Goal: Task Accomplishment & Management: Use online tool/utility

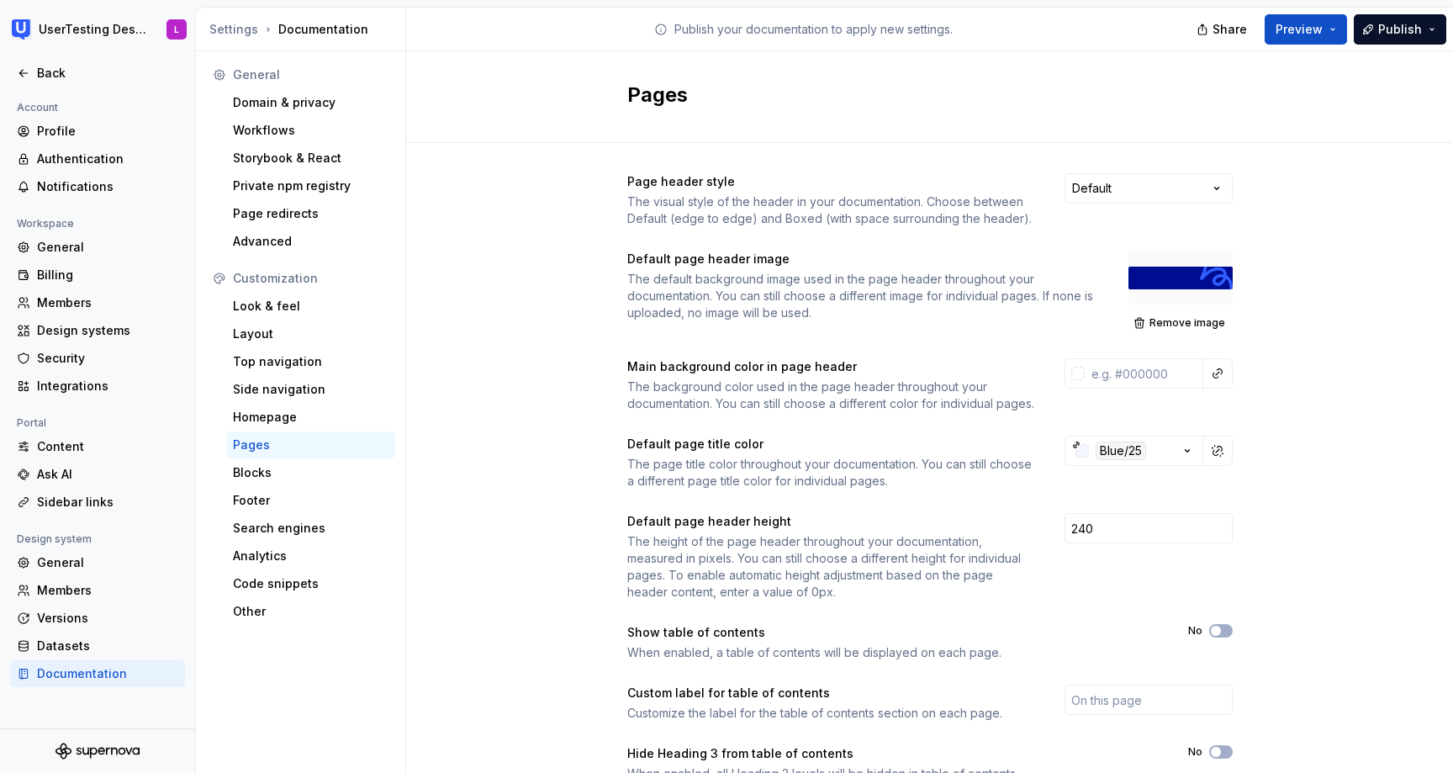
scroll to position [160, 0]
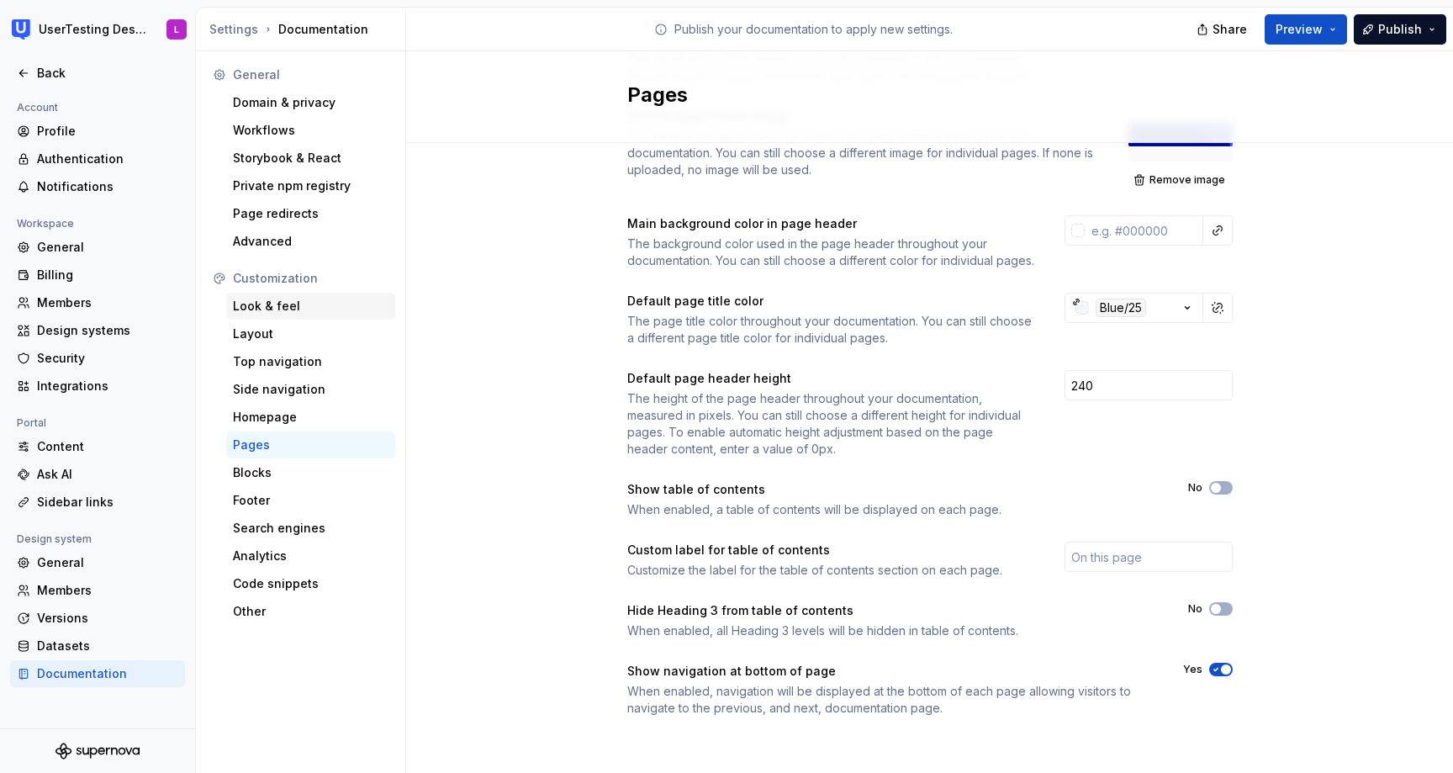
click at [282, 310] on div "Look & feel" at bounding box center [311, 306] width 156 height 17
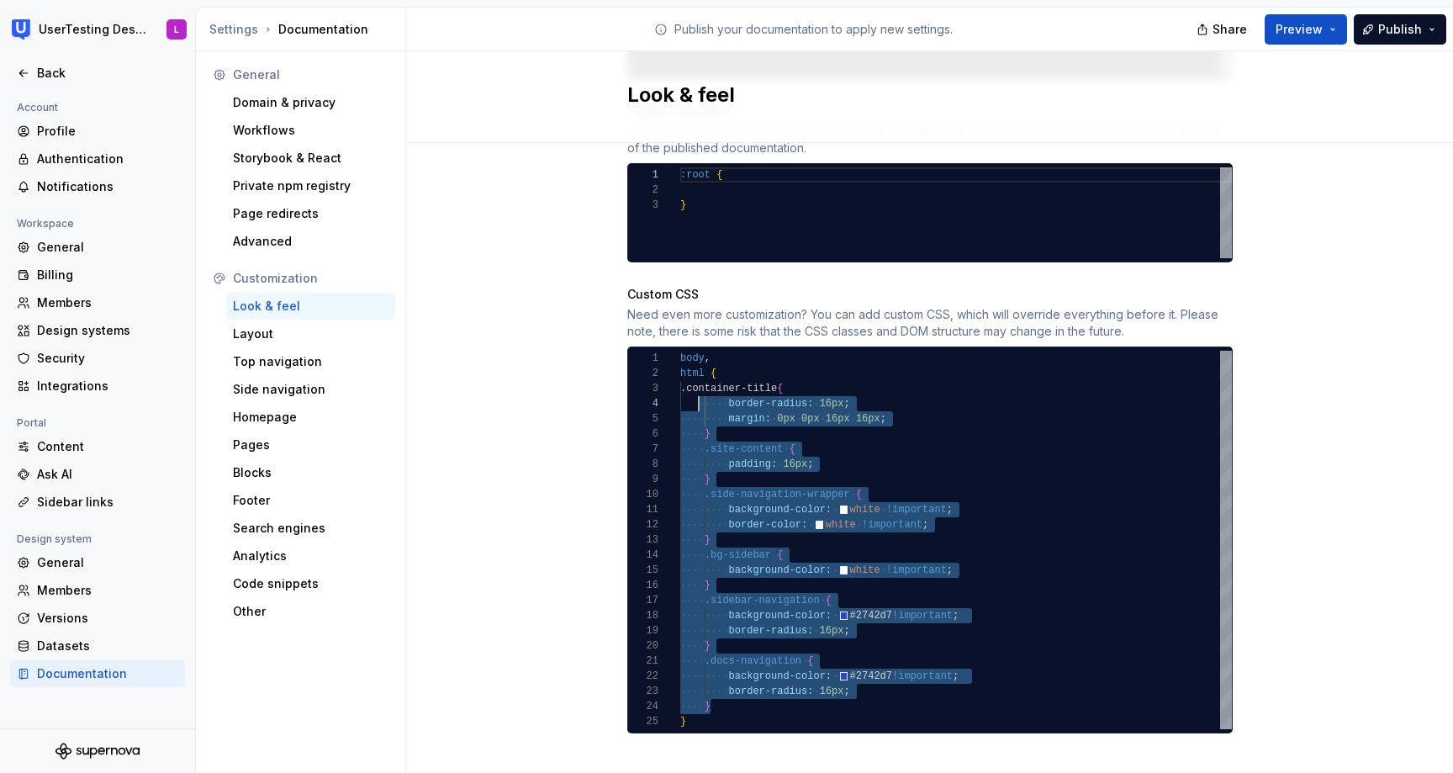
scroll to position [30, 19]
drag, startPoint x: 729, startPoint y: 690, endPoint x: 697, endPoint y: 371, distance: 321.2
click at [697, 371] on div "body , html { .container-title { border-radius: 16px ; margin: 0px 0px 16px 16p…" at bounding box center [956, 540] width 552 height 378
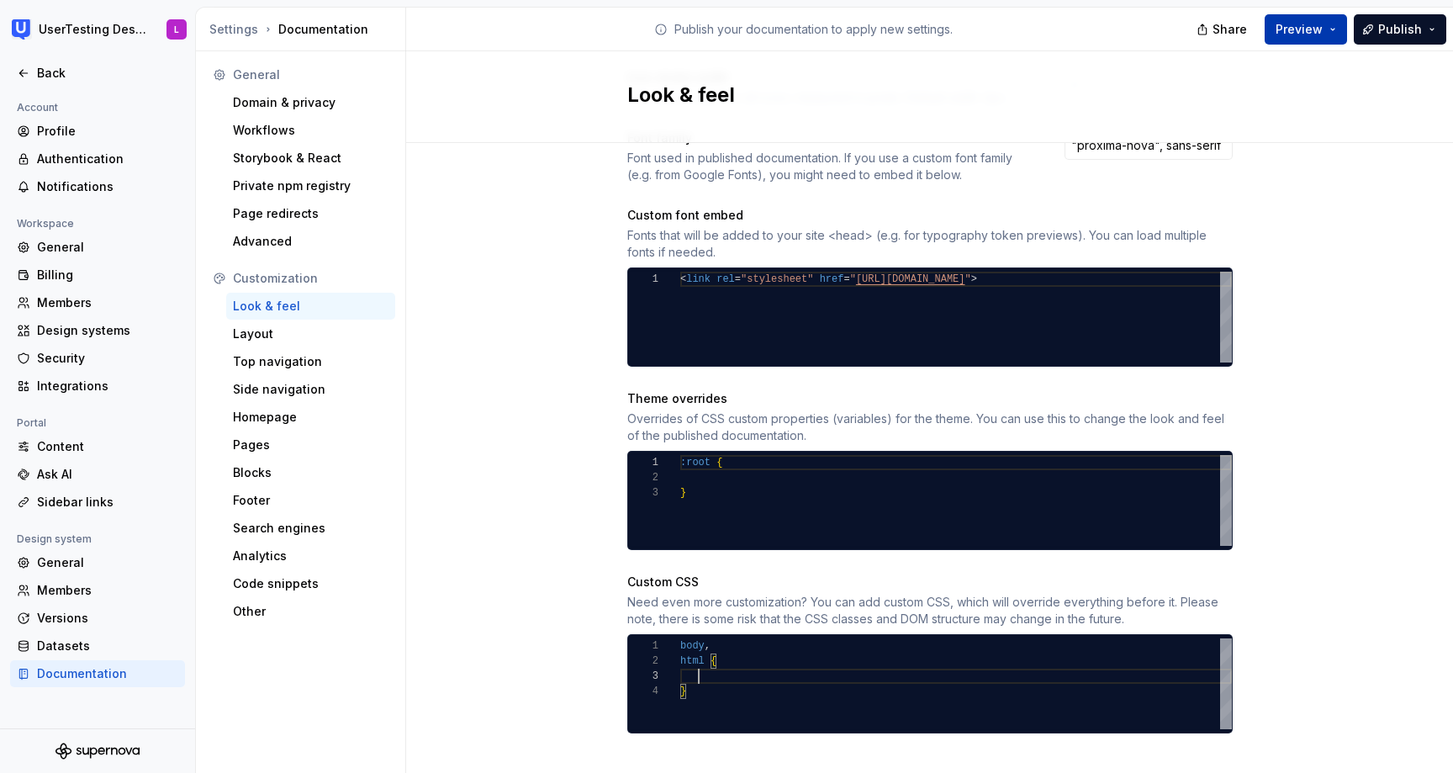
click at [1309, 30] on span "Preview" at bounding box center [1299, 29] width 47 height 17
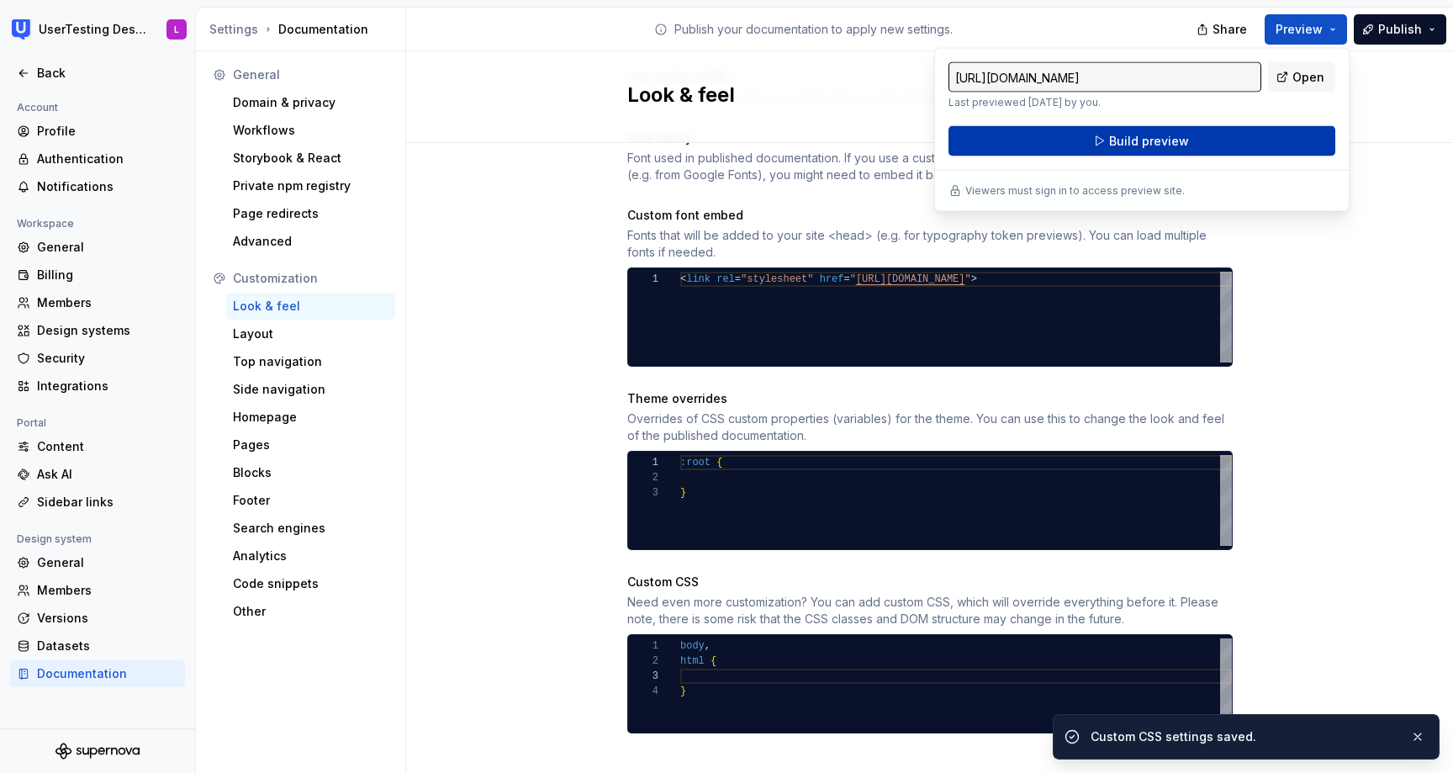
click at [1289, 137] on button "Build preview" at bounding box center [1142, 141] width 387 height 30
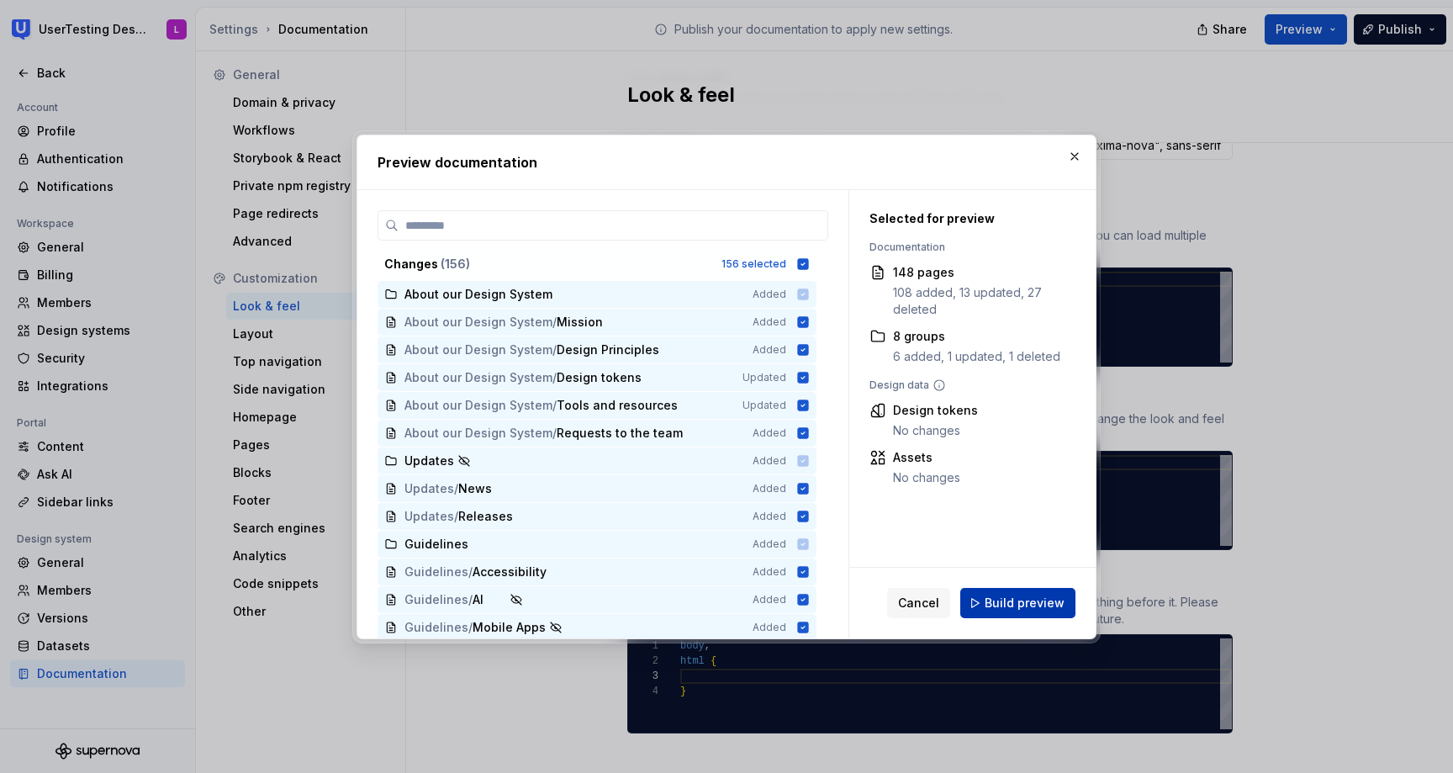
click at [1011, 608] on span "Build preview" at bounding box center [1025, 603] width 80 height 17
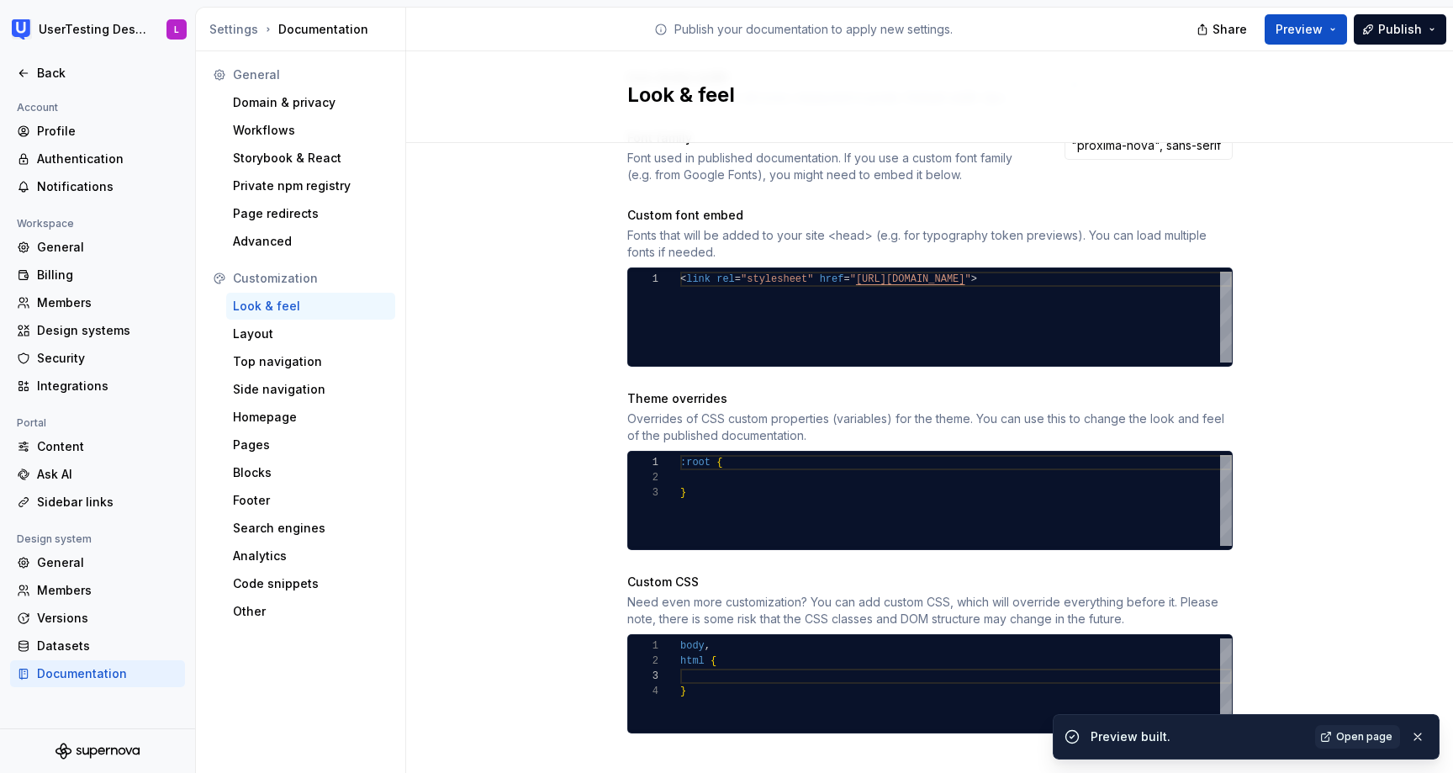
click at [1366, 739] on span "Open page" at bounding box center [1364, 736] width 56 height 13
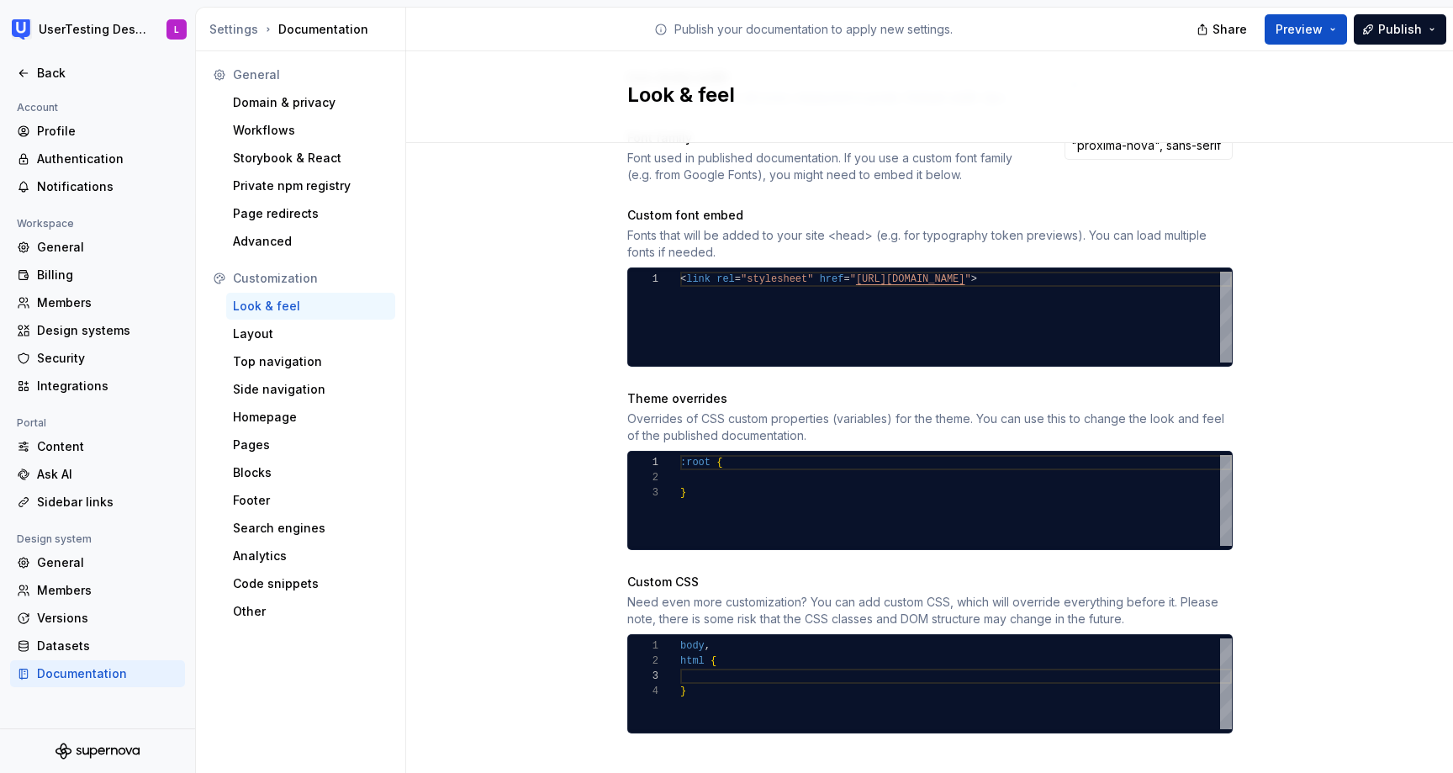
click at [738, 665] on div "body , html { }" at bounding box center [956, 683] width 552 height 91
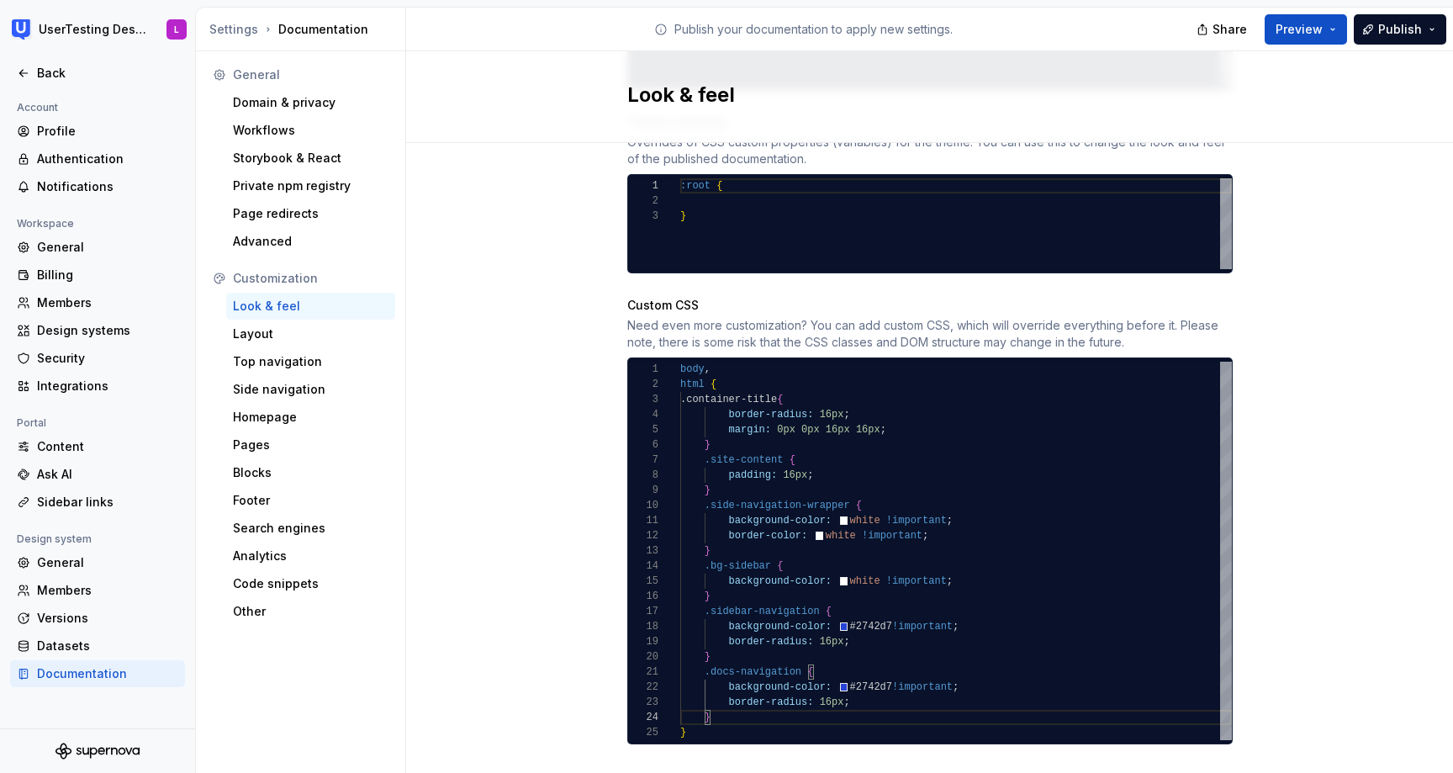
scroll to position [934, 0]
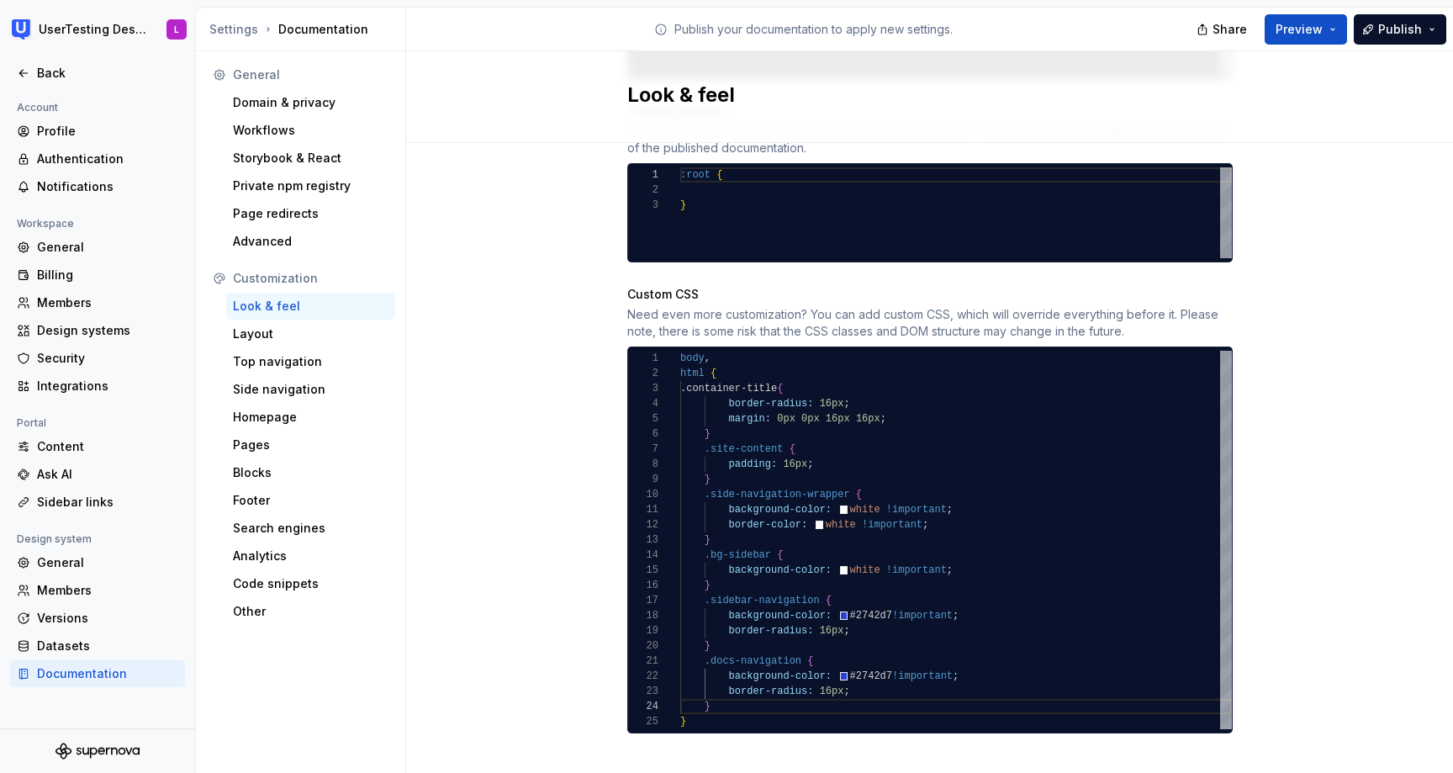
click at [1298, 454] on div "Site logo A company logo that will be displayed on all pages on your documentat…" at bounding box center [929, 3] width 1047 height 1588
click at [1299, 29] on span "Preview" at bounding box center [1299, 29] width 47 height 17
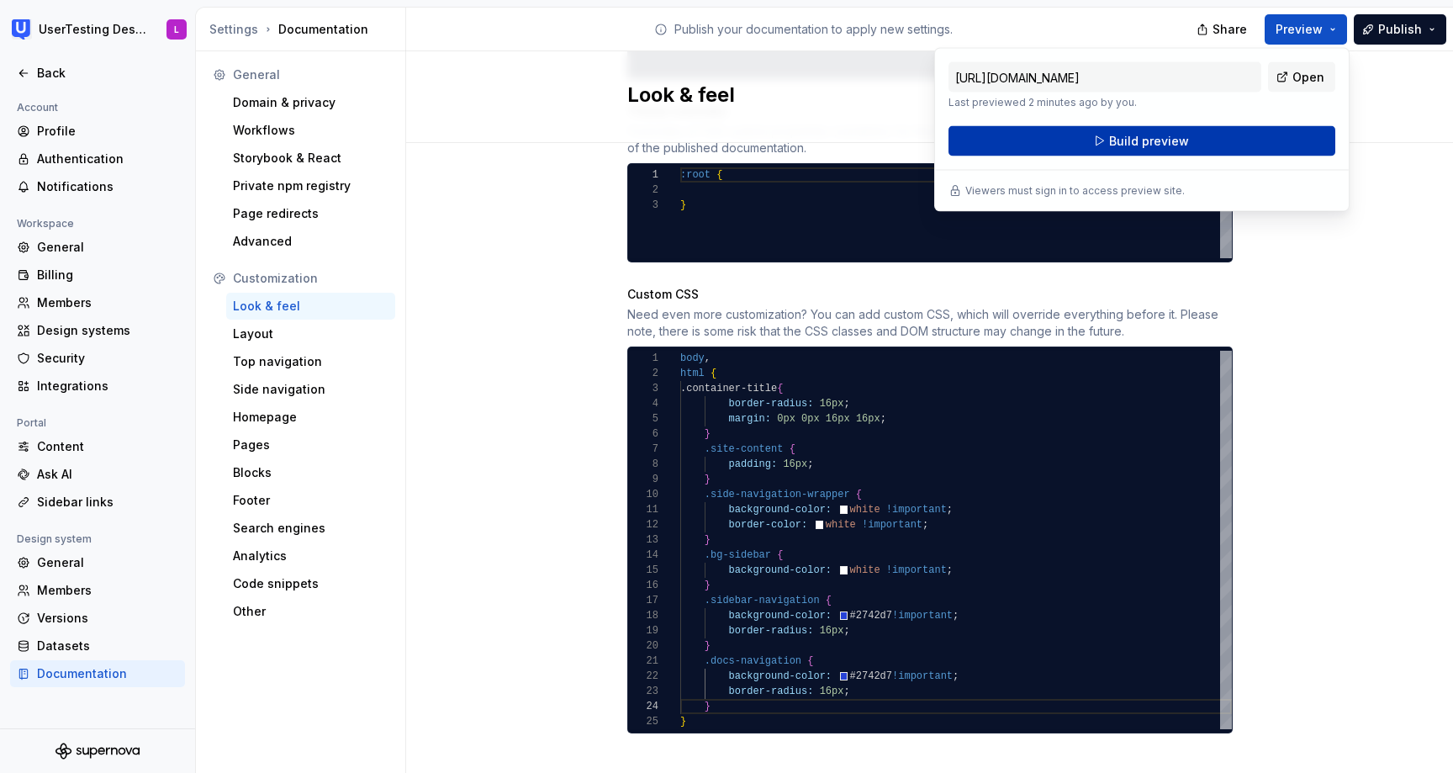
click at [1225, 139] on button "Build preview" at bounding box center [1142, 141] width 387 height 30
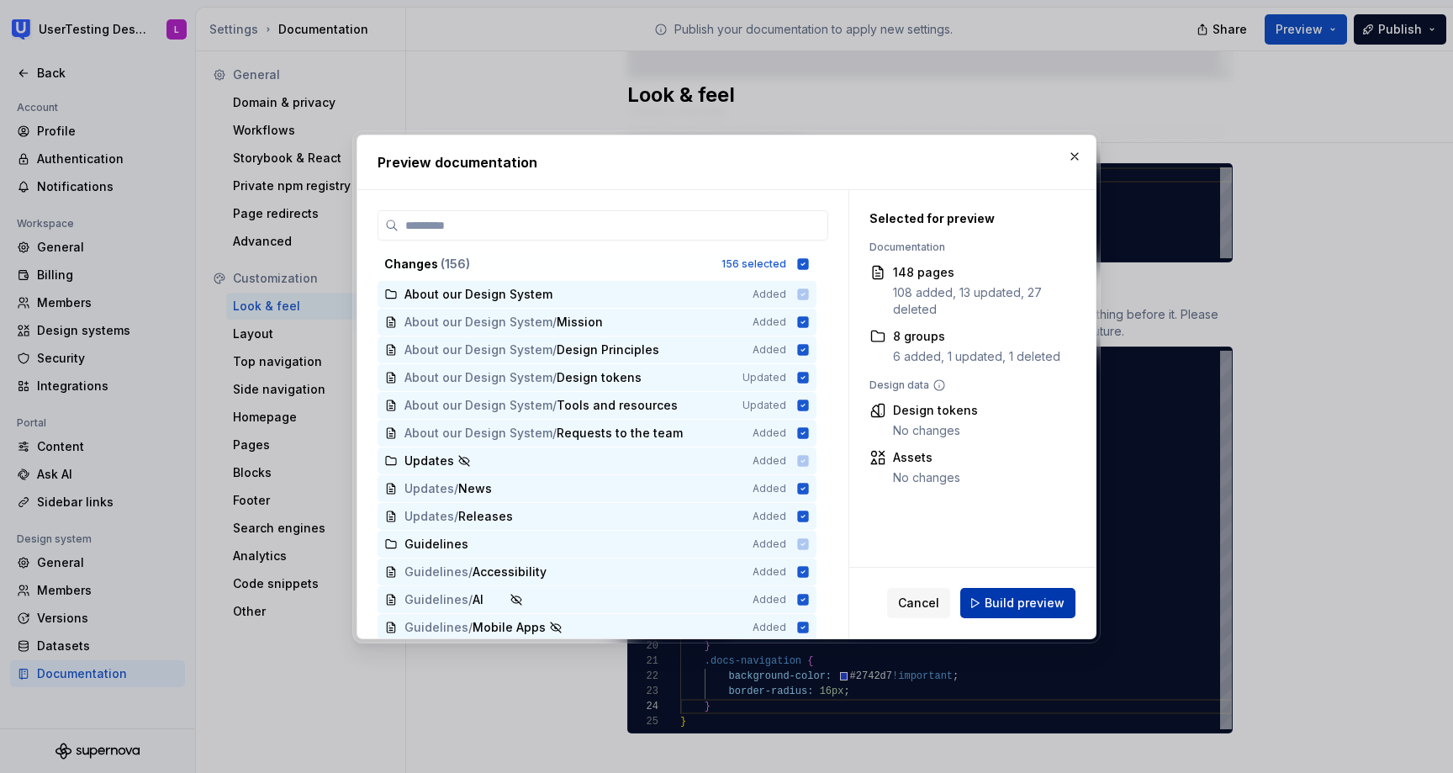
click at [1037, 606] on span "Build preview" at bounding box center [1025, 603] width 80 height 17
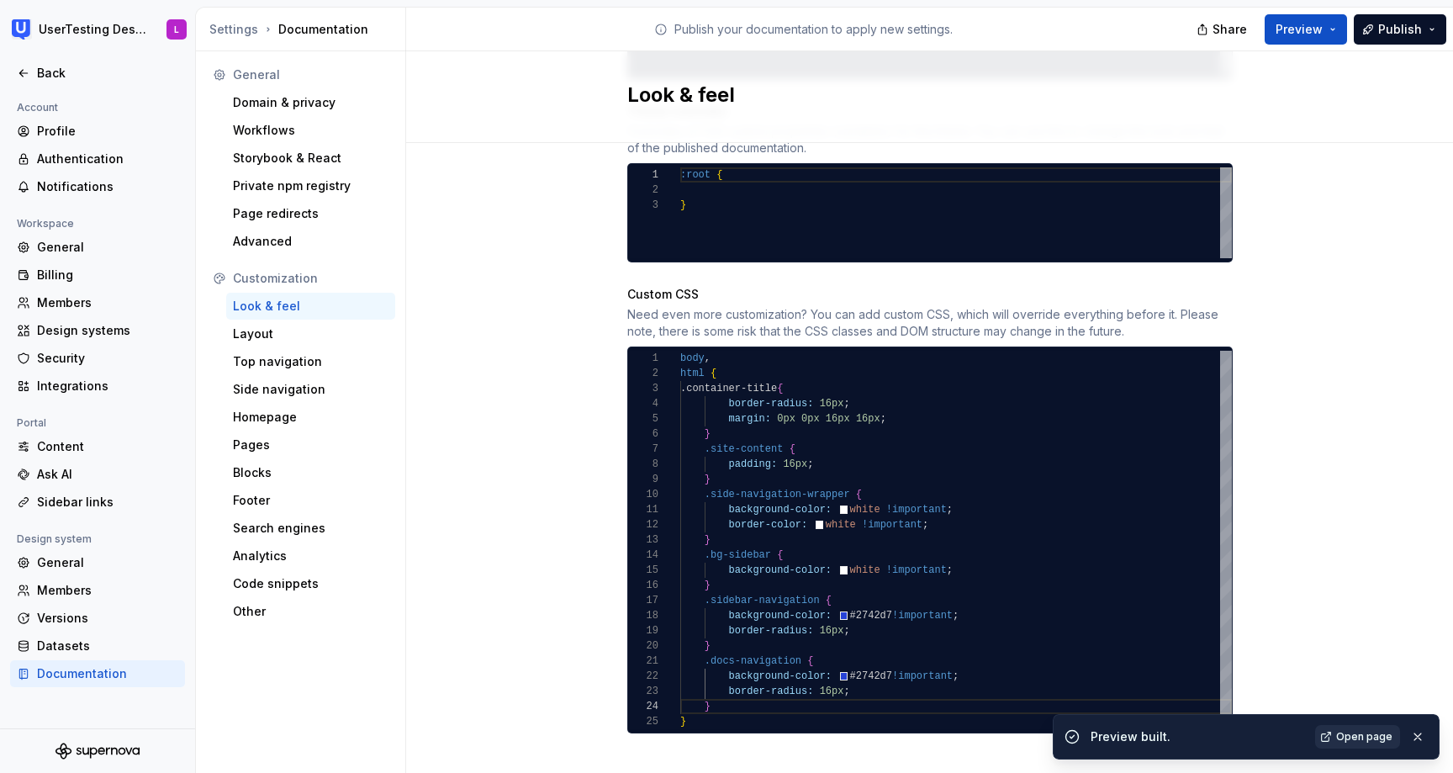
click at [1365, 736] on span "Open page" at bounding box center [1364, 736] width 56 height 13
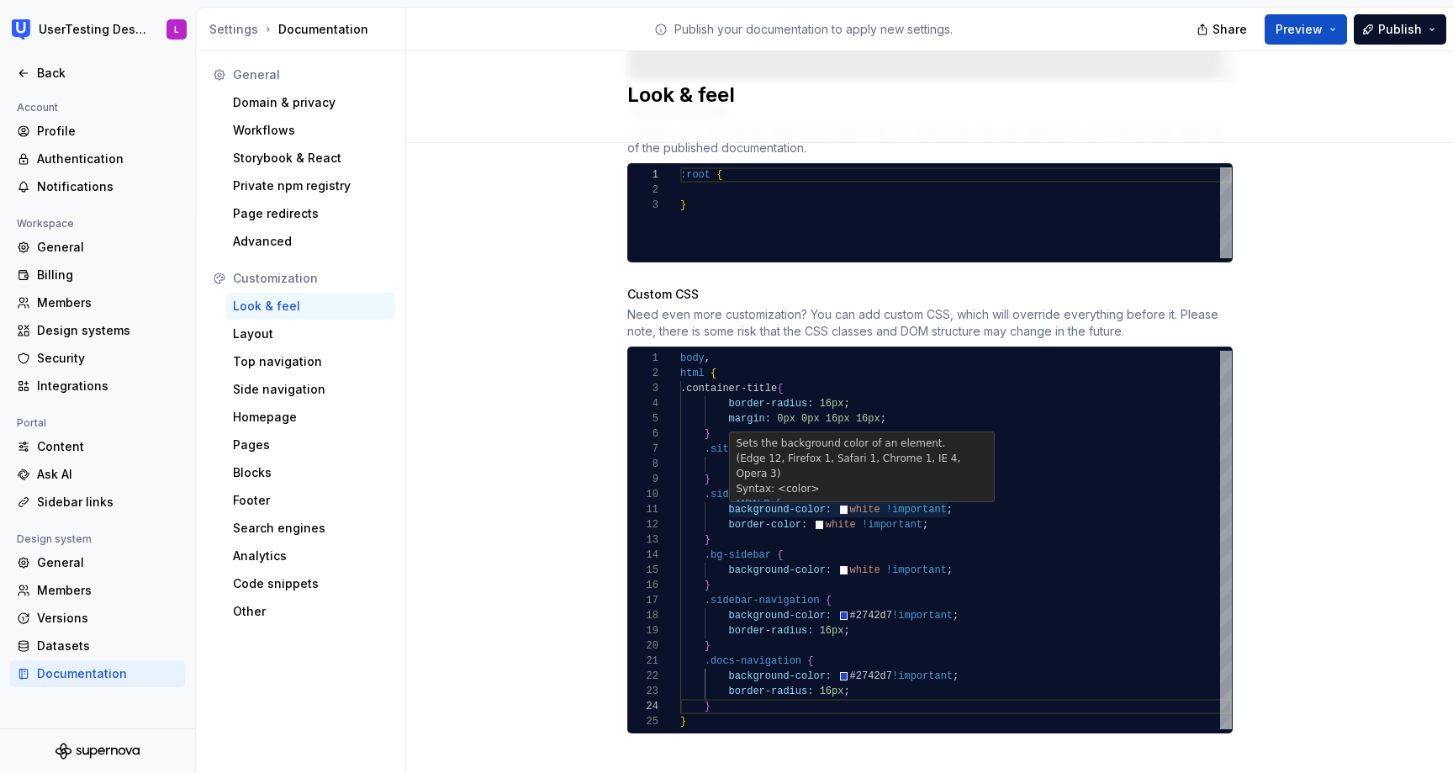
scroll to position [61, 103]
click at [781, 548] on div "} .docs-navigation { background-color: #2742d7 !important ; border-radius: 16px…" at bounding box center [956, 540] width 552 height 378
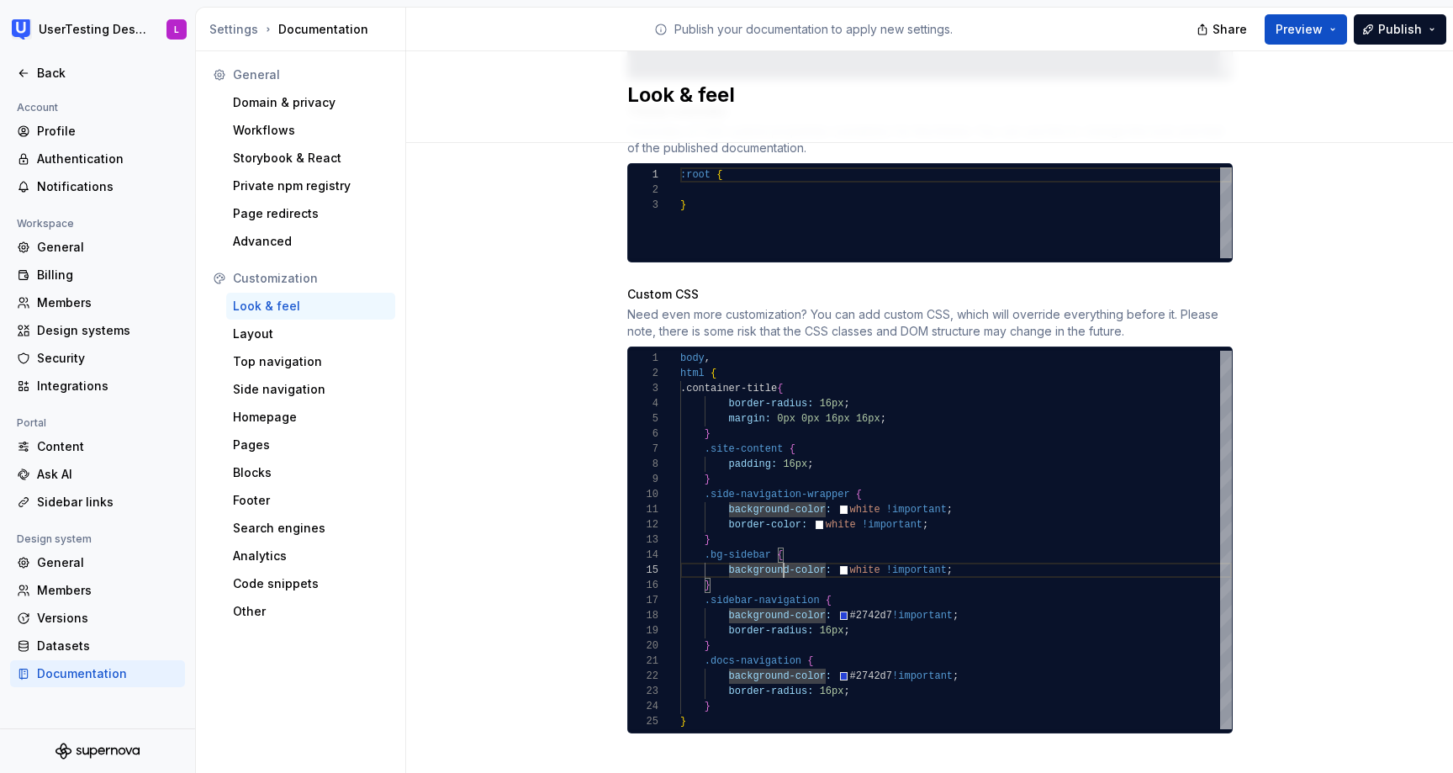
click at [781, 686] on div "} .docs-navigation { background-color: #2742d7 !important ; border-radius: 16px…" at bounding box center [956, 540] width 552 height 378
type textarea "**********"
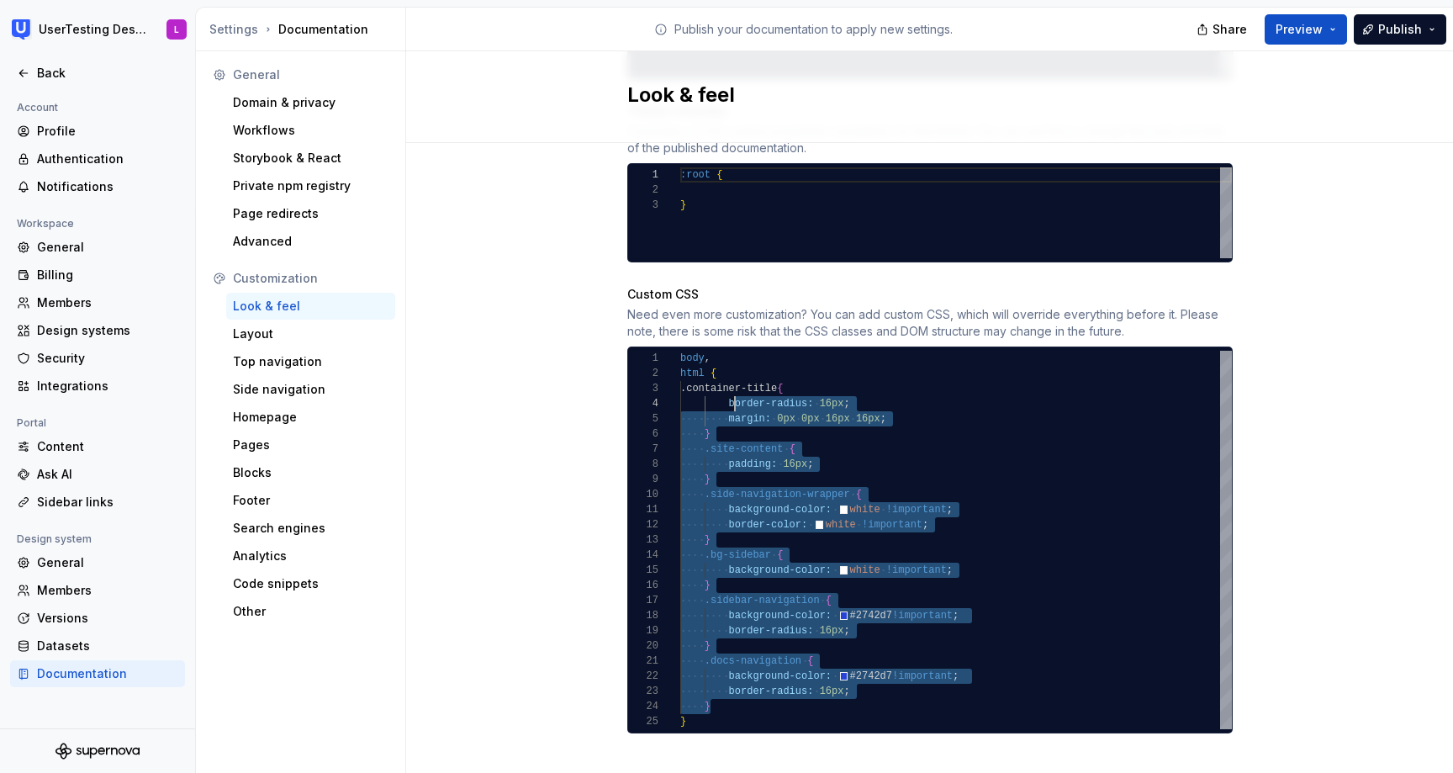
scroll to position [30, 19]
drag, startPoint x: 725, startPoint y: 694, endPoint x: 701, endPoint y: 368, distance: 326.4
click at [700, 368] on div "} .docs-navigation { background-color: #2742d7 !important ; border-radius: 16px…" at bounding box center [956, 540] width 552 height 378
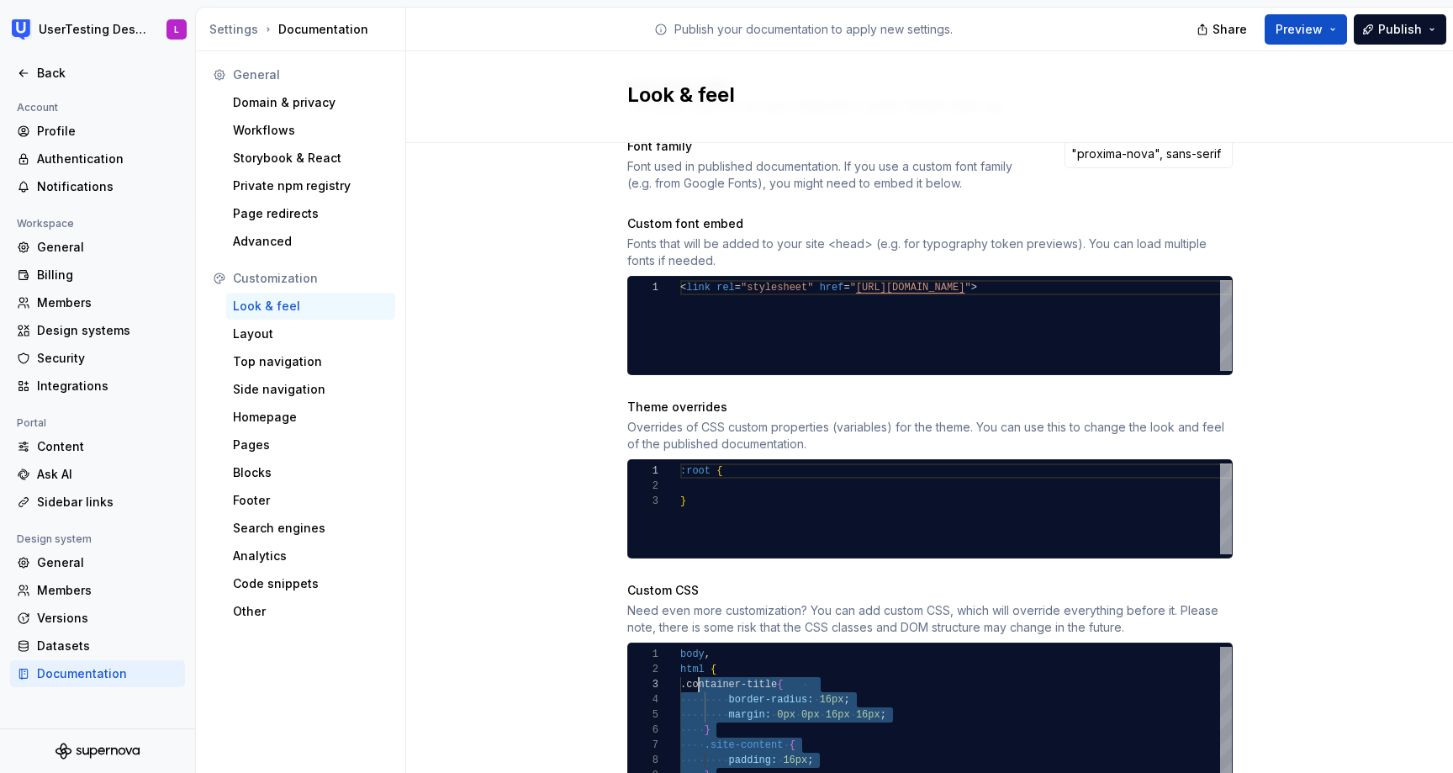
scroll to position [661, 0]
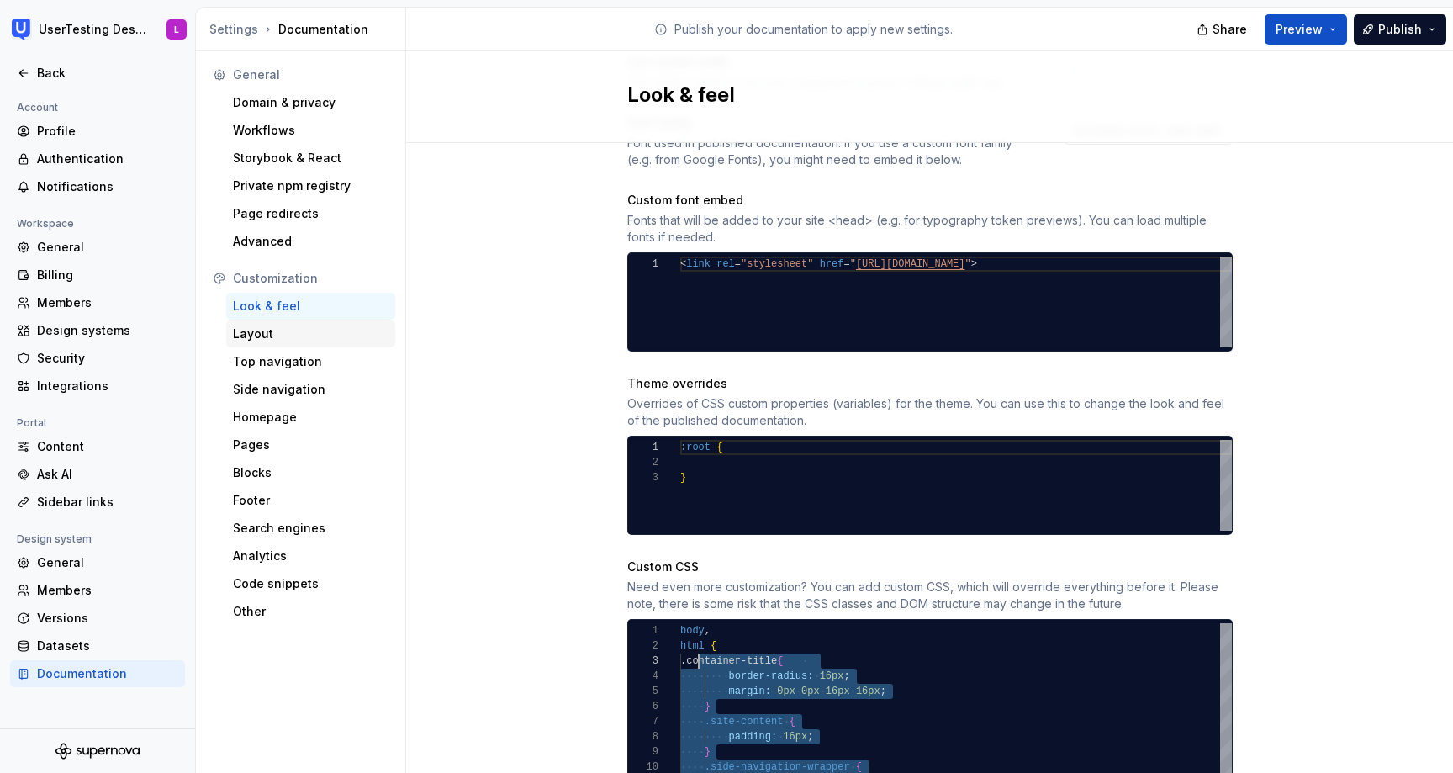
click at [316, 331] on div "Layout" at bounding box center [311, 333] width 156 height 17
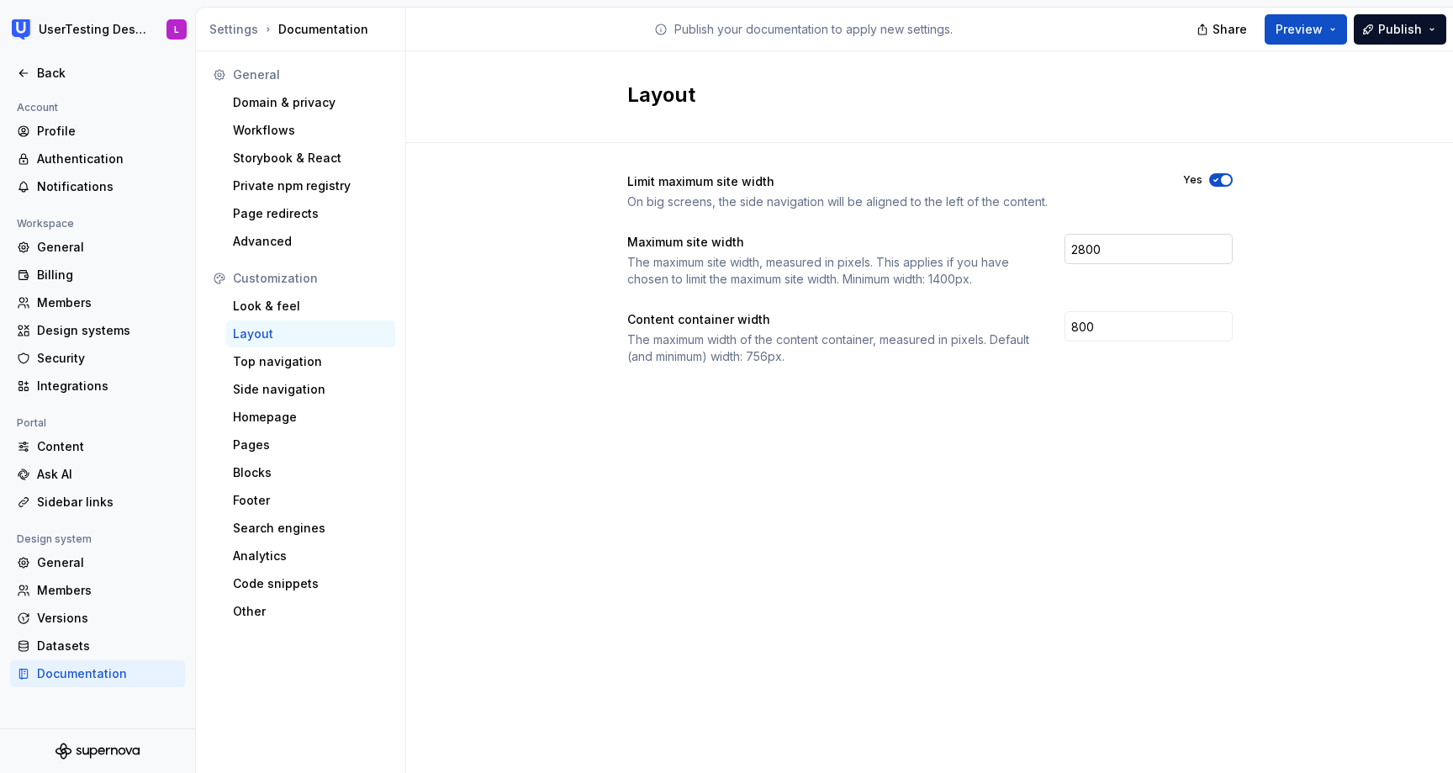
click at [1080, 249] on input "2800" at bounding box center [1149, 249] width 168 height 30
type input "1800"
click at [284, 384] on div "Side navigation" at bounding box center [311, 389] width 156 height 17
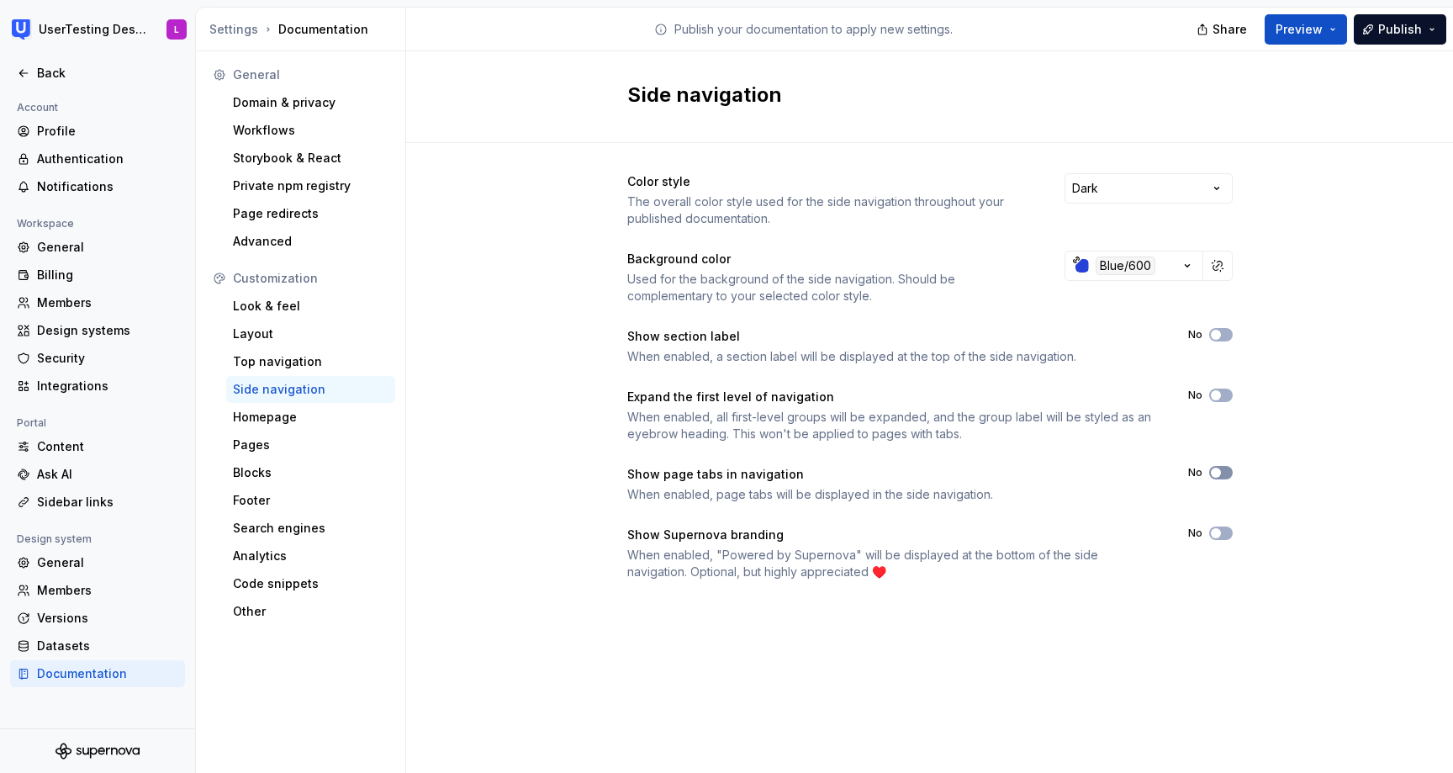
click at [1215, 474] on span "button" at bounding box center [1216, 473] width 10 height 10
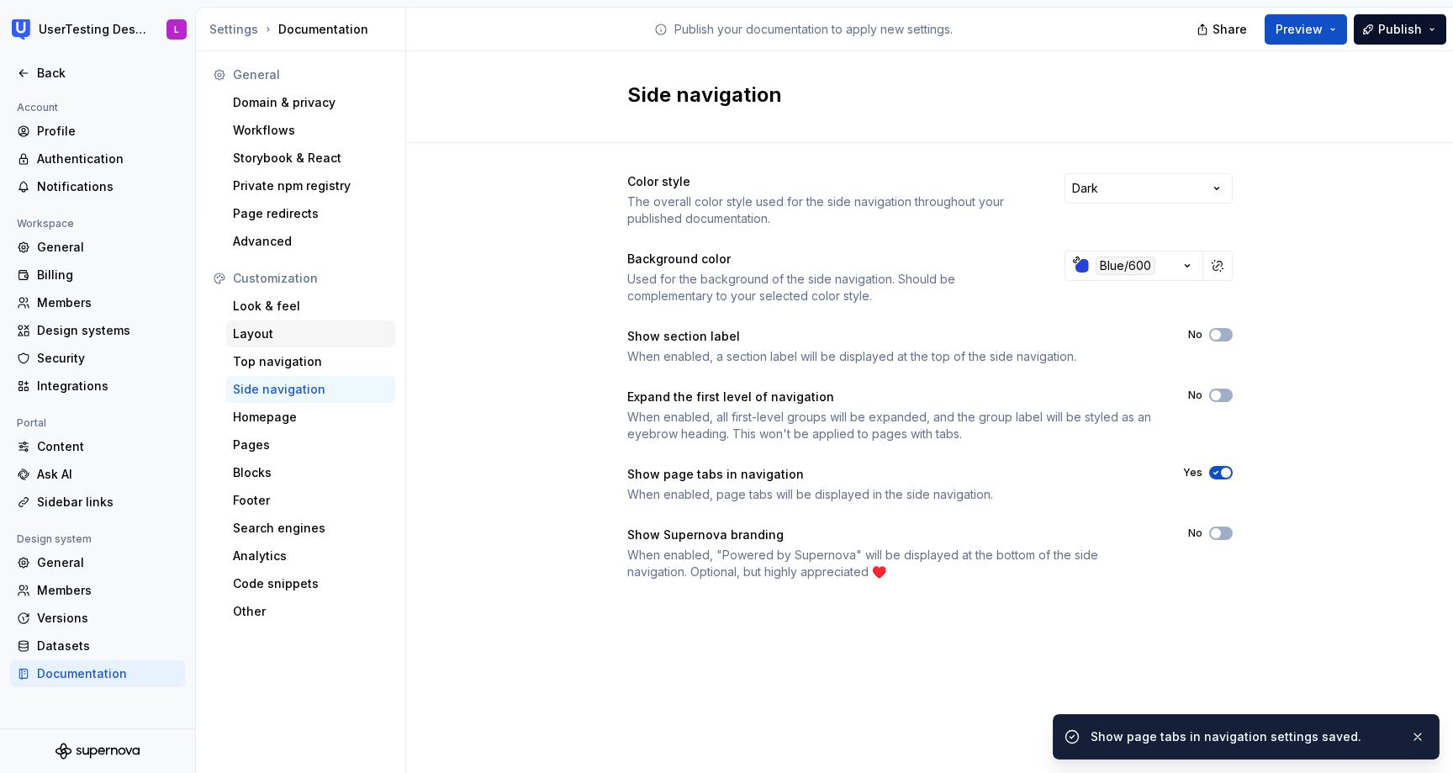
click at [281, 333] on div "Layout" at bounding box center [311, 333] width 156 height 17
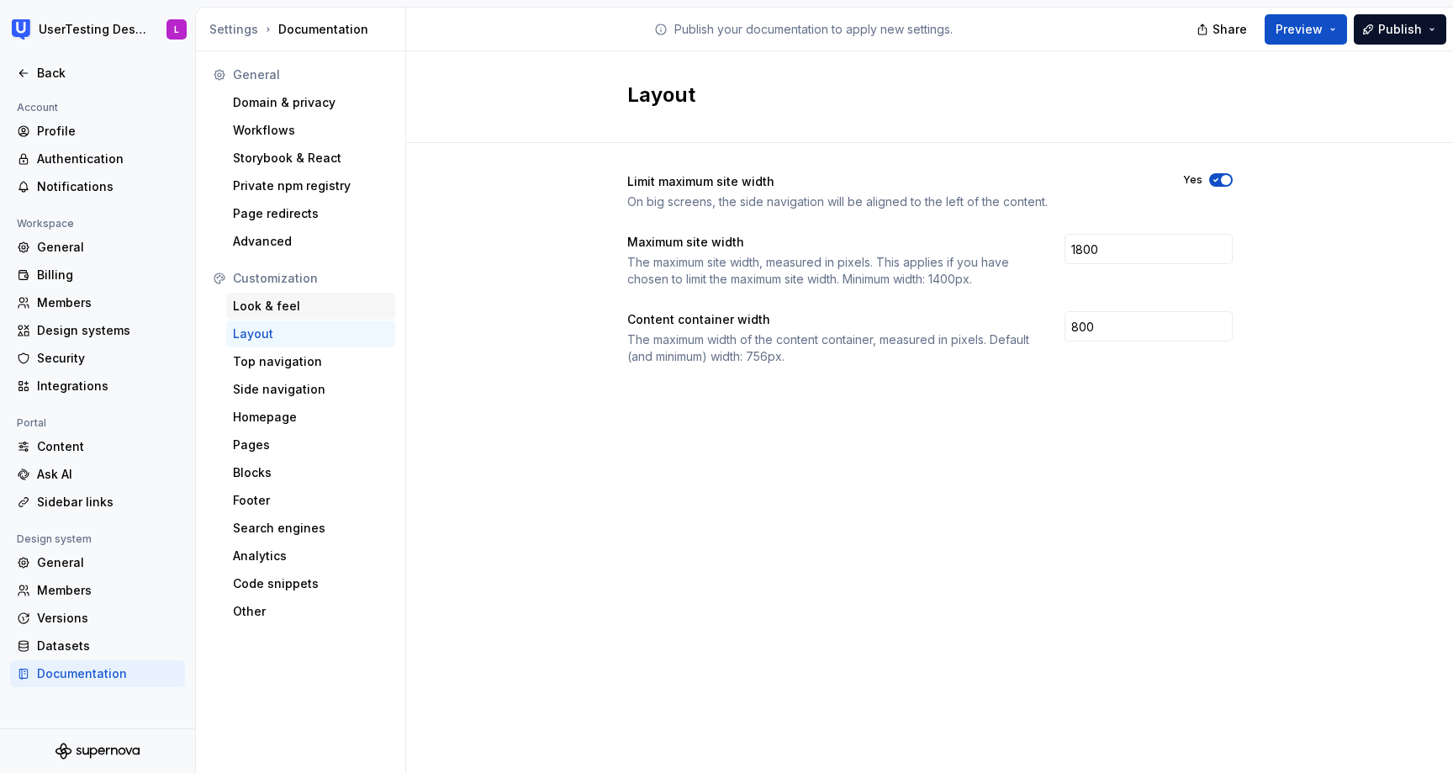
click at [260, 302] on div "Look & feel" at bounding box center [311, 306] width 156 height 17
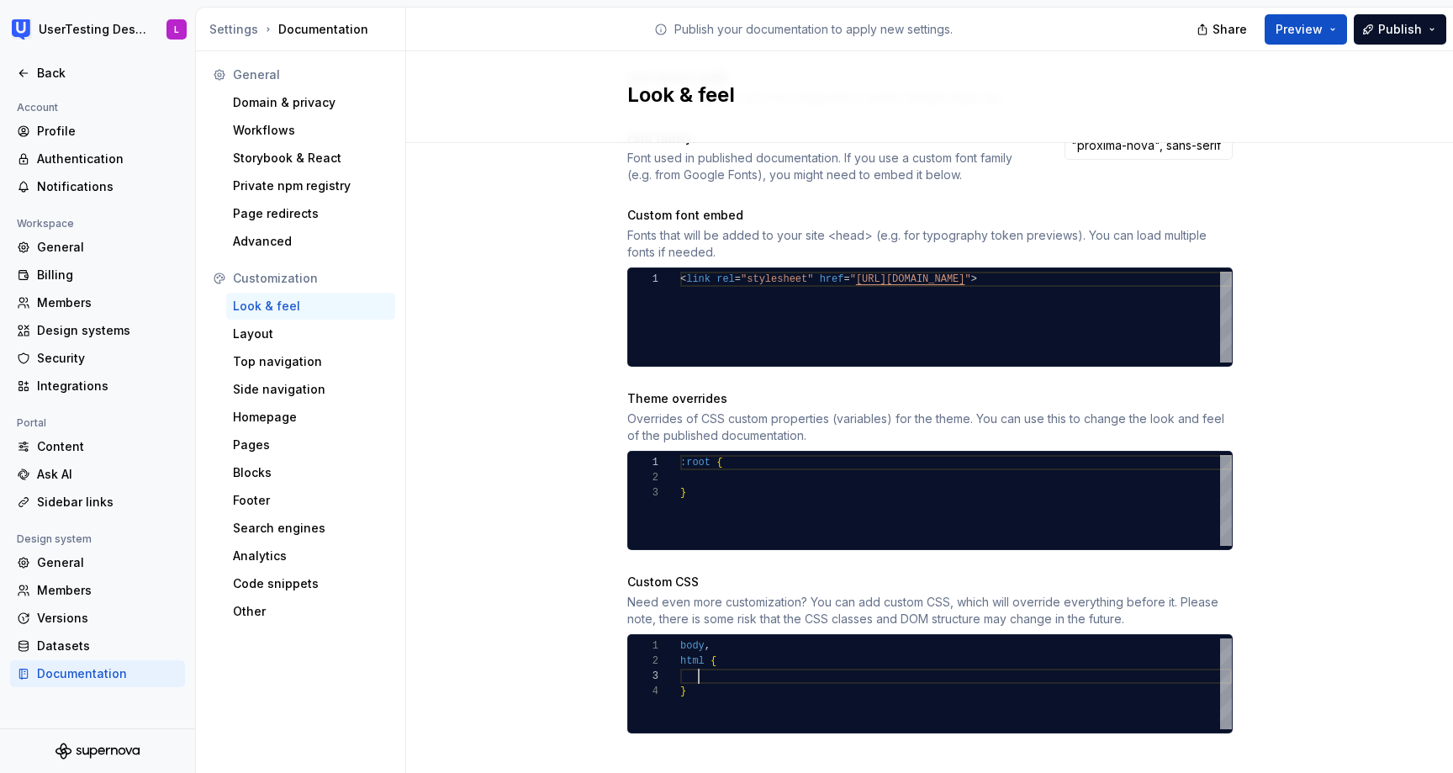
scroll to position [30, 19]
click at [712, 661] on div "body , html { }" at bounding box center [956, 683] width 552 height 91
type textarea "**********"
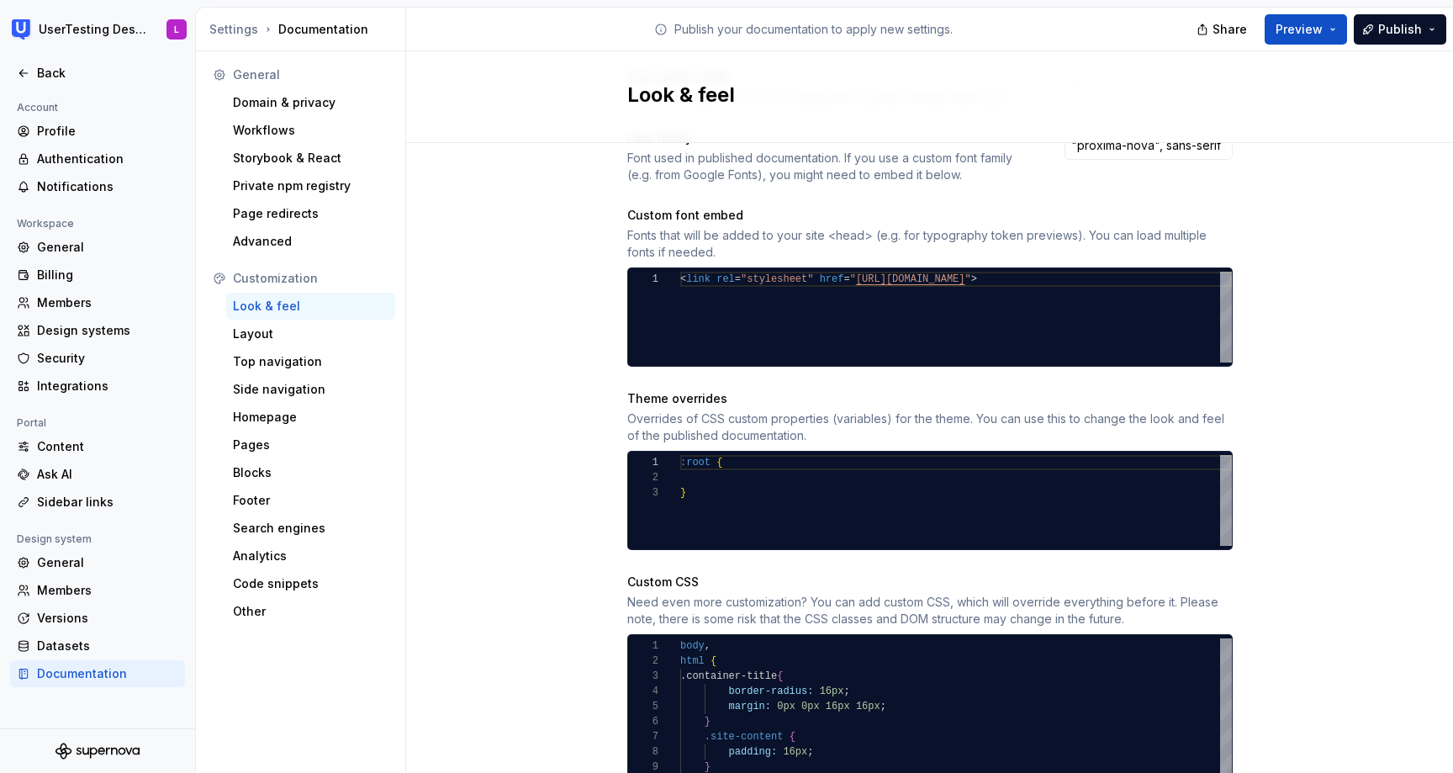
click at [1305, 285] on div "Site logo A company logo that will be displayed on all pages on your documentat…" at bounding box center [929, 291] width 1047 height 1588
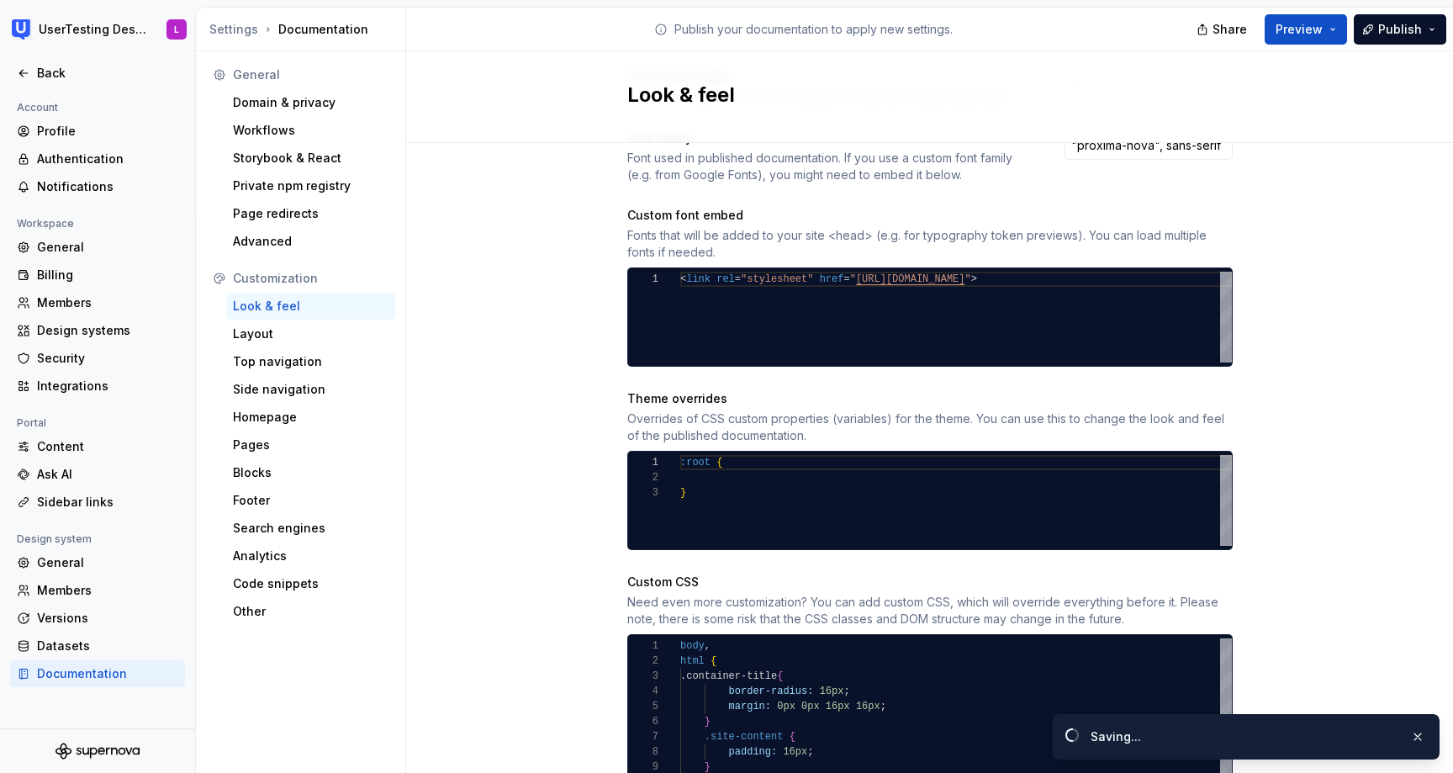
click at [1305, 285] on div "Site logo A company logo that will be displayed on all pages on your documentat…" at bounding box center [929, 291] width 1047 height 1588
click at [1312, 27] on span "Preview" at bounding box center [1299, 29] width 47 height 17
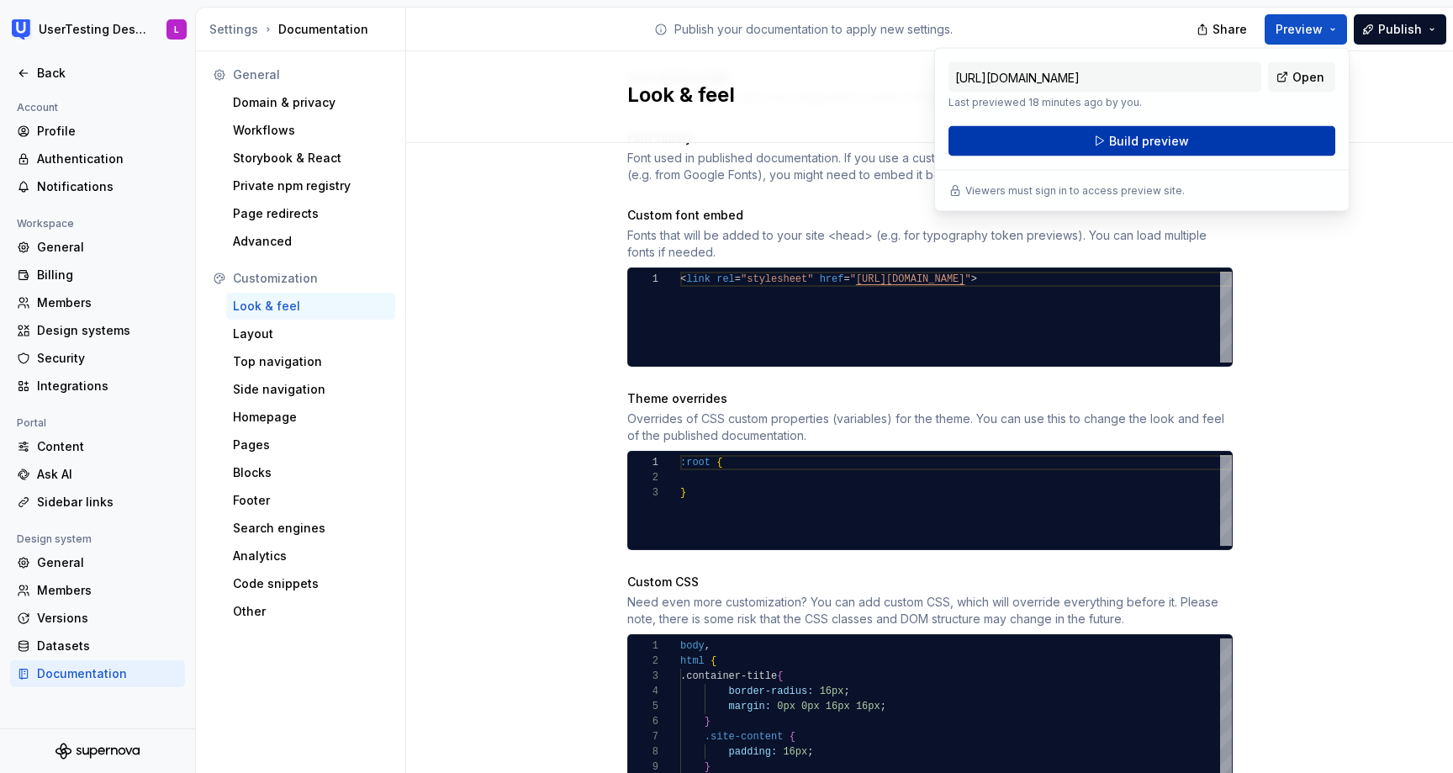
click at [1234, 141] on button "Build preview" at bounding box center [1142, 141] width 387 height 30
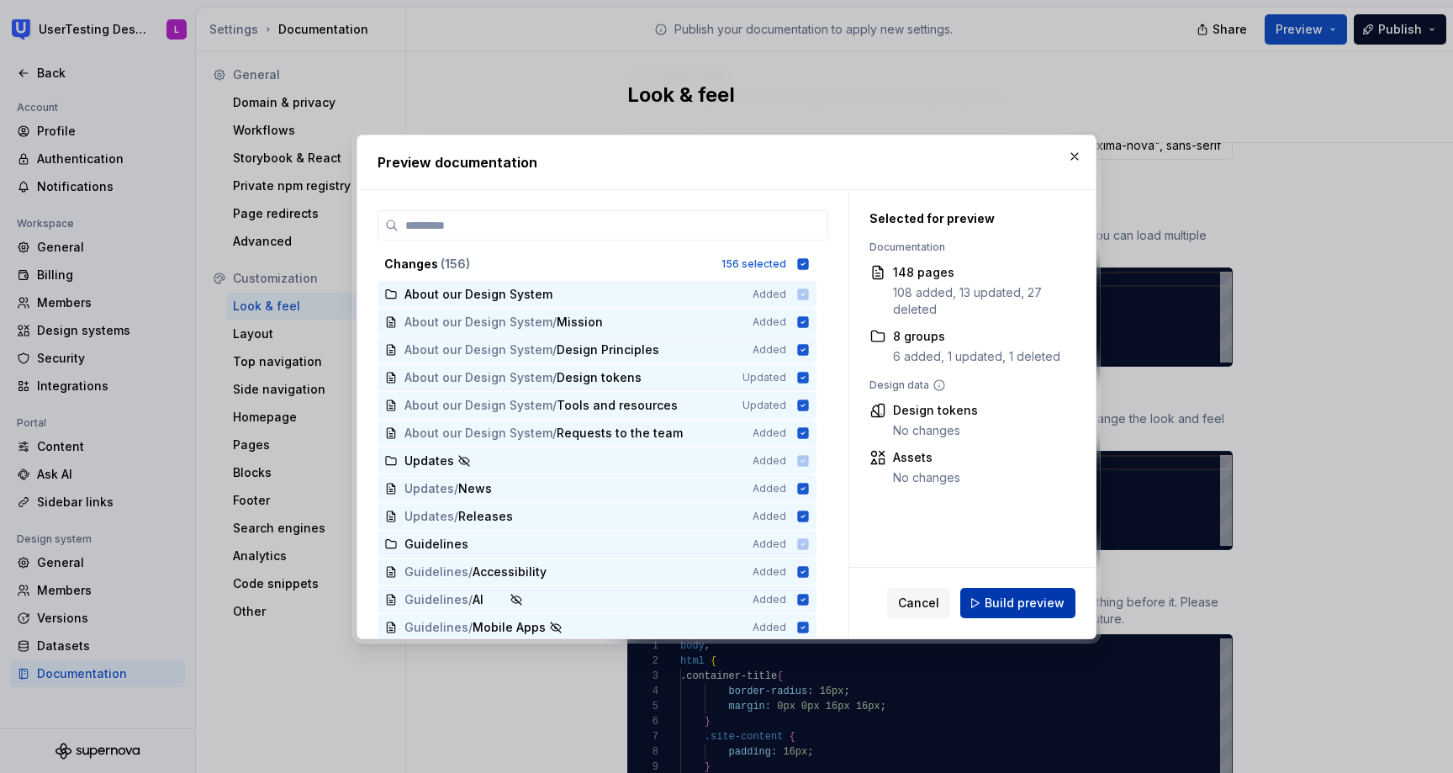
click at [1043, 604] on span "Build preview" at bounding box center [1025, 603] width 80 height 17
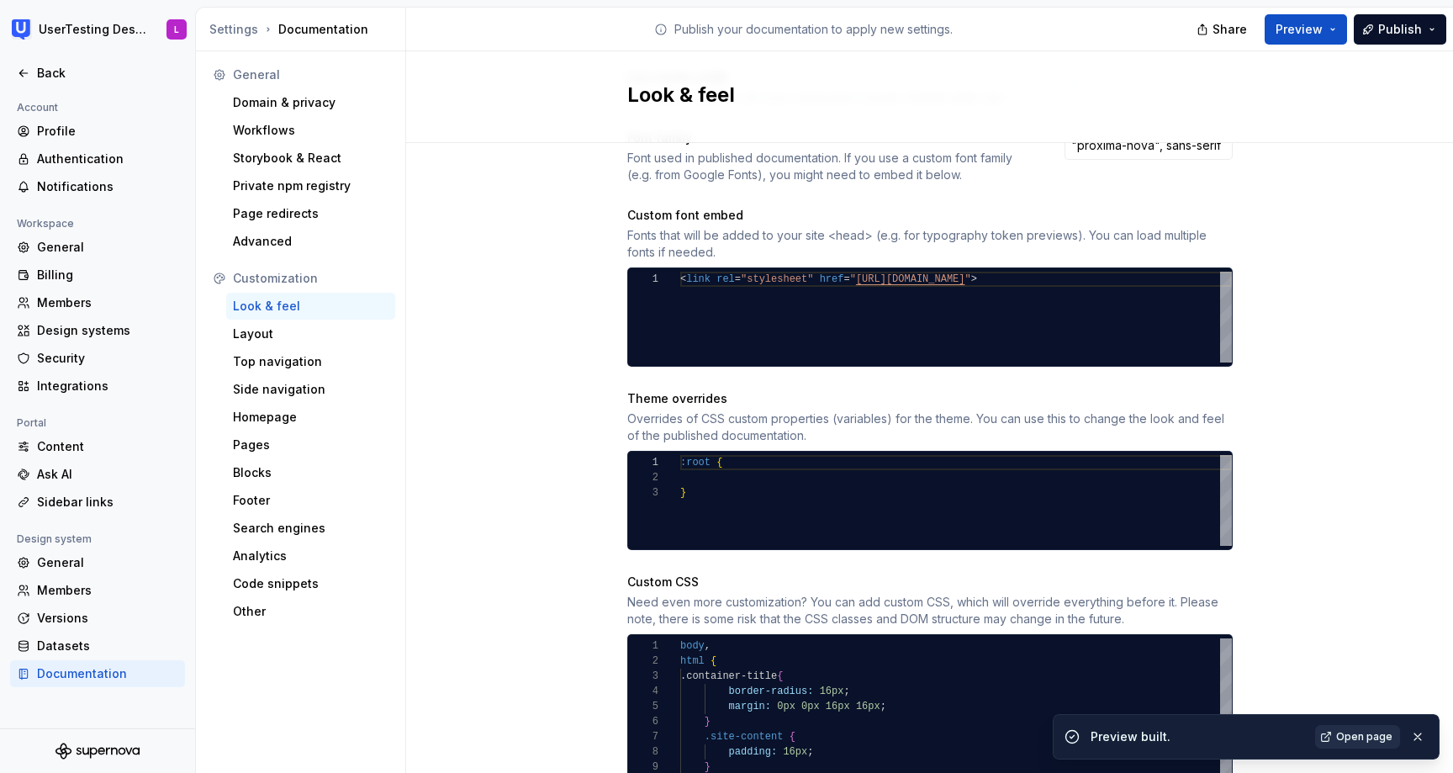
click at [1366, 742] on span "Open page" at bounding box center [1364, 736] width 56 height 13
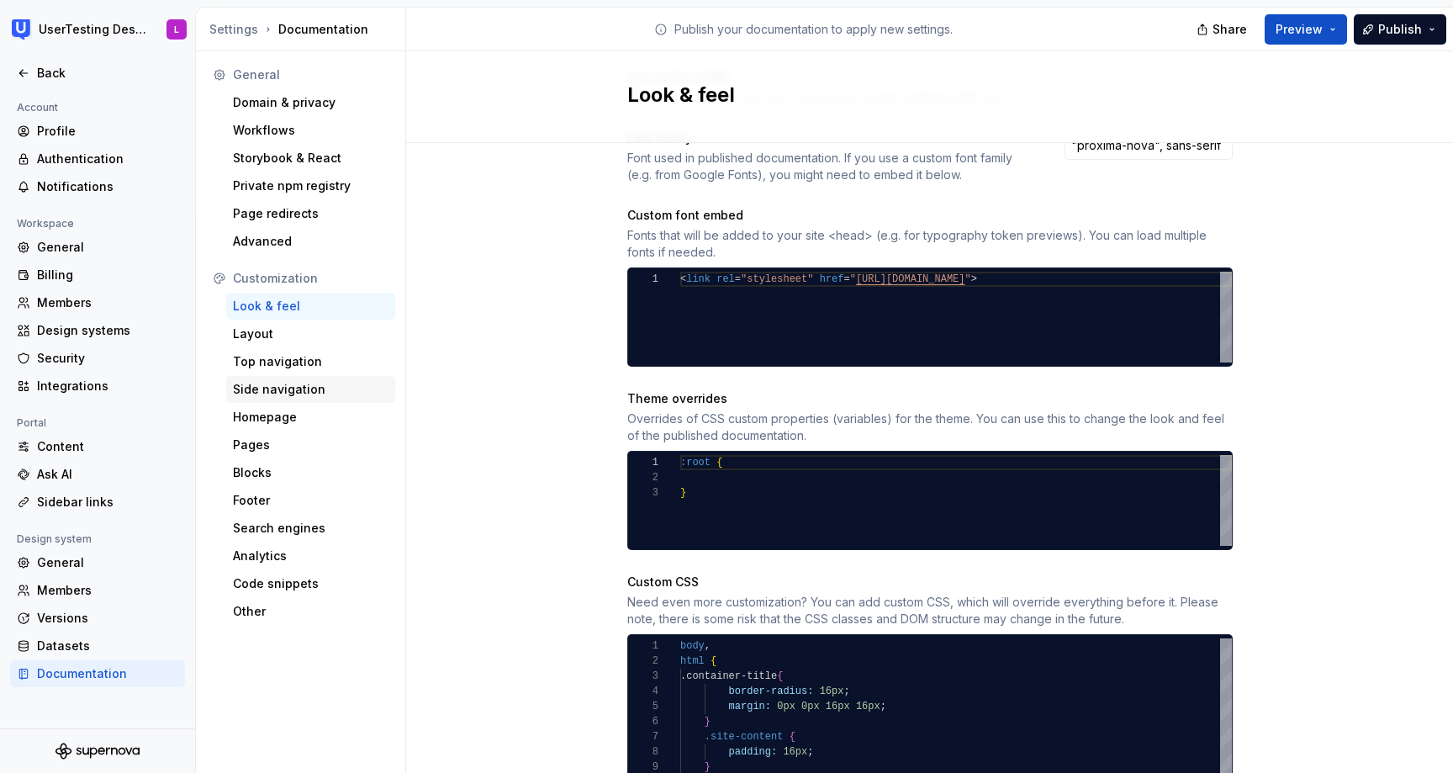
click at [268, 395] on div "Side navigation" at bounding box center [311, 389] width 156 height 17
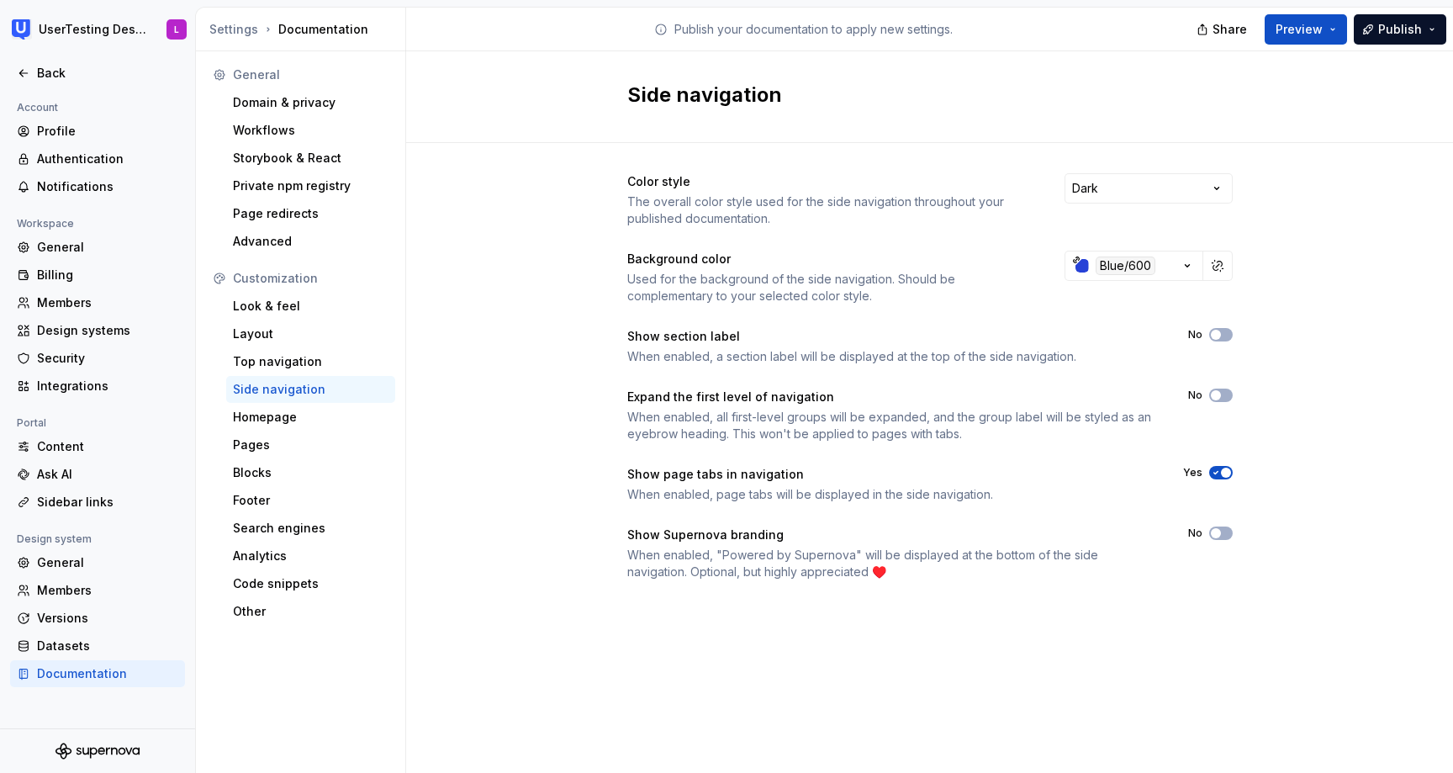
click at [1218, 476] on icon "button" at bounding box center [1215, 473] width 13 height 10
click at [294, 426] on div "Homepage" at bounding box center [310, 417] width 169 height 27
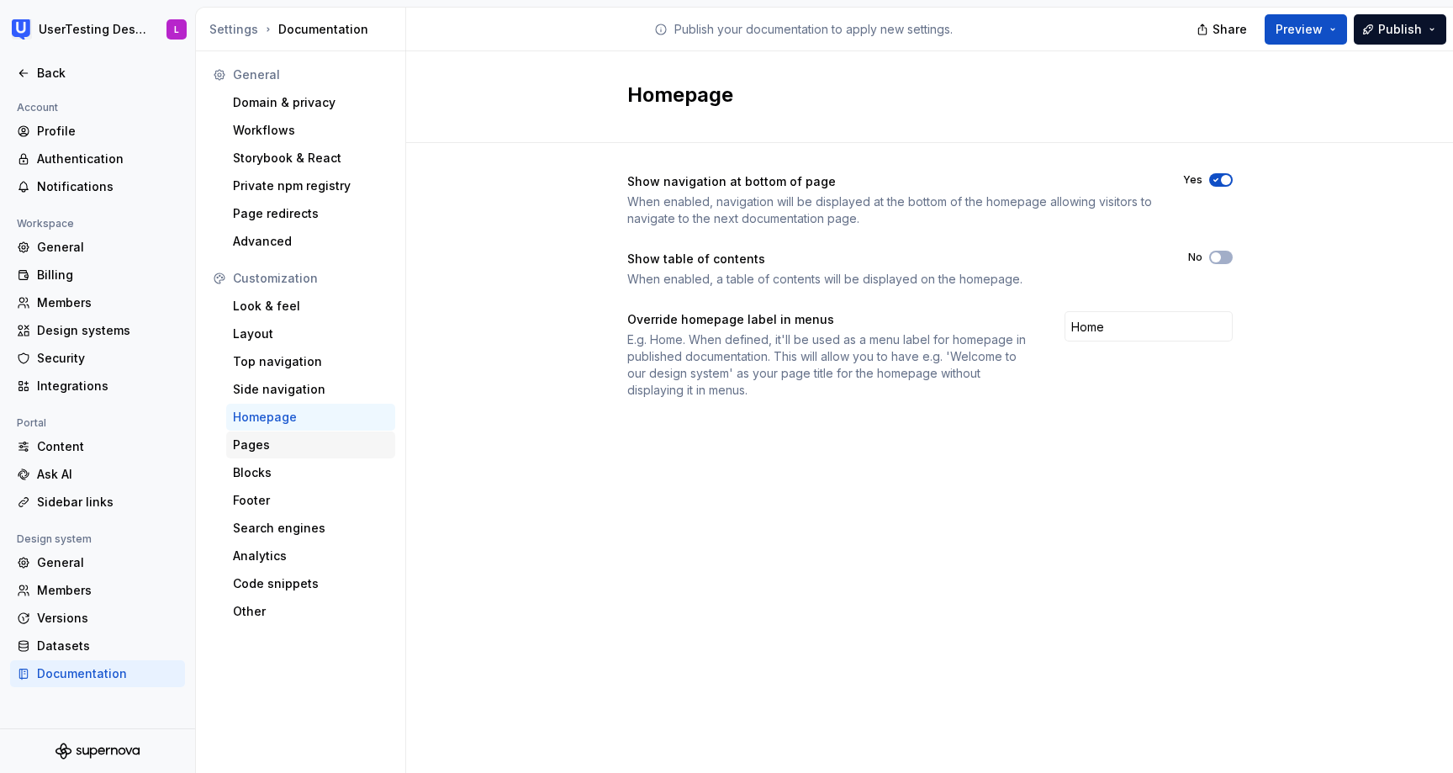
click at [283, 446] on div "Pages" at bounding box center [311, 444] width 156 height 17
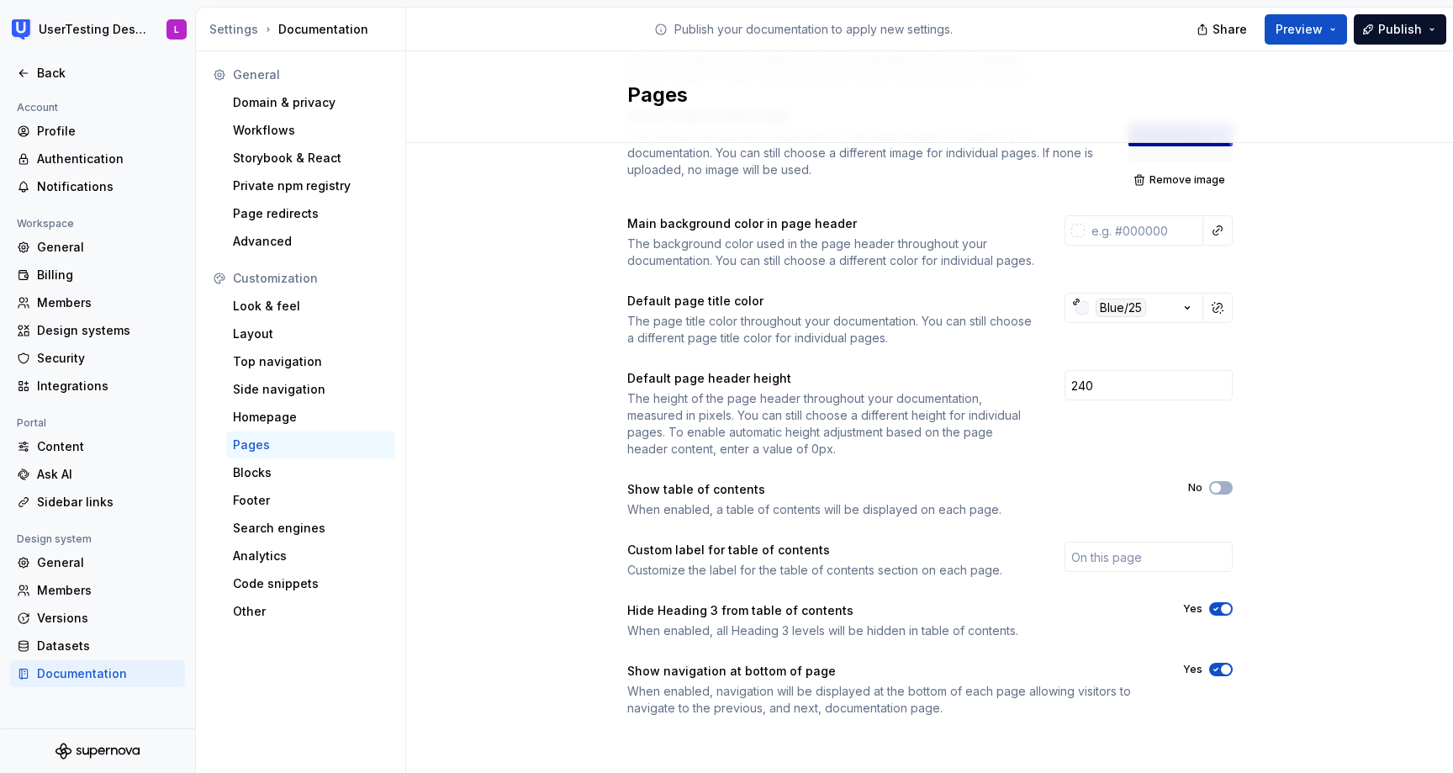
scroll to position [160, 0]
click at [1221, 487] on icon "button" at bounding box center [1215, 488] width 13 height 10
click at [1225, 489] on span "button" at bounding box center [1226, 488] width 10 height 10
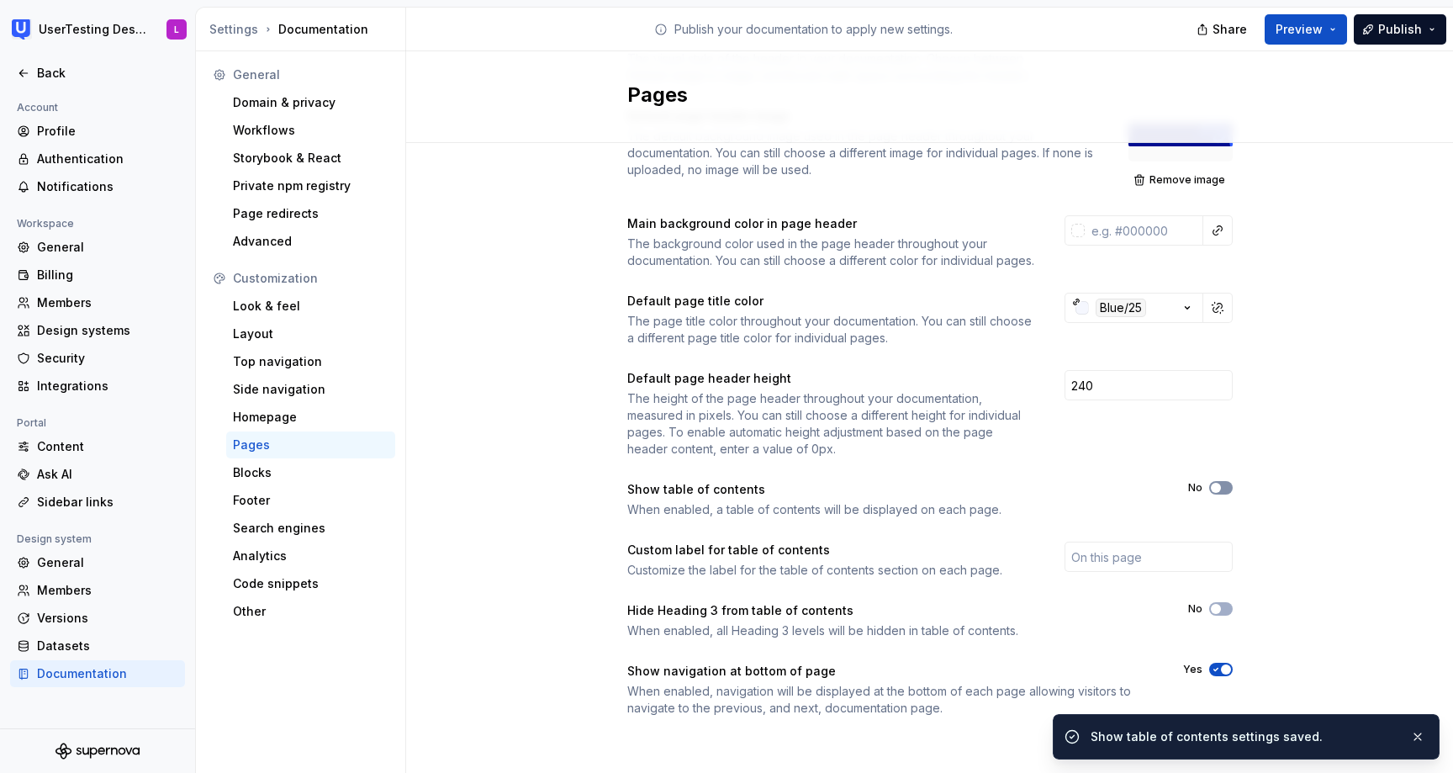
click at [1225, 489] on button "No" at bounding box center [1221, 487] width 24 height 13
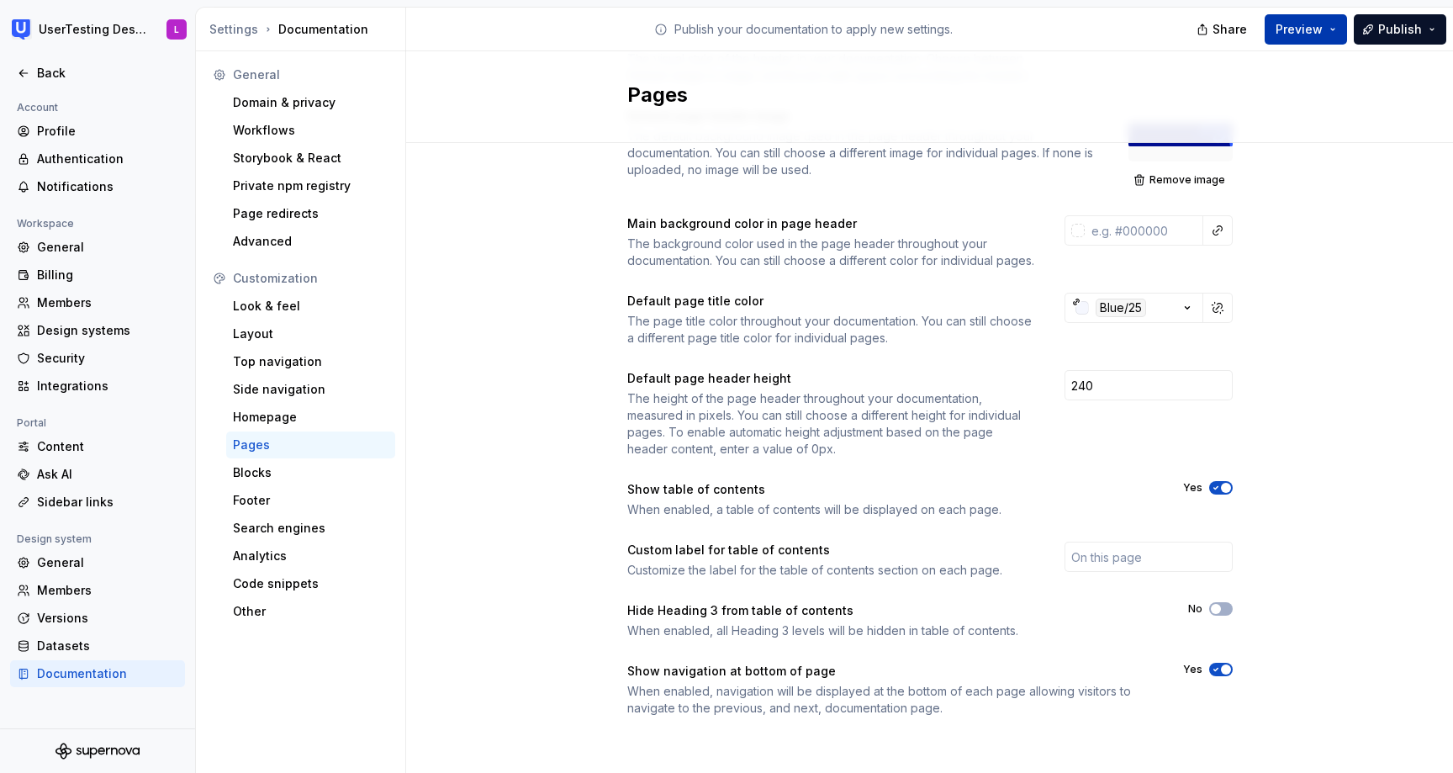
click at [1310, 29] on span "Preview" at bounding box center [1299, 29] width 47 height 17
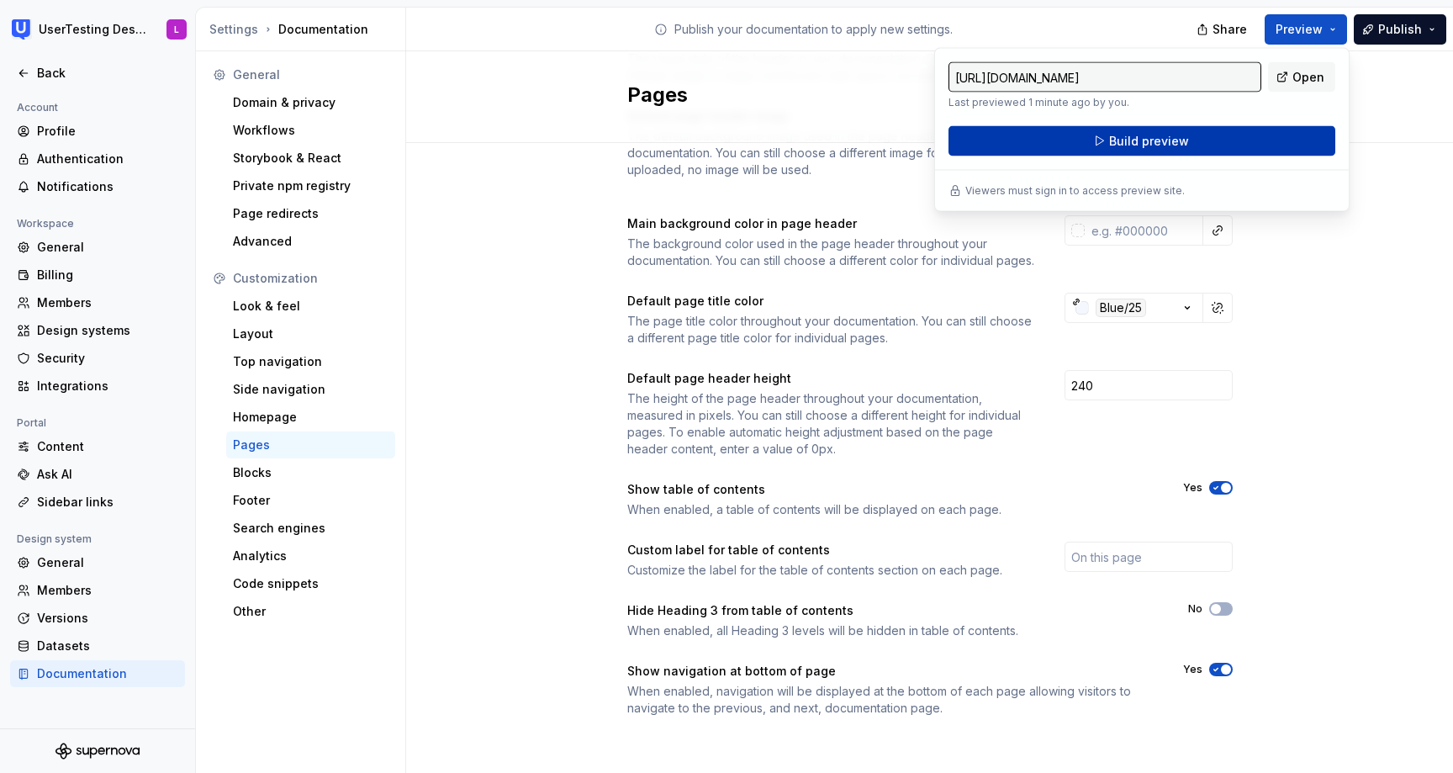
click at [1242, 140] on button "Build preview" at bounding box center [1142, 141] width 387 height 30
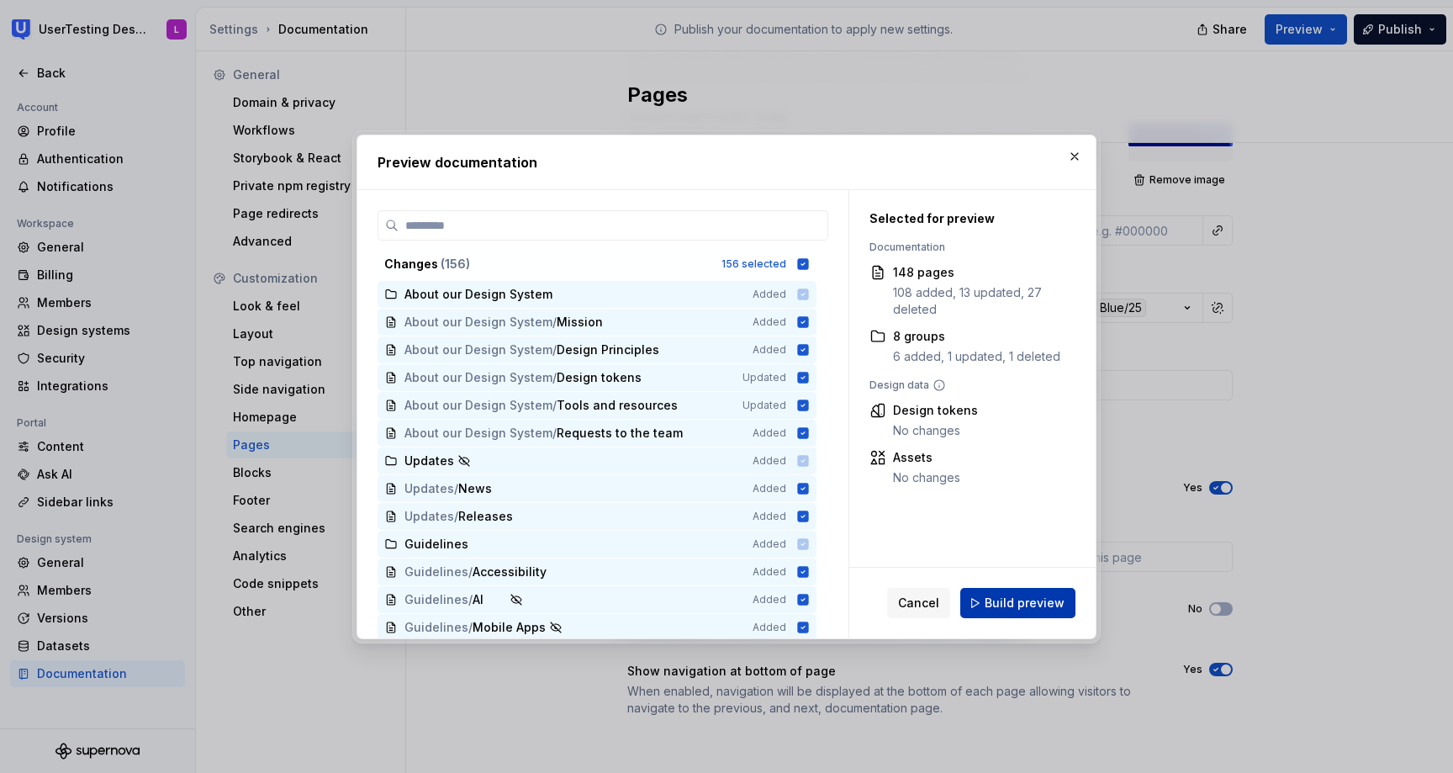
click at [994, 595] on span "Build preview" at bounding box center [1025, 603] width 80 height 17
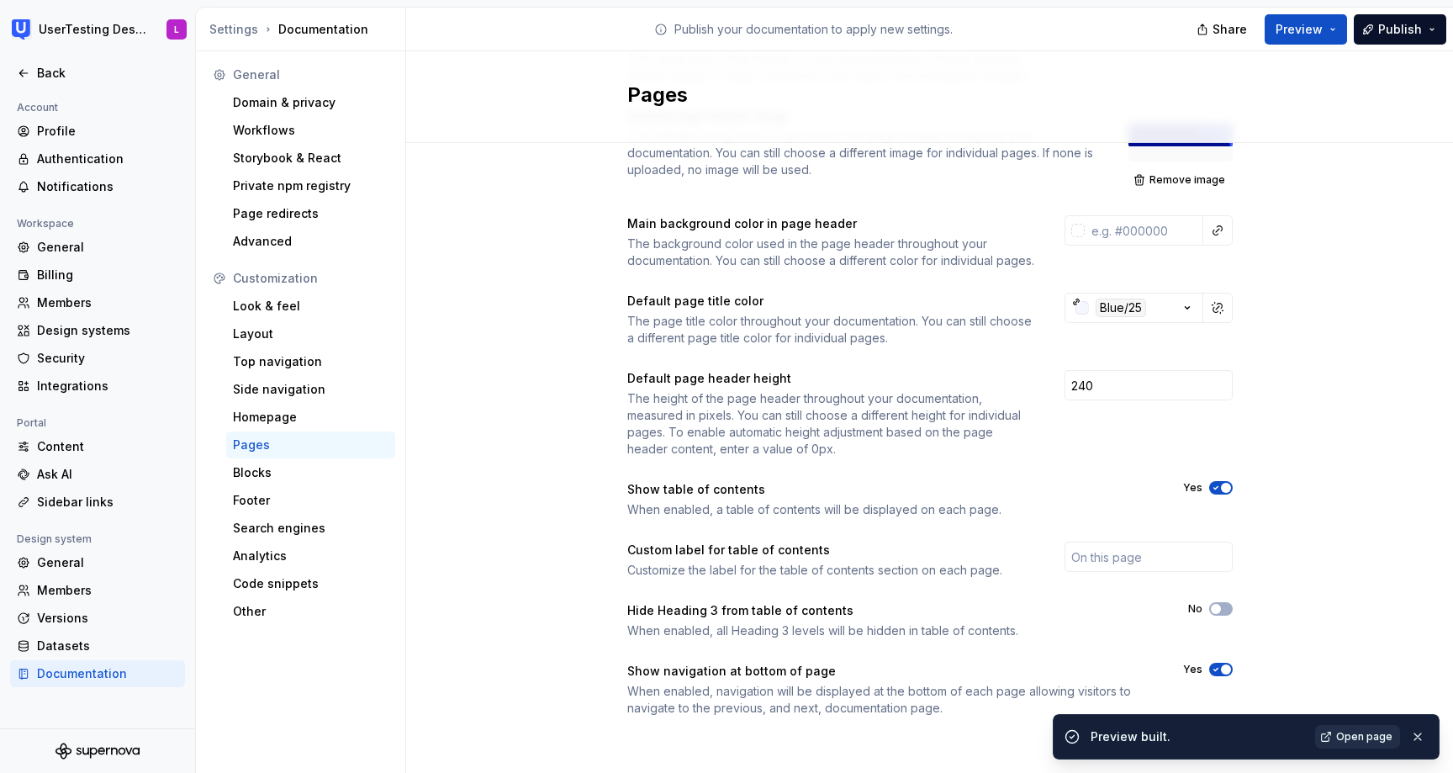
click at [1366, 738] on span "Open page" at bounding box center [1364, 736] width 56 height 13
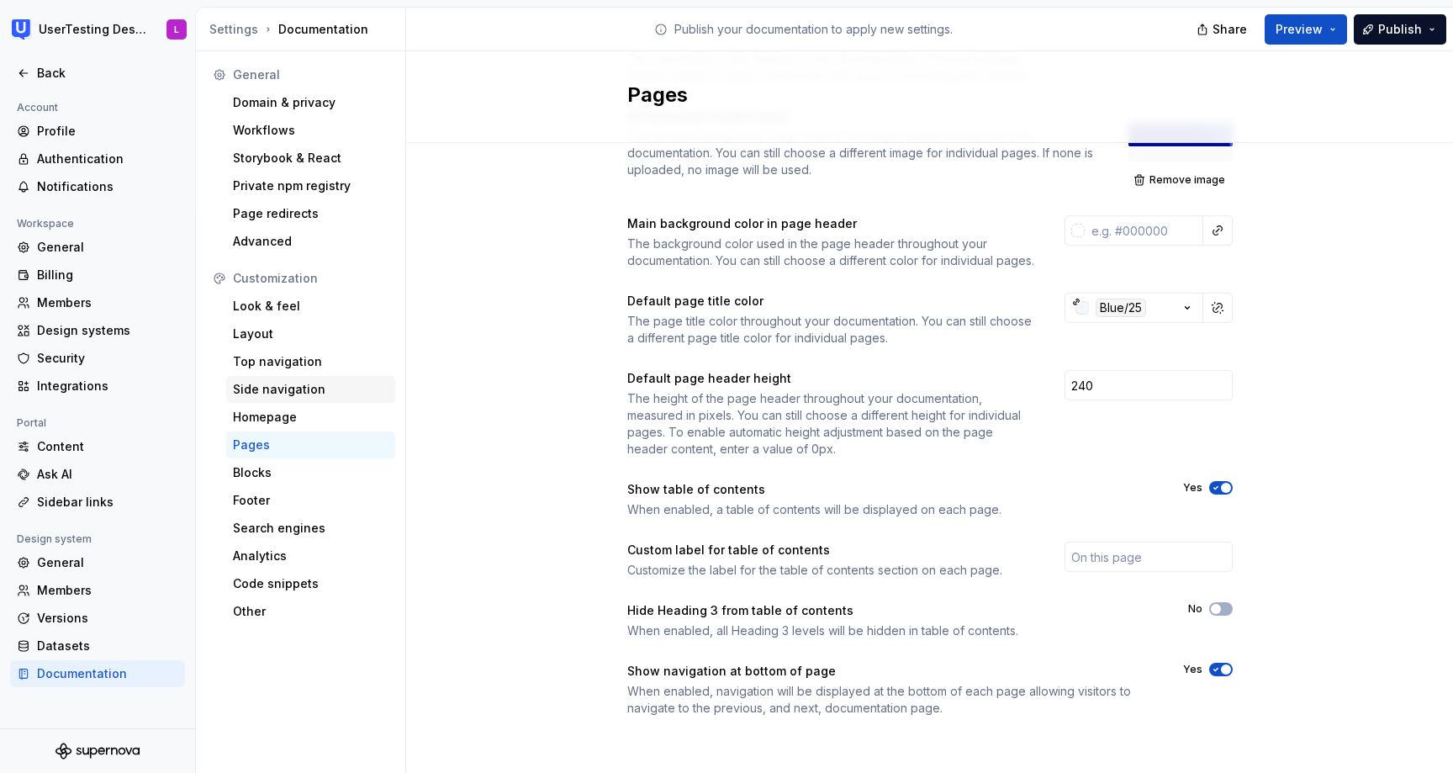
click at [327, 388] on div "Side navigation" at bounding box center [311, 389] width 156 height 17
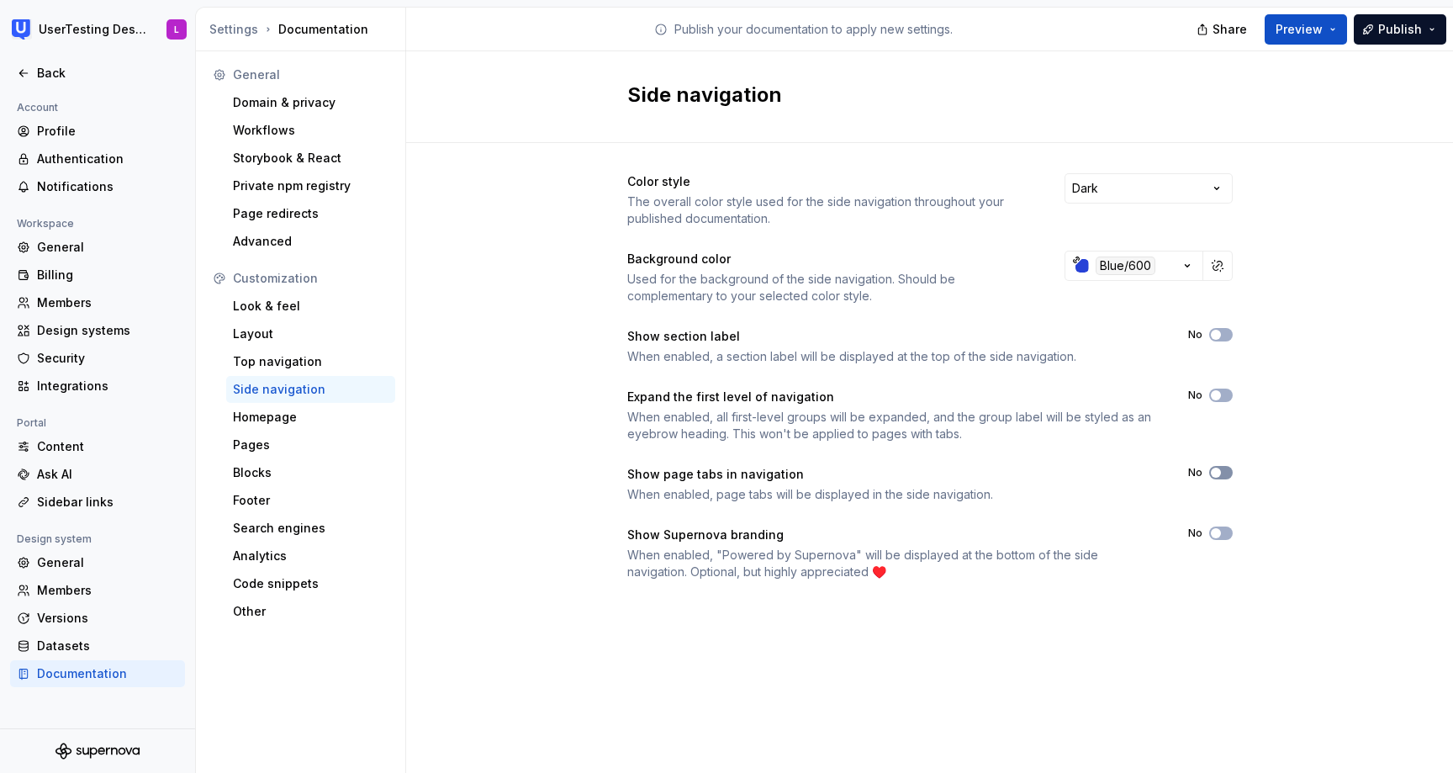
click at [1219, 472] on span "button" at bounding box center [1216, 473] width 10 height 10
click at [282, 320] on div "Layout" at bounding box center [310, 333] width 169 height 27
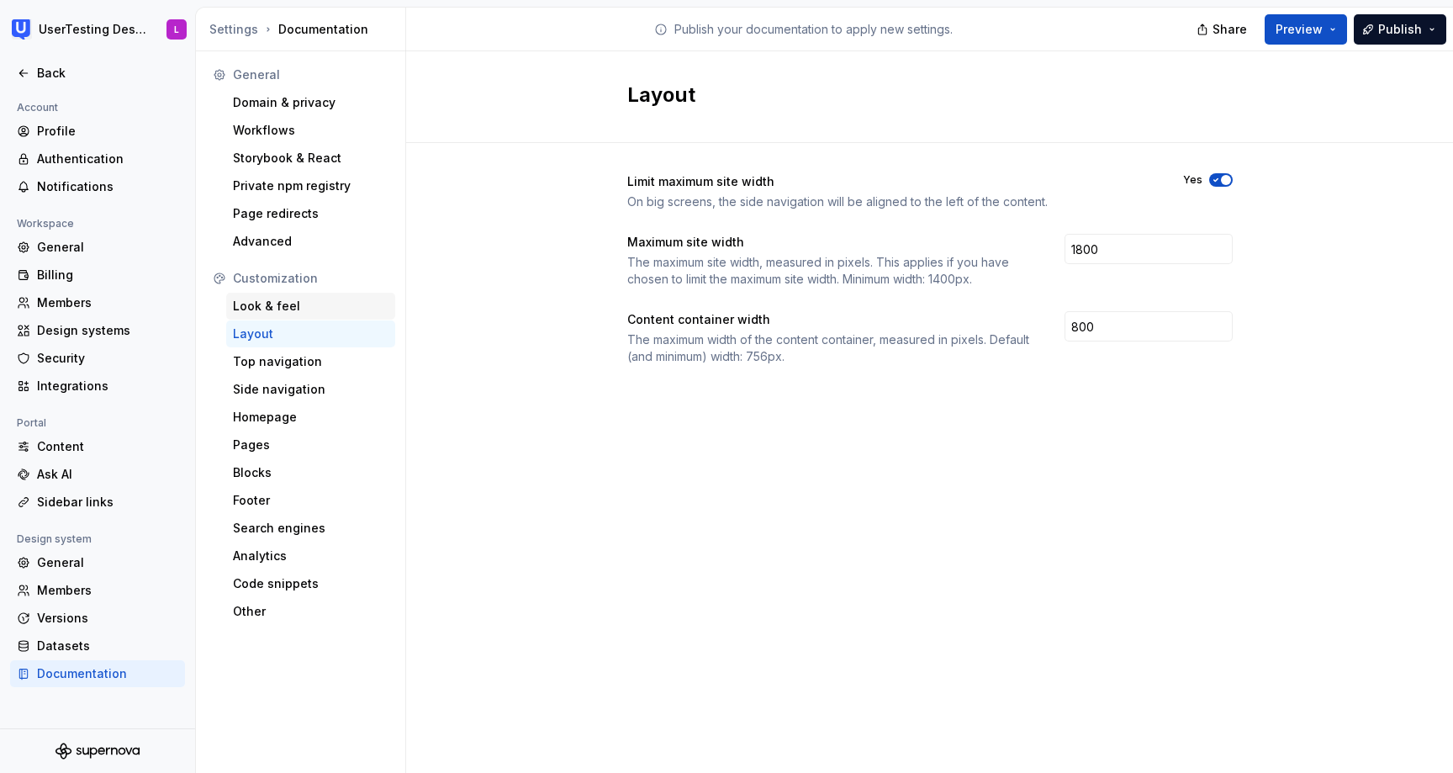
click at [284, 303] on div "Look & feel" at bounding box center [311, 306] width 156 height 17
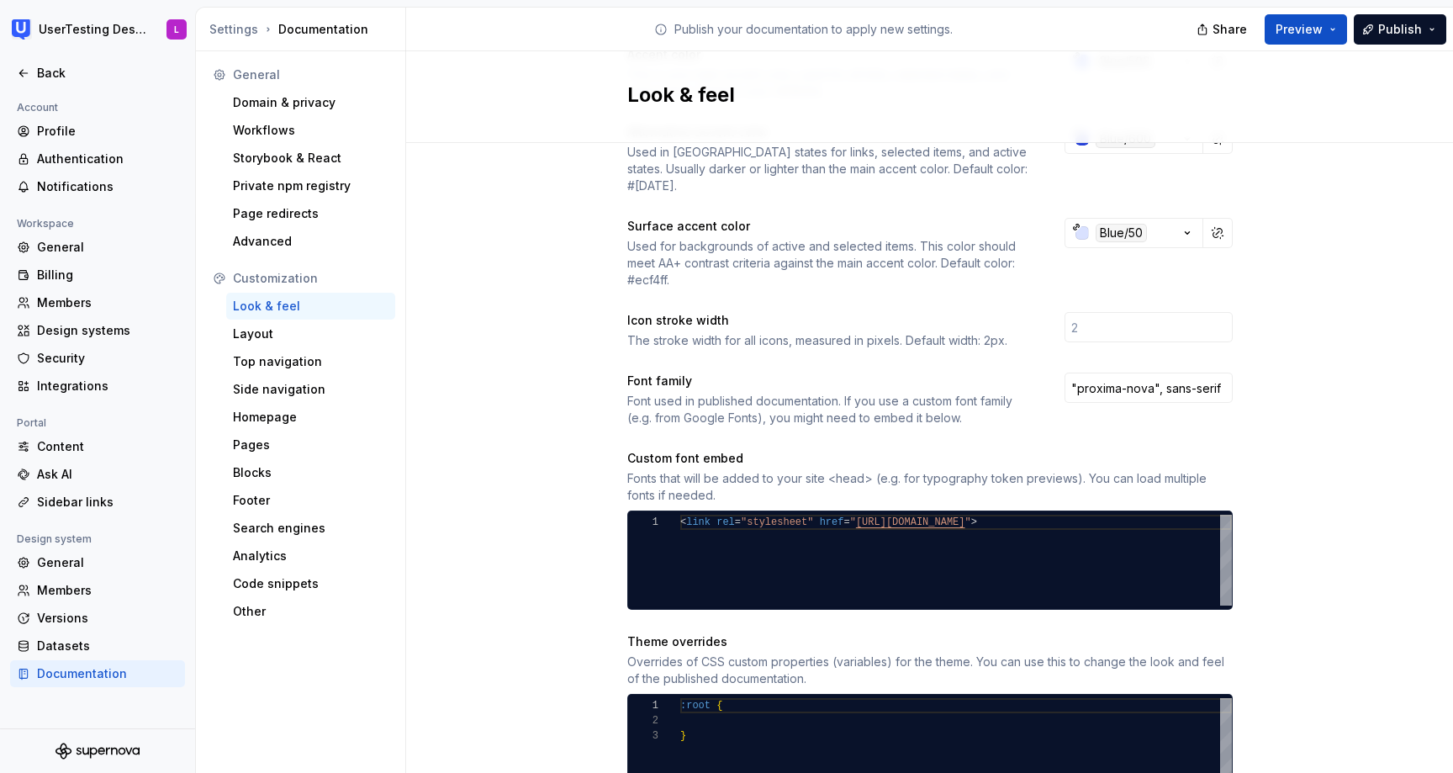
scroll to position [934, 0]
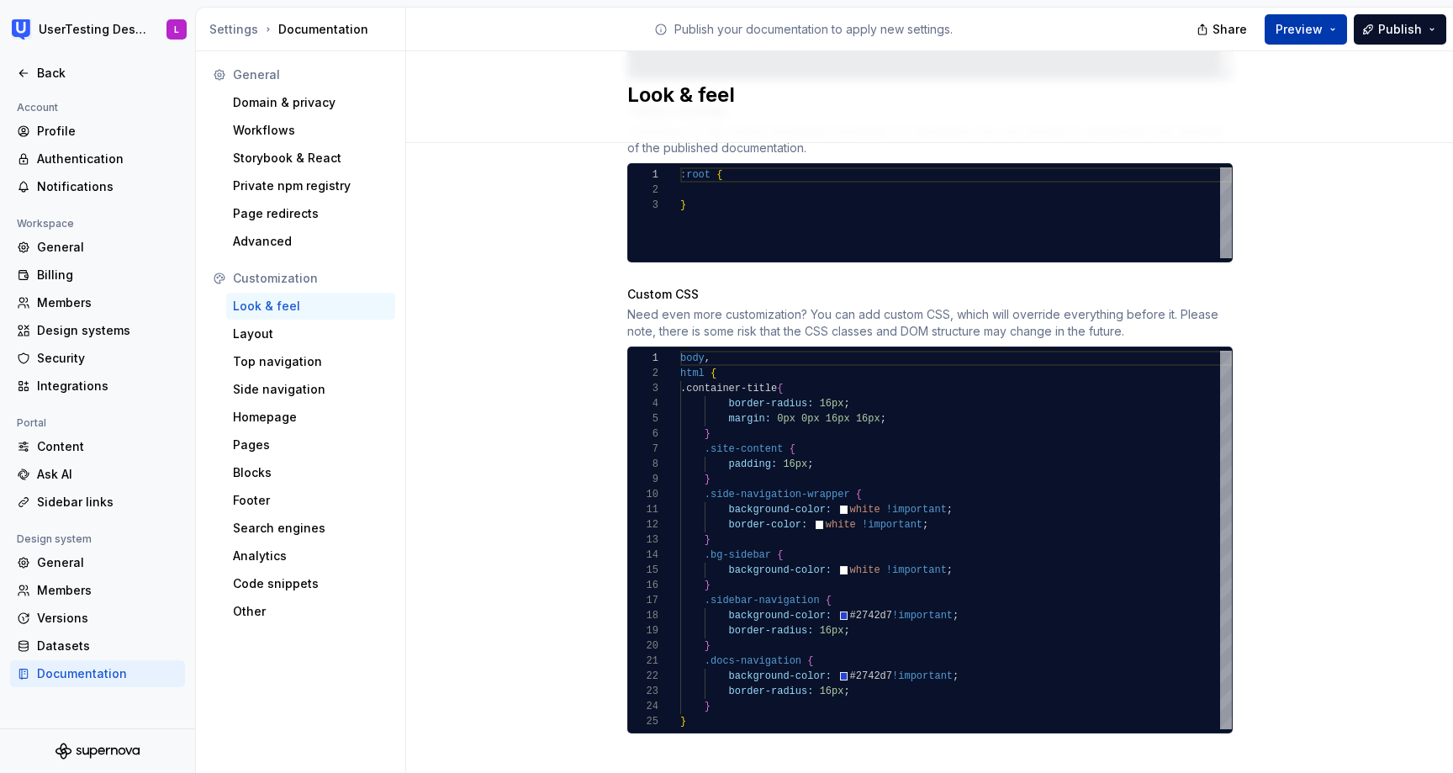
click at [1313, 21] on span "Preview" at bounding box center [1299, 29] width 47 height 17
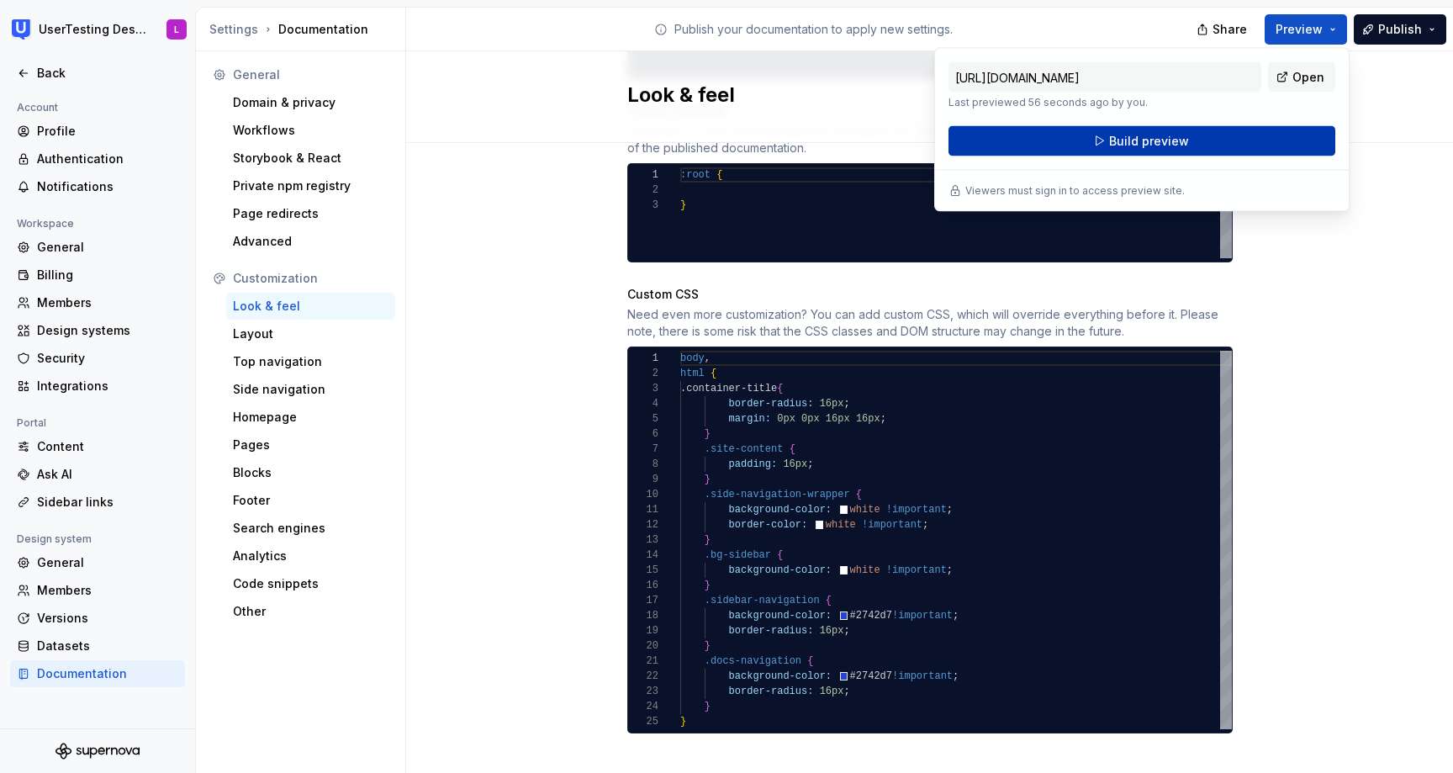
click at [1293, 141] on button "Build preview" at bounding box center [1142, 141] width 387 height 30
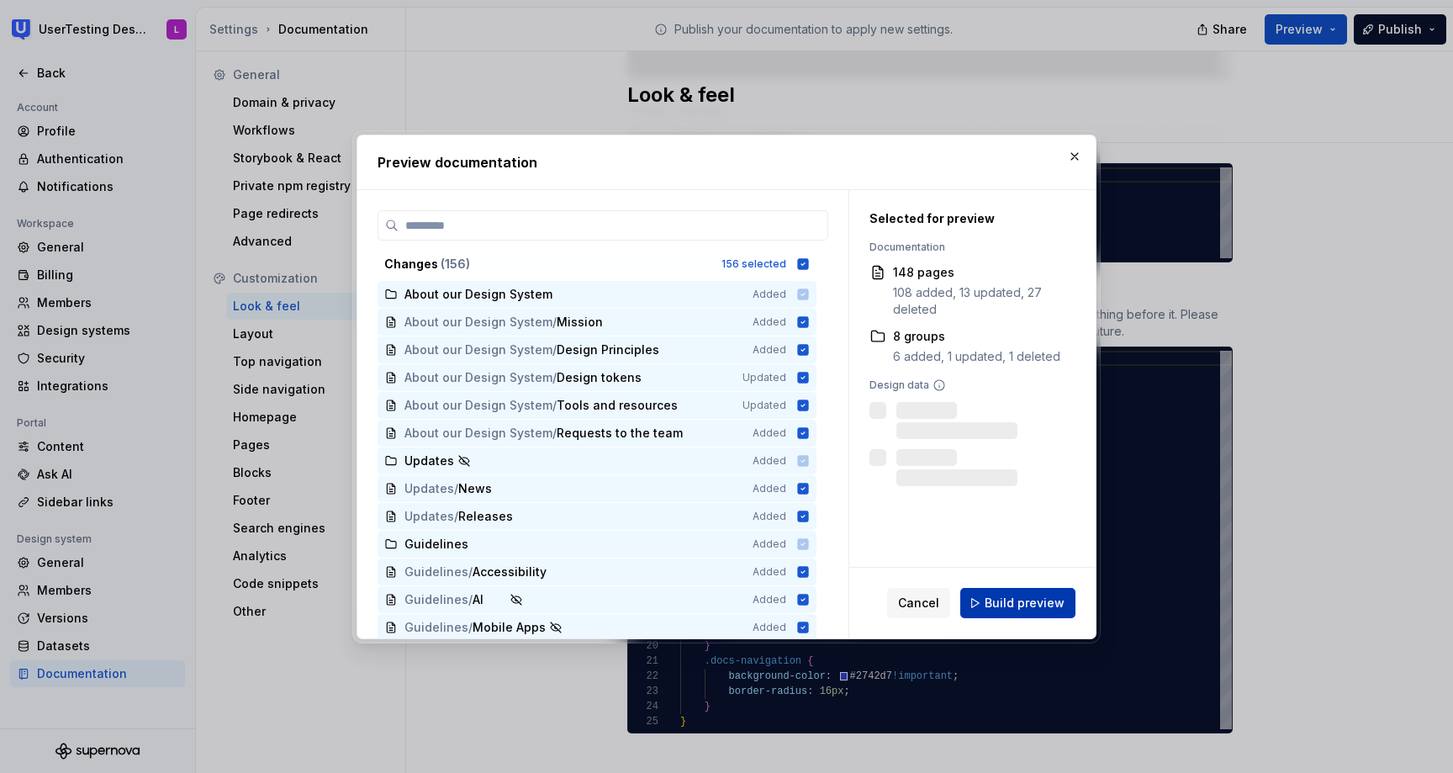
click at [1008, 608] on span "Build preview" at bounding box center [1025, 603] width 80 height 17
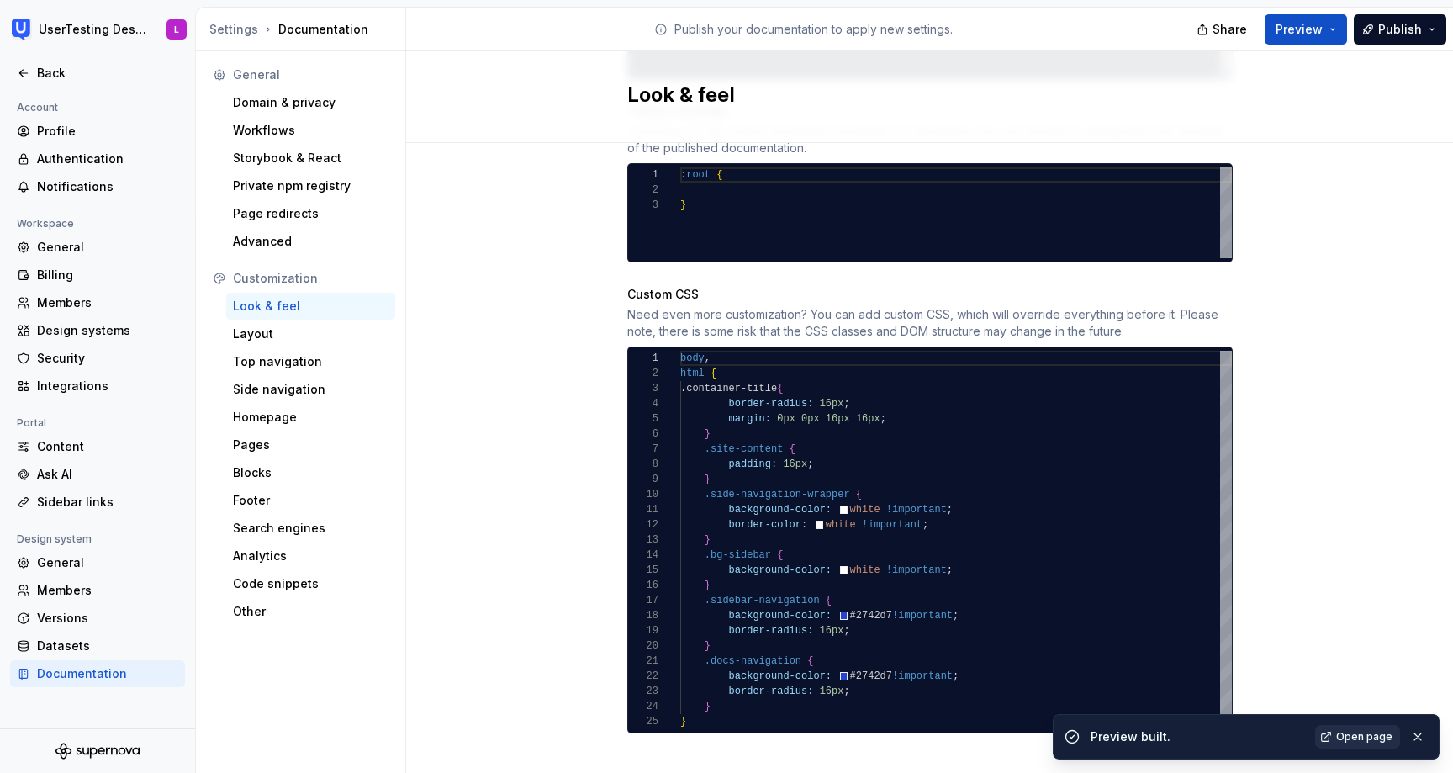
click at [1378, 736] on span "Open page" at bounding box center [1364, 736] width 56 height 13
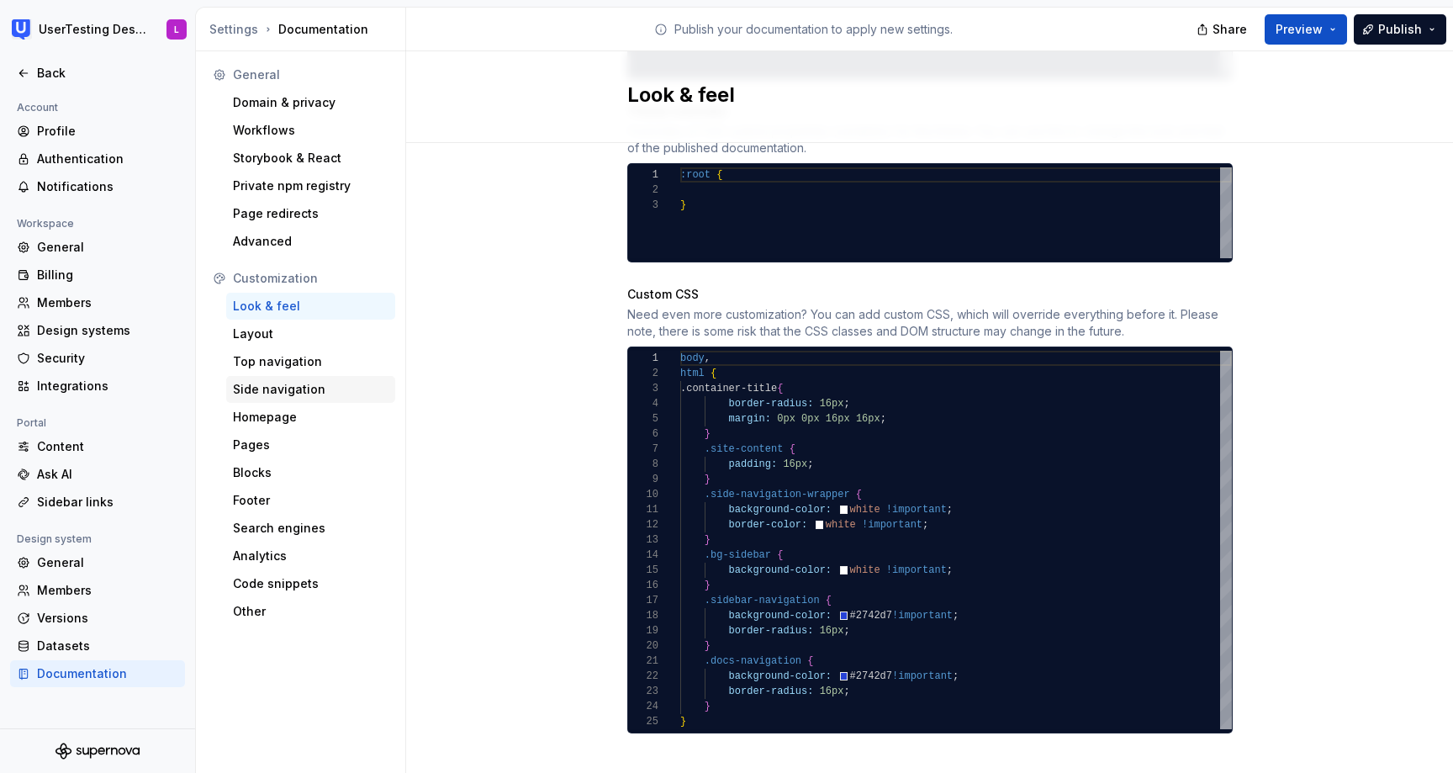
click at [306, 391] on div "Side navigation" at bounding box center [311, 389] width 156 height 17
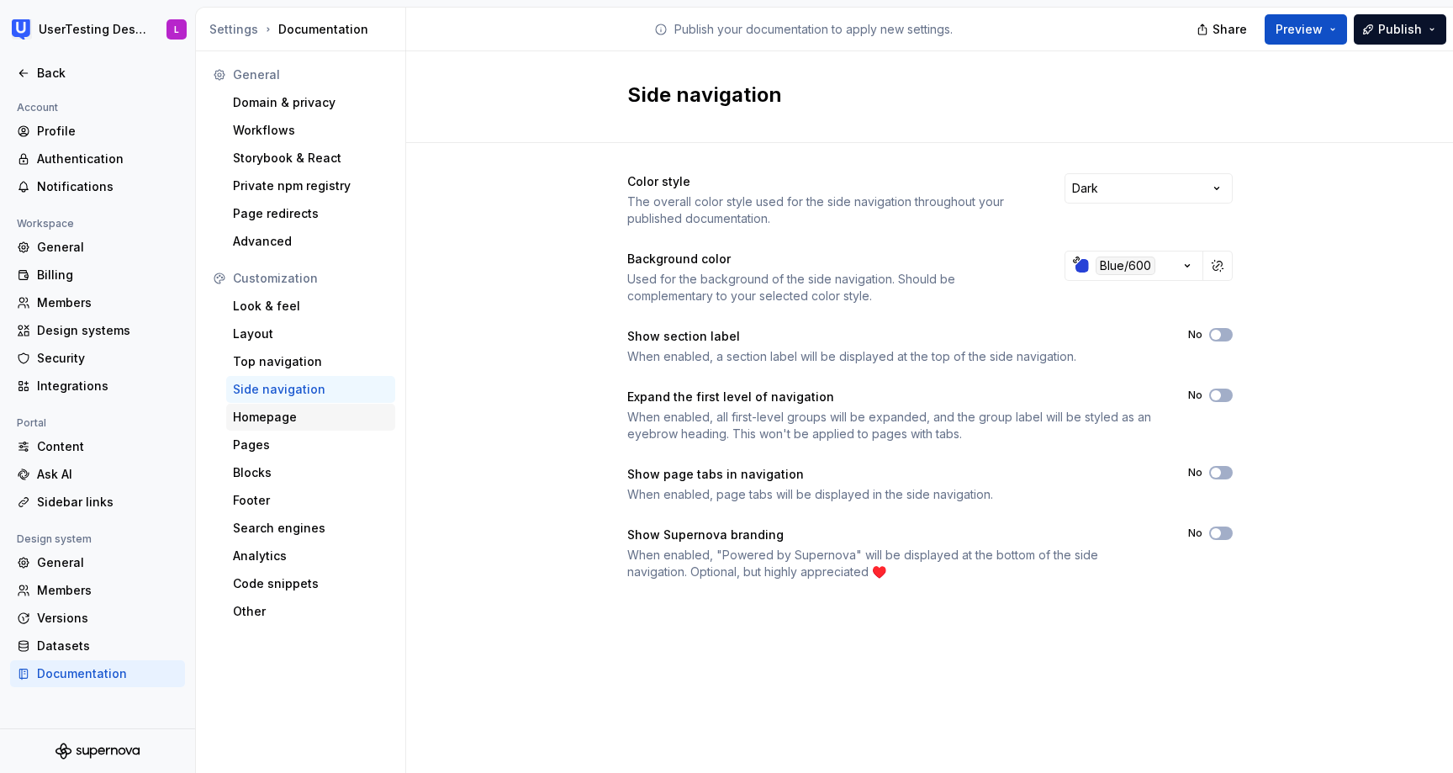
click at [299, 418] on div "Homepage" at bounding box center [311, 417] width 156 height 17
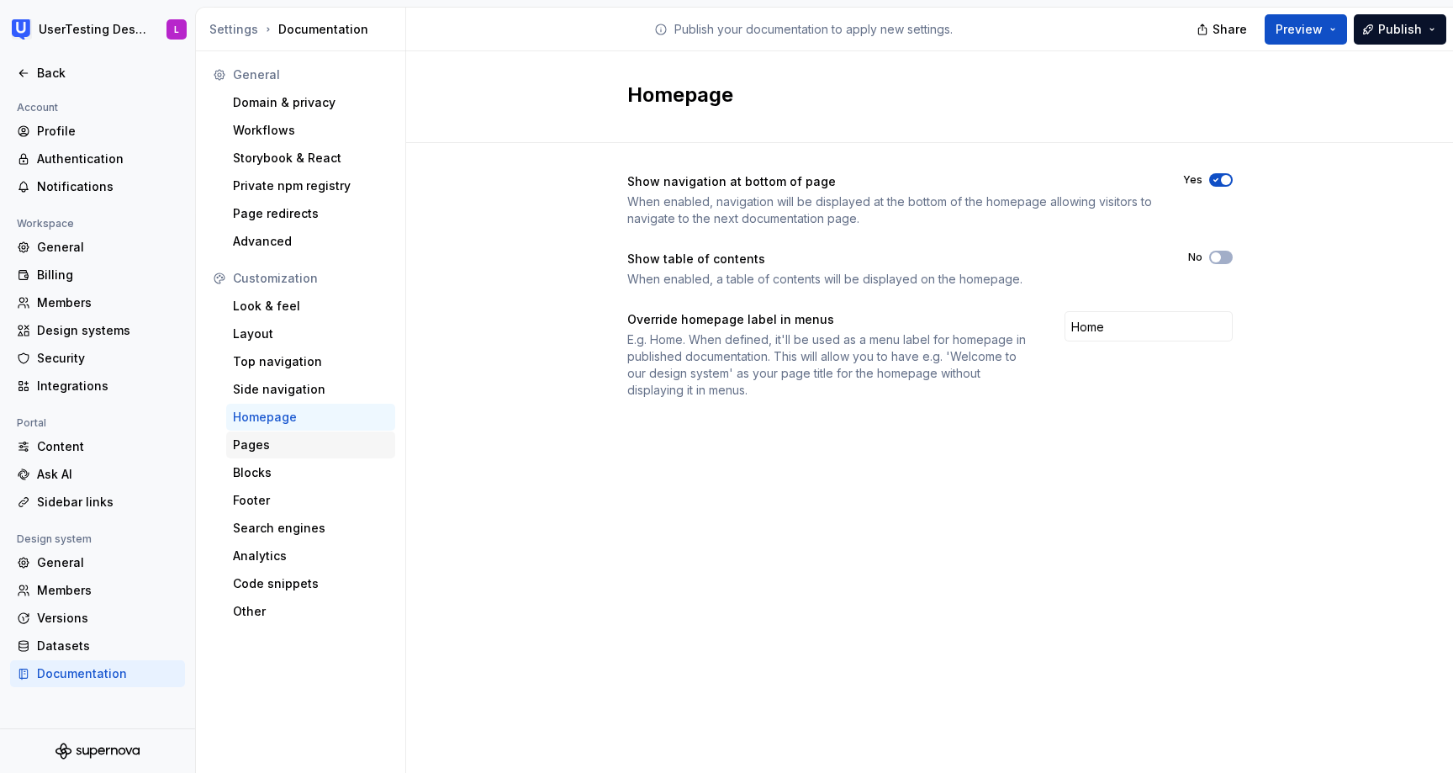
click at [299, 449] on div "Pages" at bounding box center [311, 444] width 156 height 17
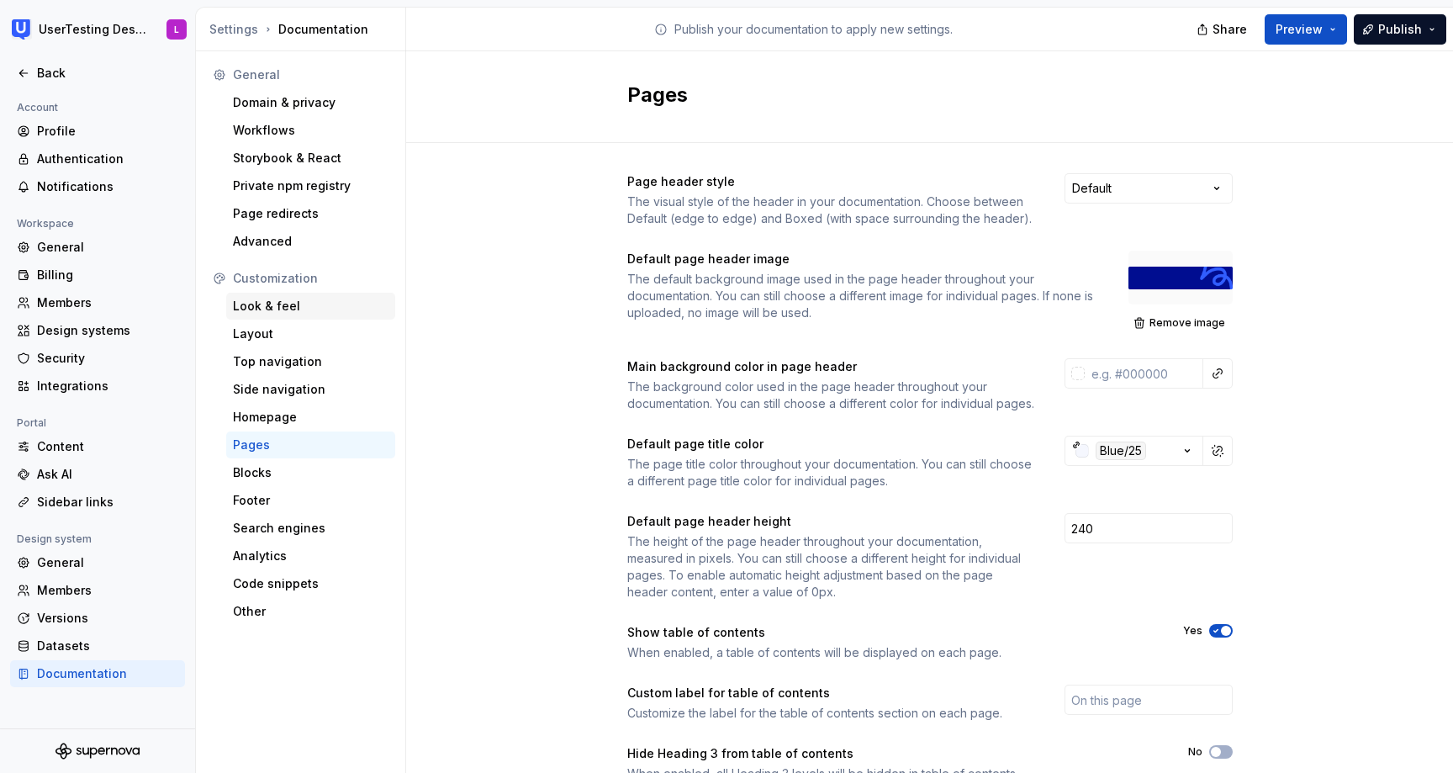
click at [312, 312] on div "Look & feel" at bounding box center [311, 306] width 156 height 17
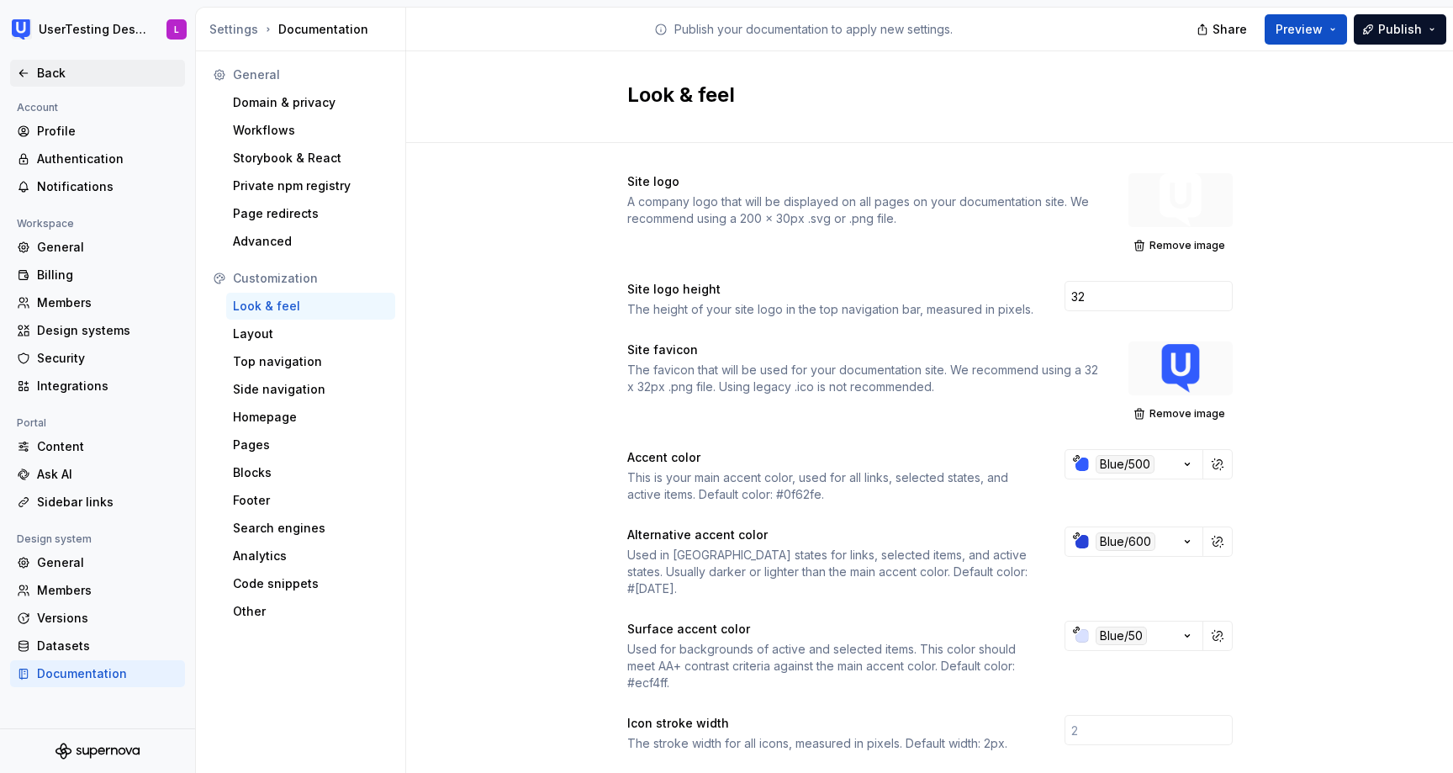
click at [25, 68] on icon at bounding box center [23, 72] width 13 height 13
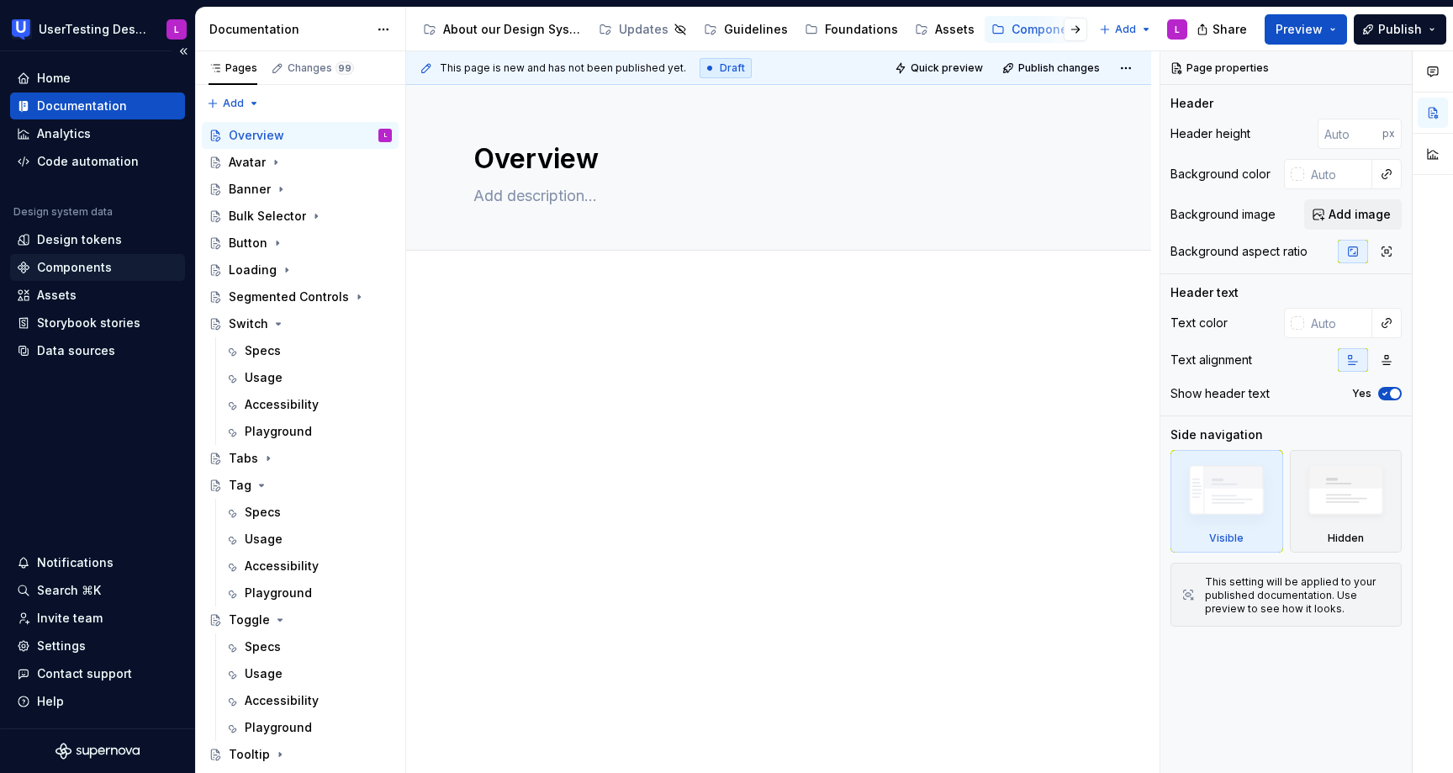
click at [96, 270] on div "Components" at bounding box center [74, 267] width 75 height 17
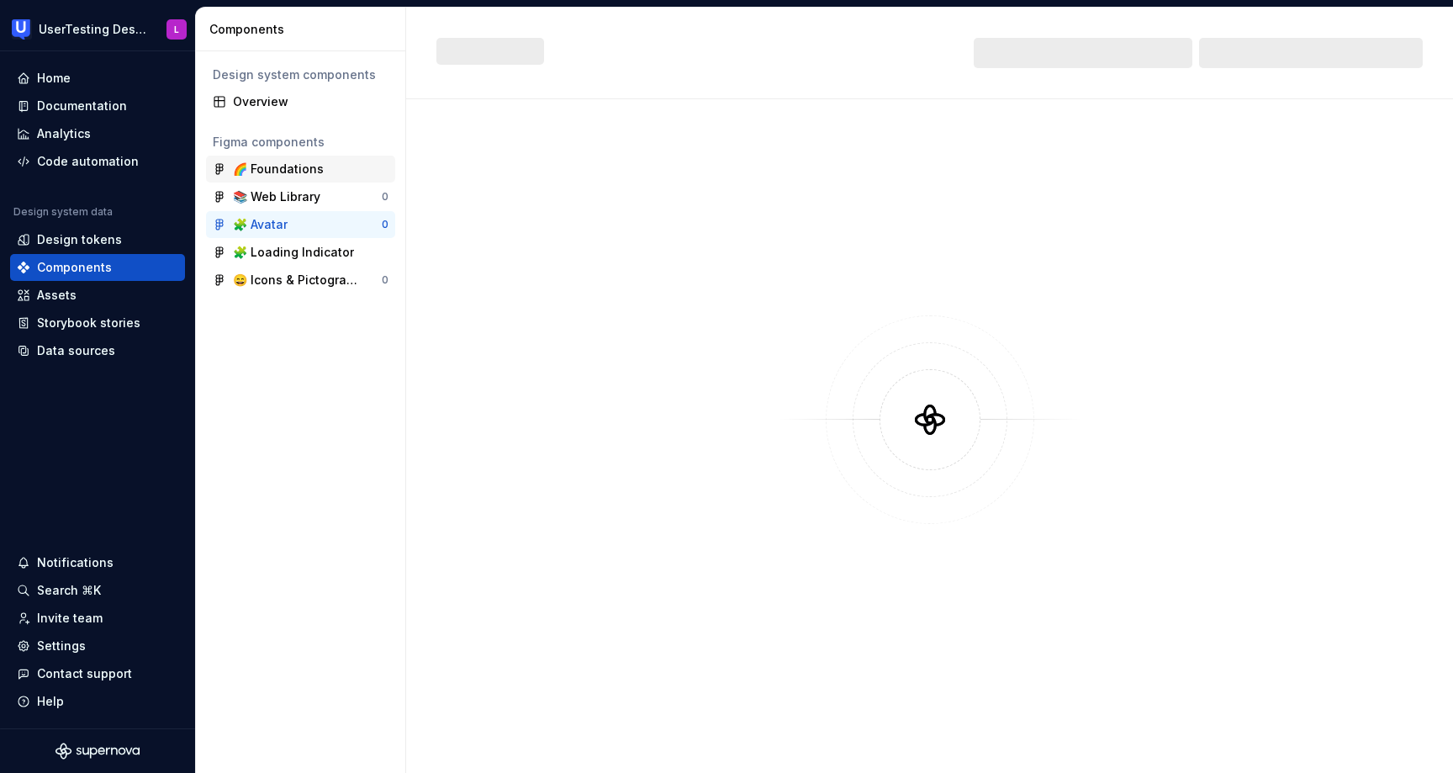
click at [289, 170] on div "🌈 Foundations" at bounding box center [278, 169] width 91 height 17
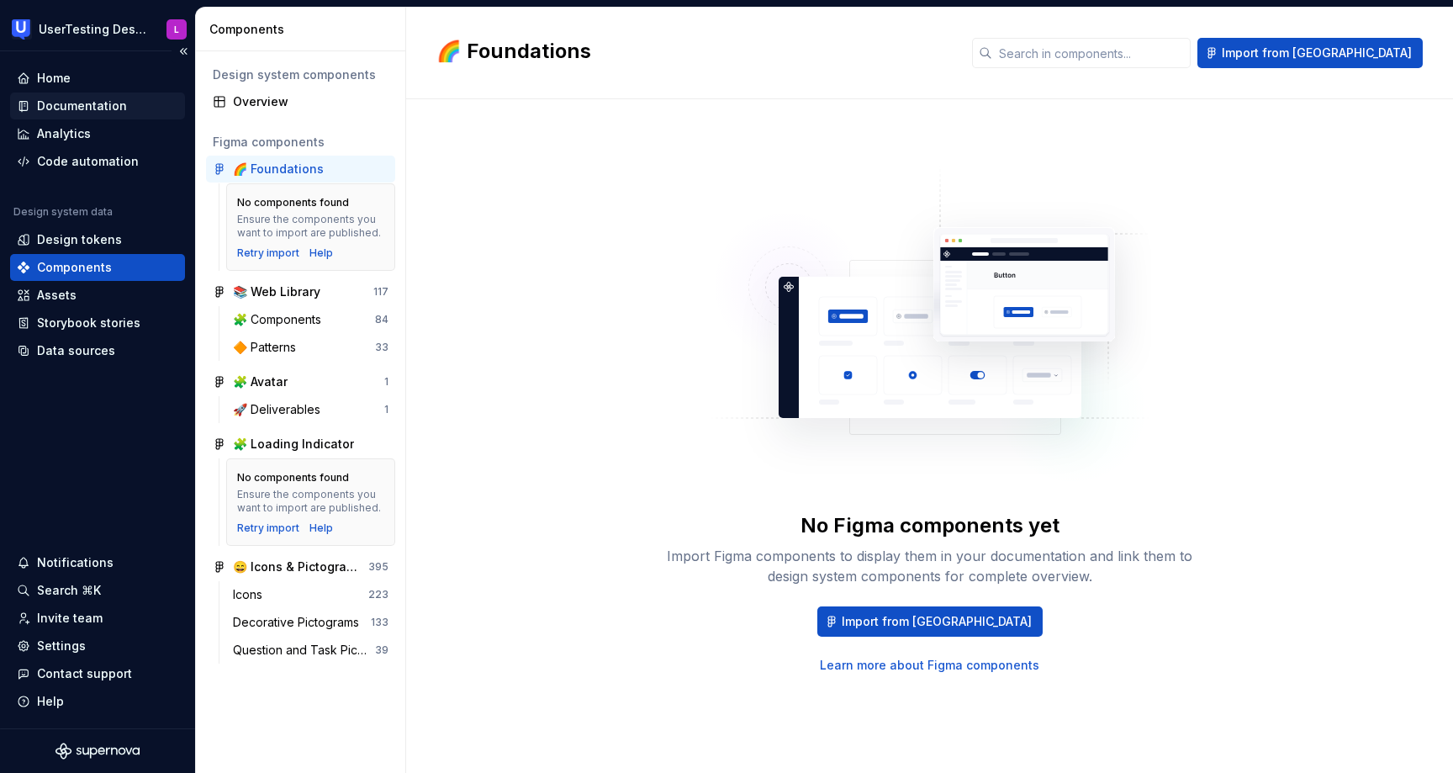
click at [98, 104] on div "Documentation" at bounding box center [82, 106] width 90 height 17
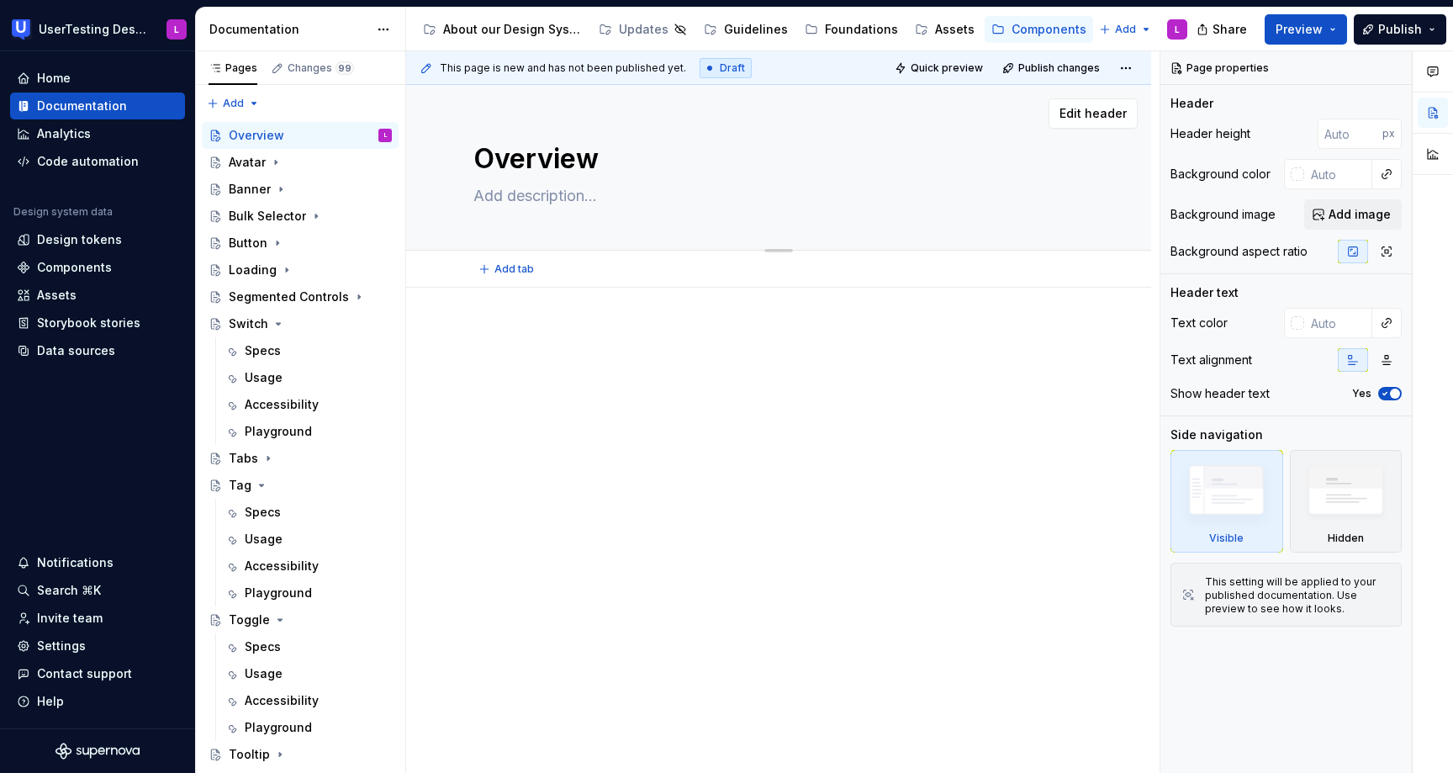
click at [1122, 233] on div "Overview Edit header" at bounding box center [778, 168] width 745 height 166
click at [1348, 131] on input "number" at bounding box center [1350, 134] width 65 height 30
click at [1295, 92] on div "Page properties Header Header height px Background color Background image Add i…" at bounding box center [1286, 412] width 251 height 722
click at [384, 31] on html "UserTesting Design System L Home Documentation Analytics Code automation Design…" at bounding box center [726, 386] width 1453 height 773
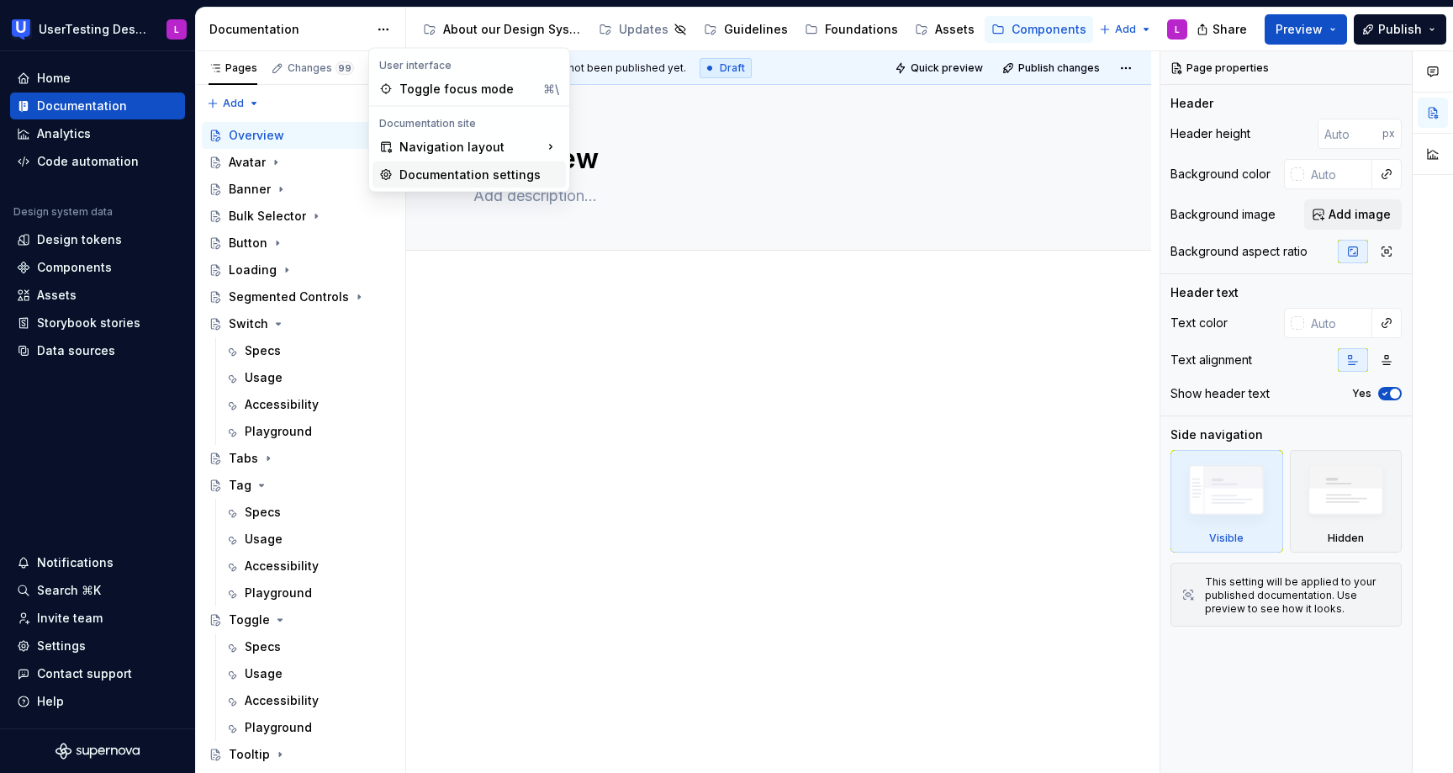
click at [449, 169] on div "Documentation settings" at bounding box center [479, 175] width 160 height 17
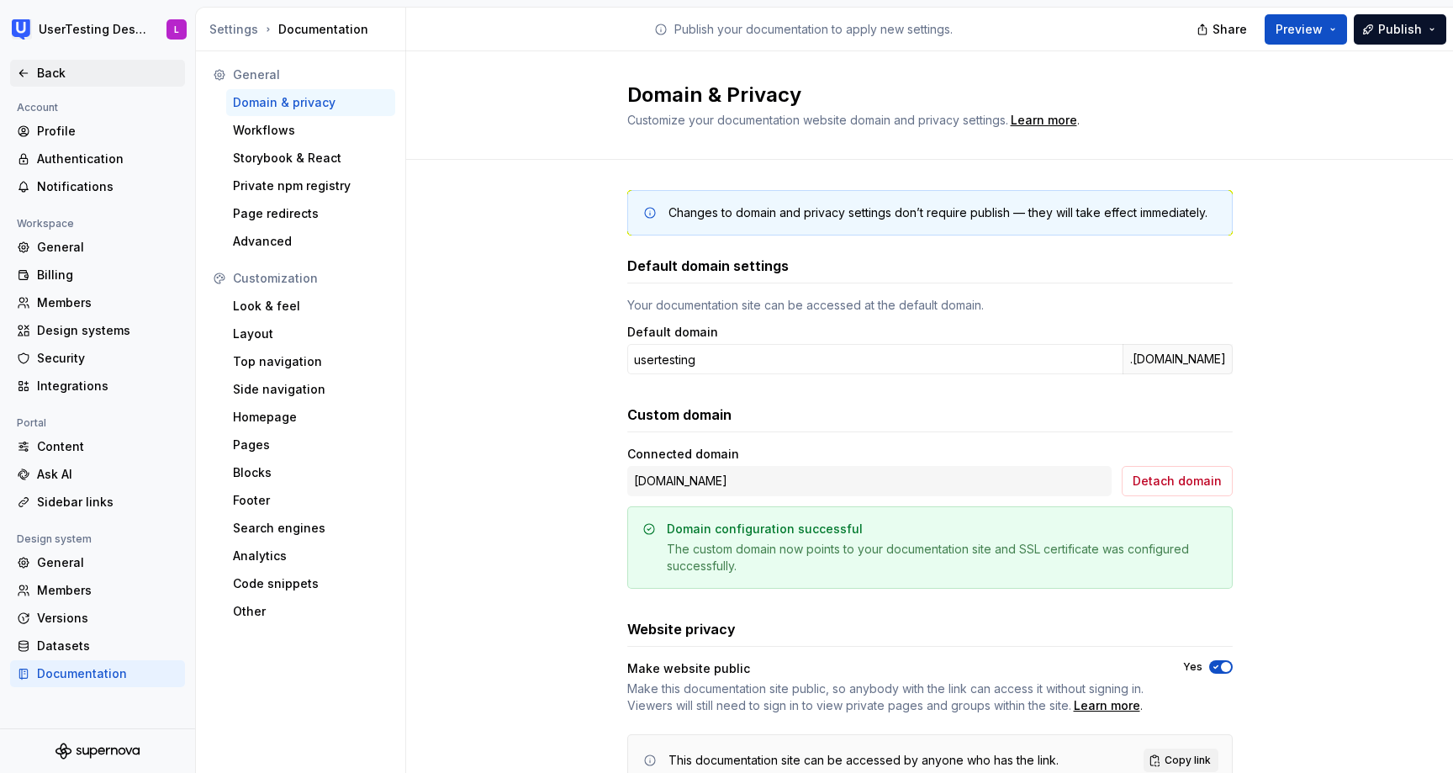
click at [21, 72] on icon at bounding box center [23, 73] width 8 height 7
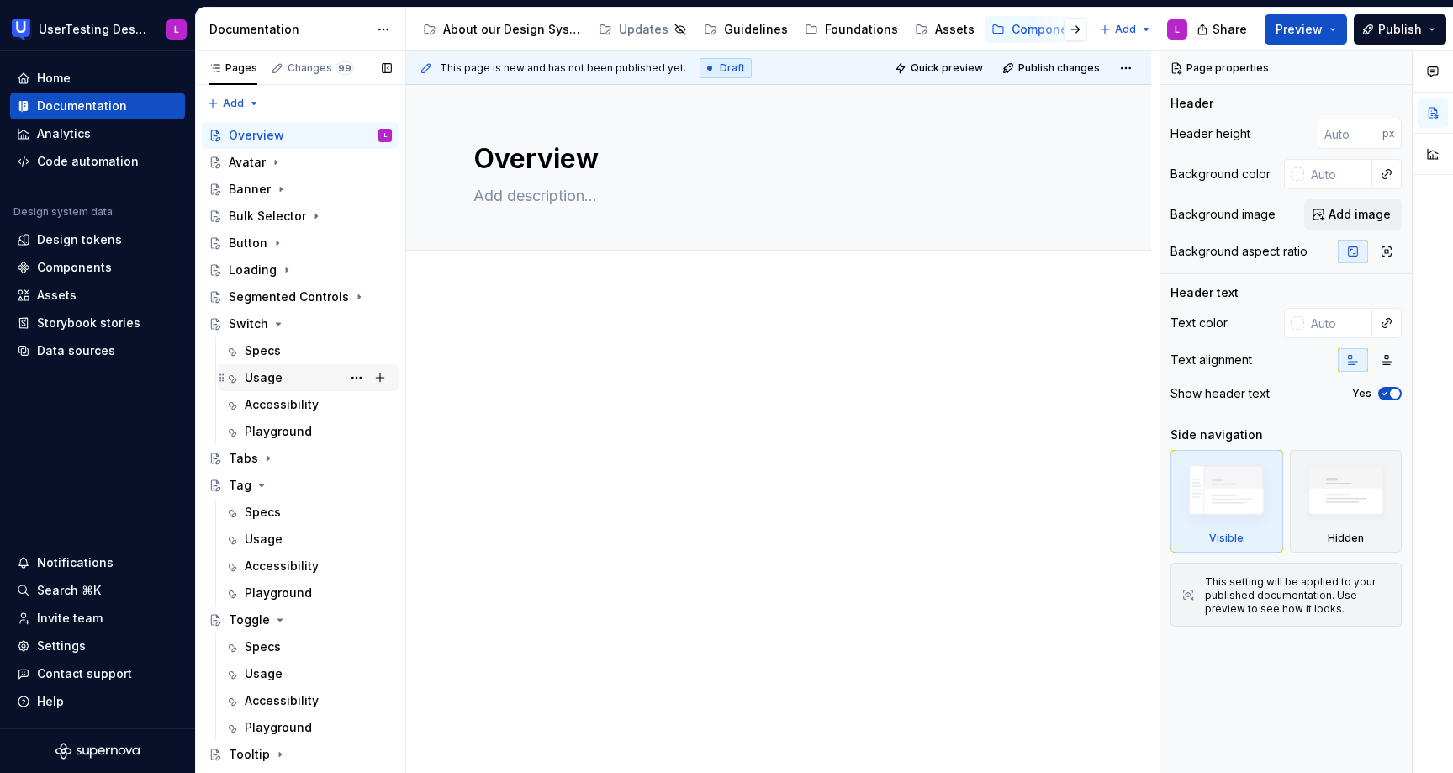
scroll to position [179, 0]
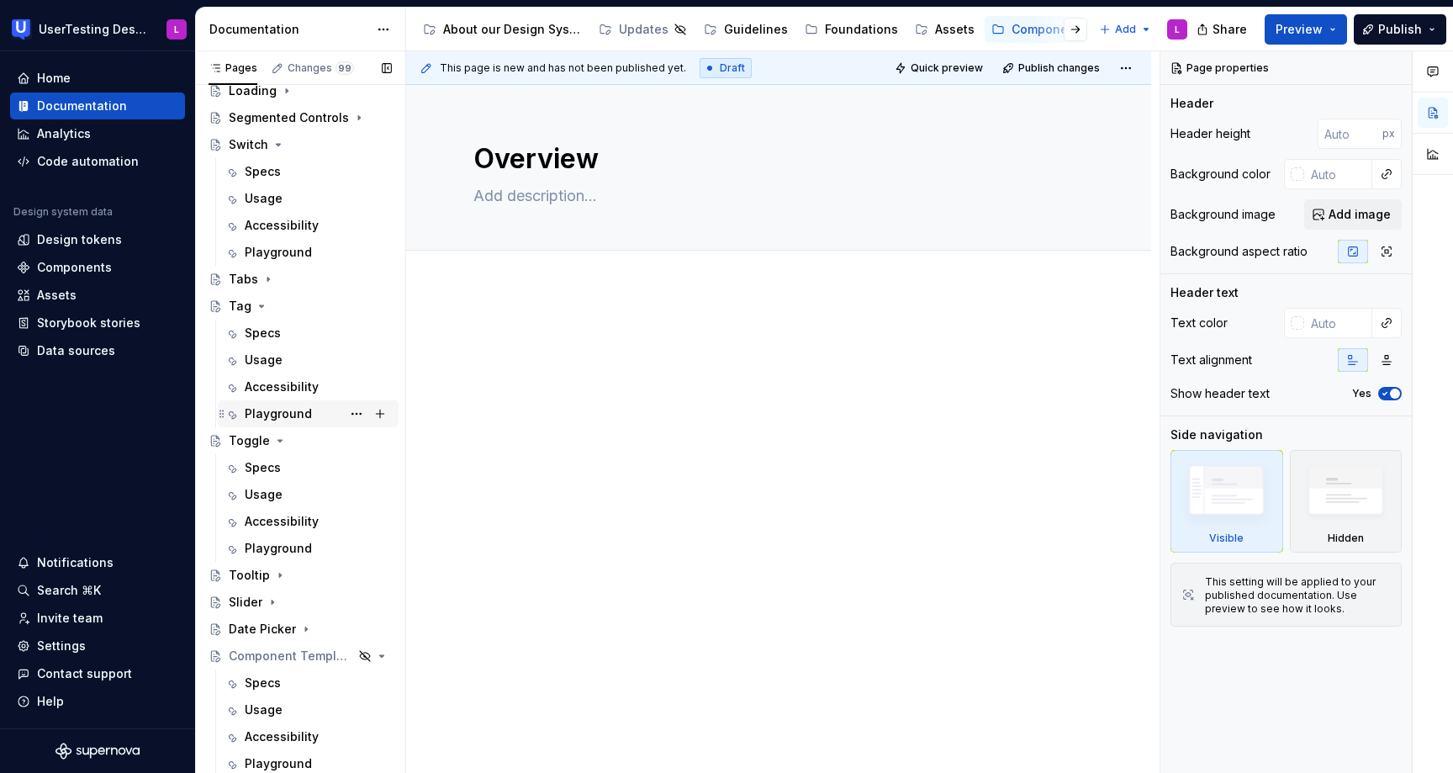
click at [304, 405] on div "Playground" at bounding box center [278, 413] width 67 height 17
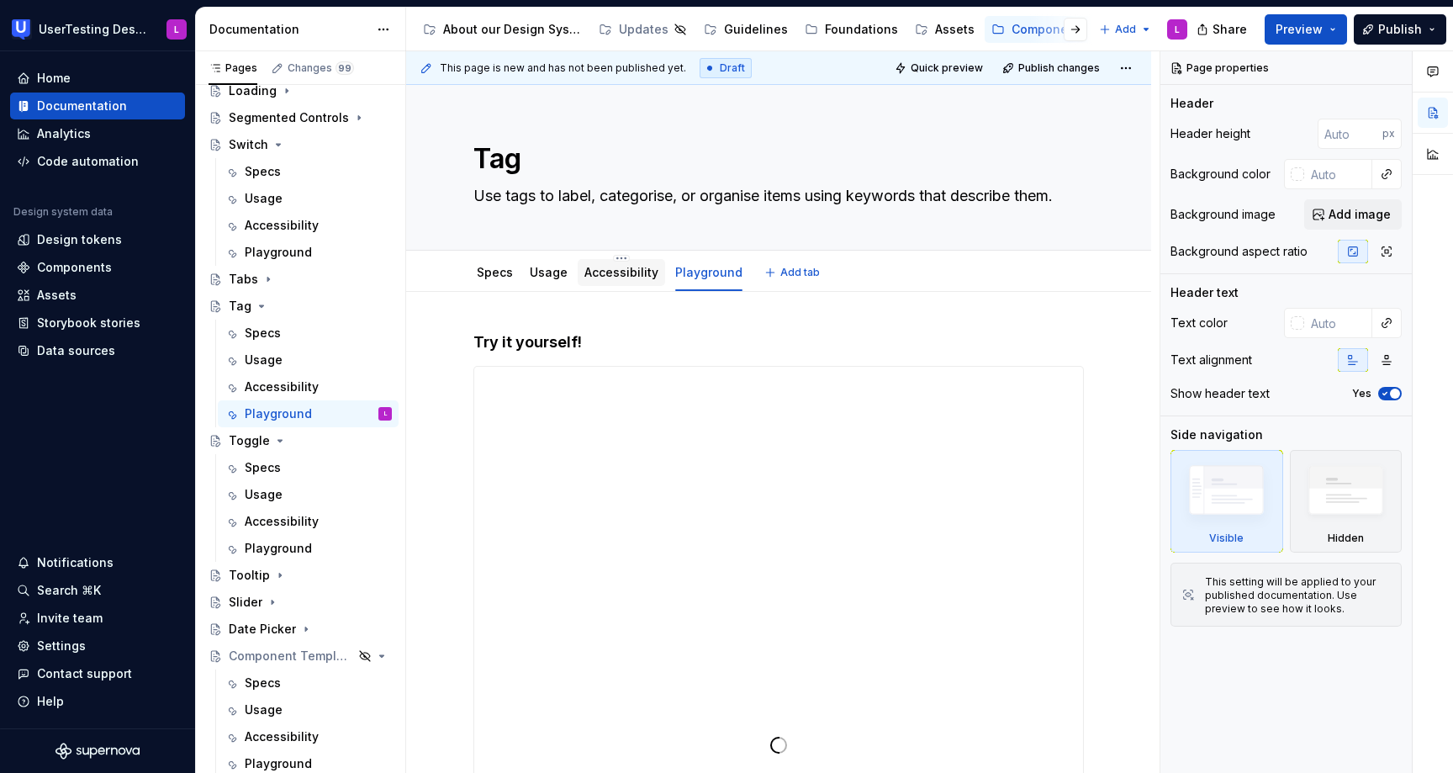
click at [632, 273] on link "Accessibility" at bounding box center [622, 272] width 74 height 14
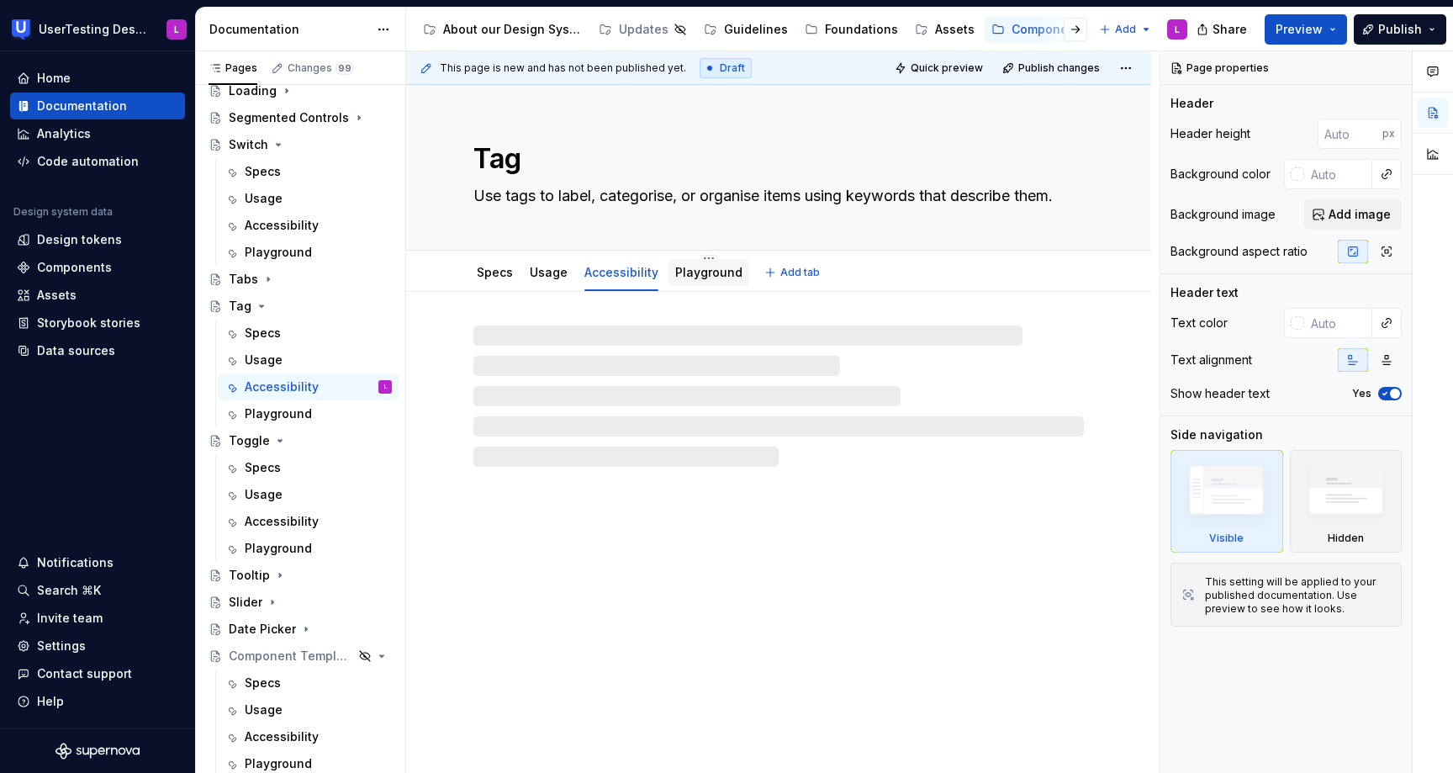
click at [686, 274] on link "Playground" at bounding box center [708, 272] width 67 height 14
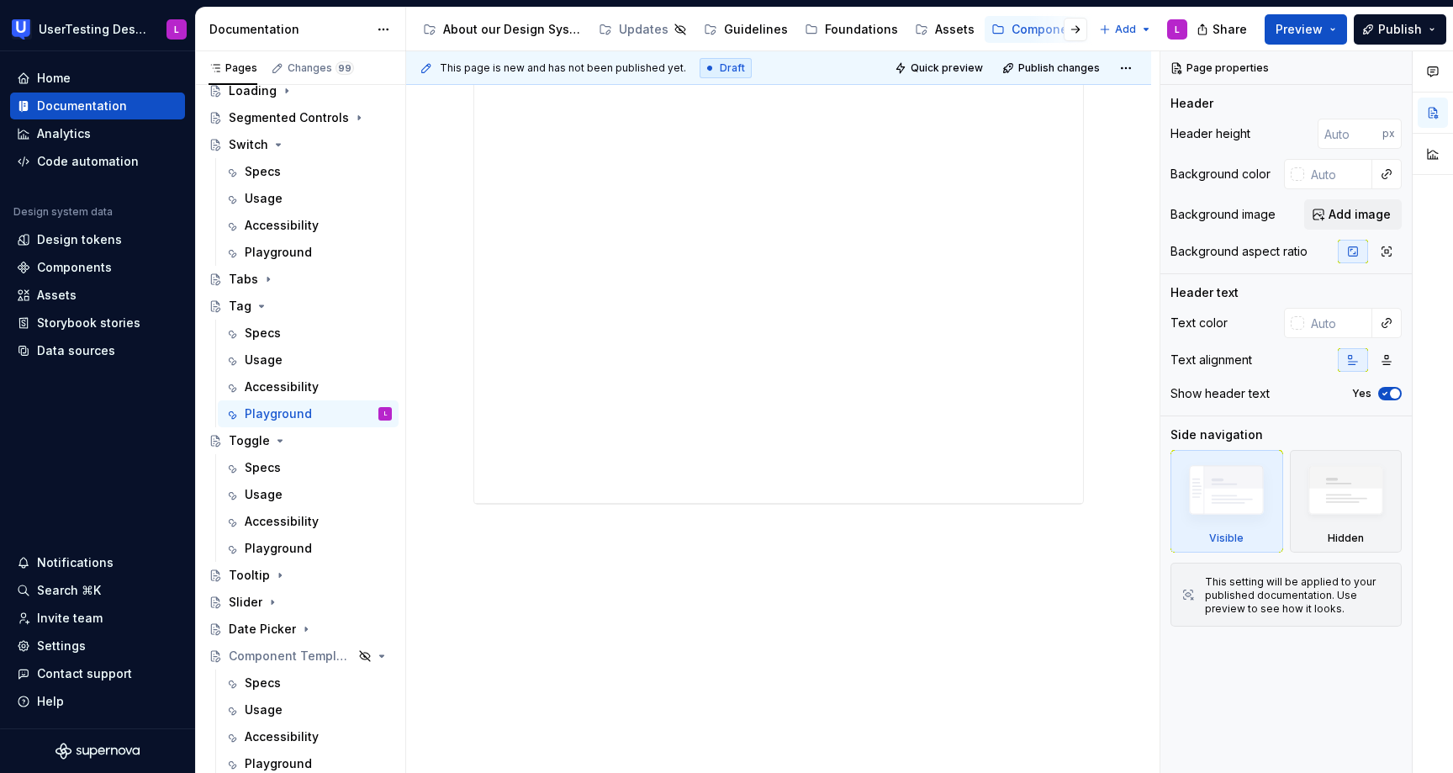
scroll to position [643, 0]
click at [648, 626] on div "Try it yourself!" at bounding box center [778, 211] width 745 height 1126
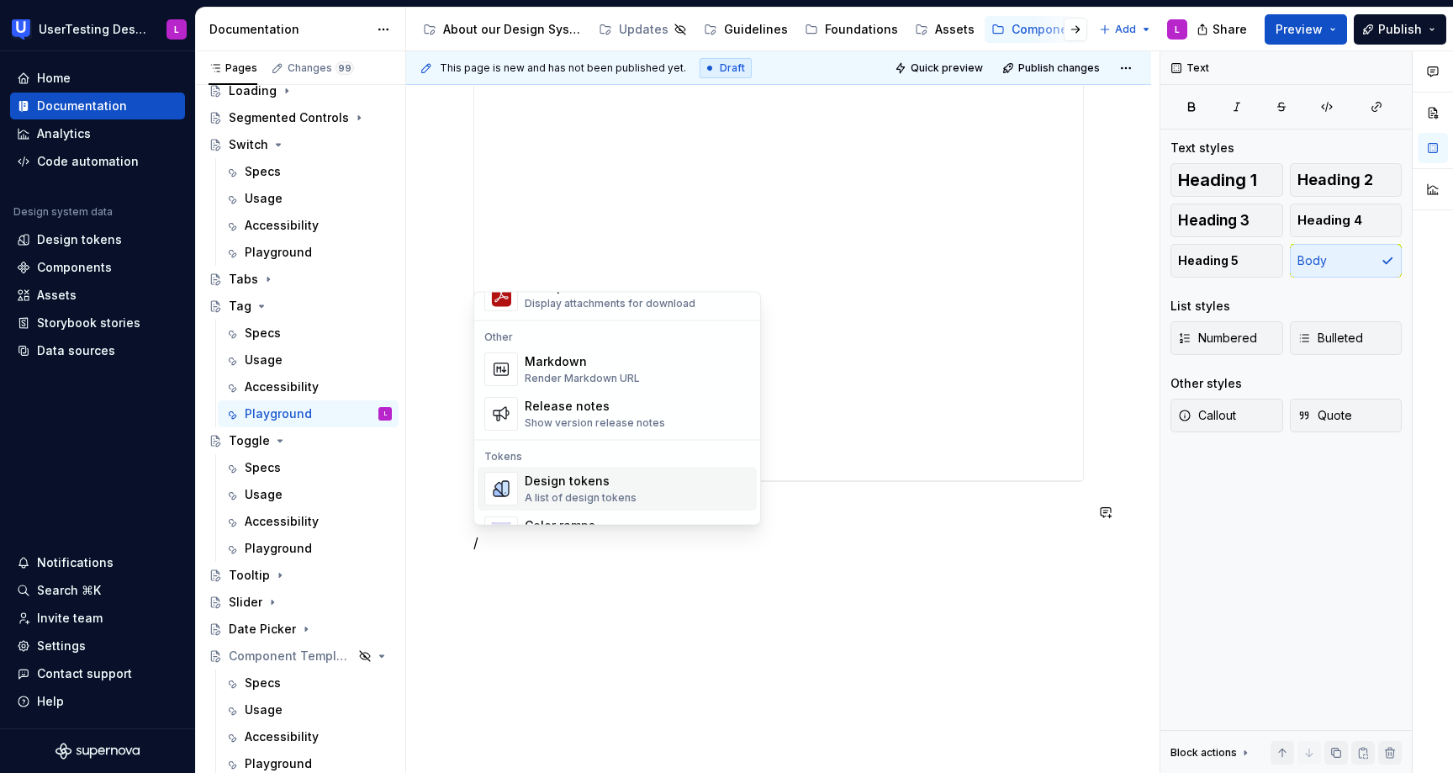
scroll to position [1118, 0]
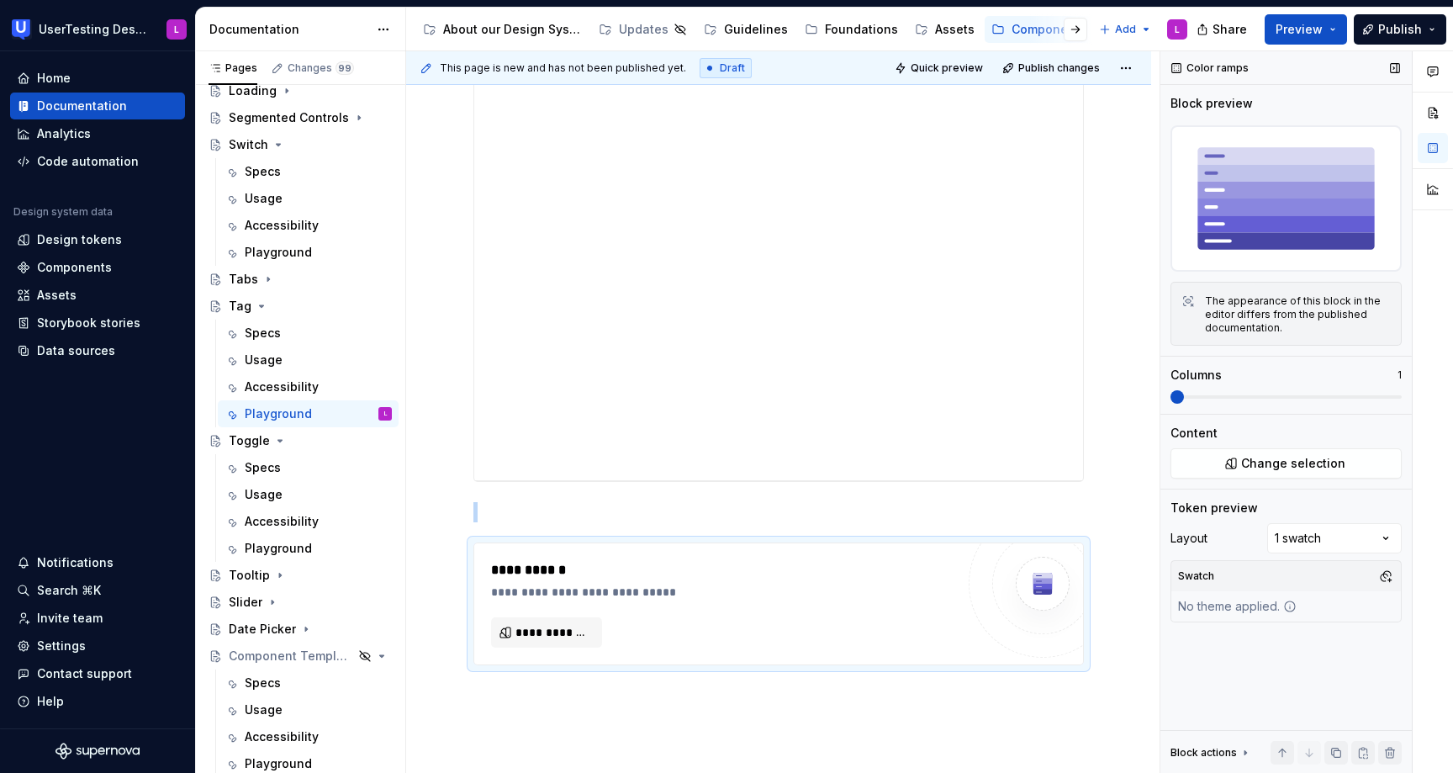
click at [1184, 398] on span at bounding box center [1177, 396] width 13 height 13
click at [1267, 399] on span at bounding box center [1286, 396] width 231 height 13
click at [1268, 394] on span at bounding box center [1286, 396] width 231 height 13
click at [1184, 396] on span at bounding box center [1177, 396] width 13 height 13
click at [1327, 403] on span at bounding box center [1286, 396] width 231 height 13
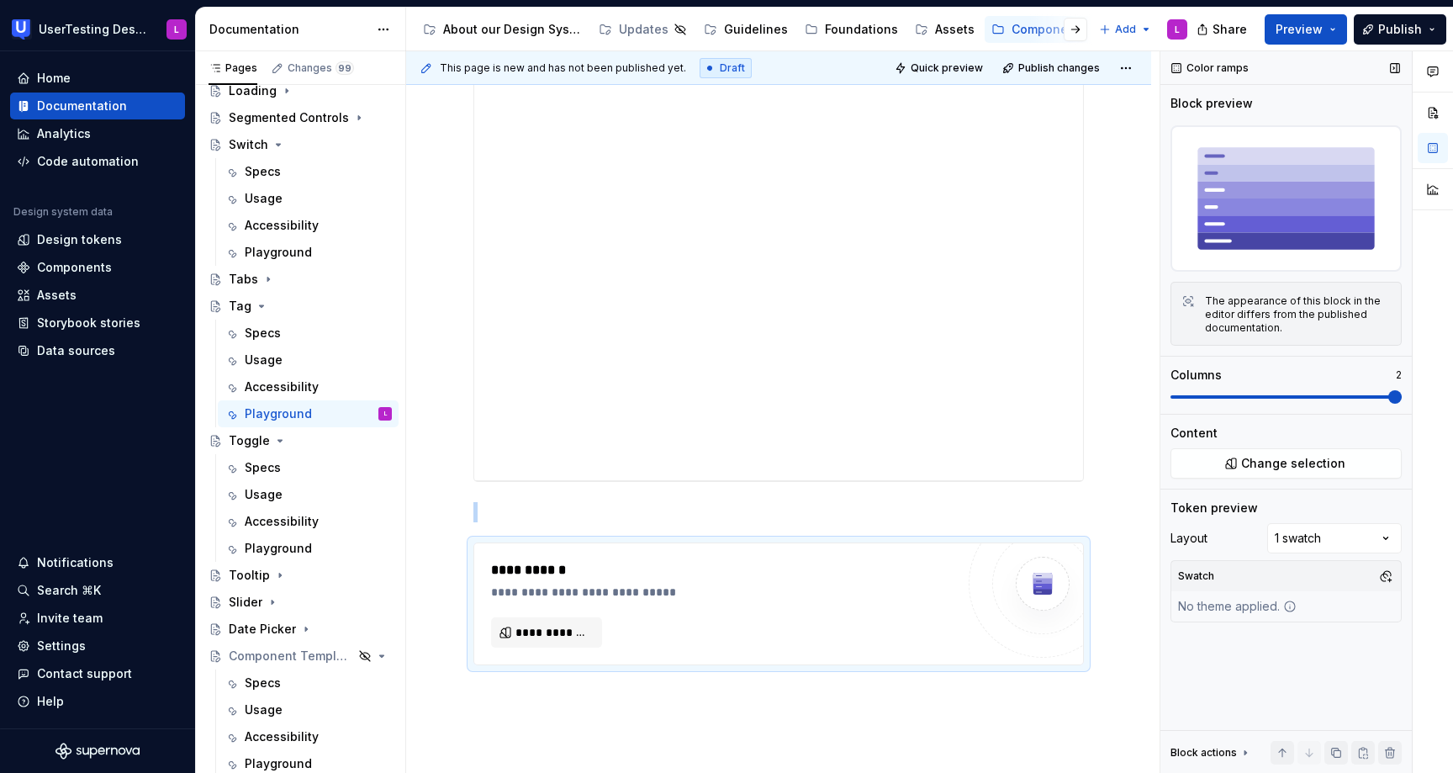
click at [1309, 399] on span at bounding box center [1286, 396] width 231 height 13
click at [1181, 397] on span at bounding box center [1177, 396] width 13 height 13
click at [1324, 532] on div "Comments Open comments No comments yet Select ‘Comment’ from the block context …" at bounding box center [1307, 412] width 293 height 722
click at [1340, 539] on div "Comments Open comments No comments yet Select ‘Comment’ from the block context …" at bounding box center [1307, 412] width 293 height 722
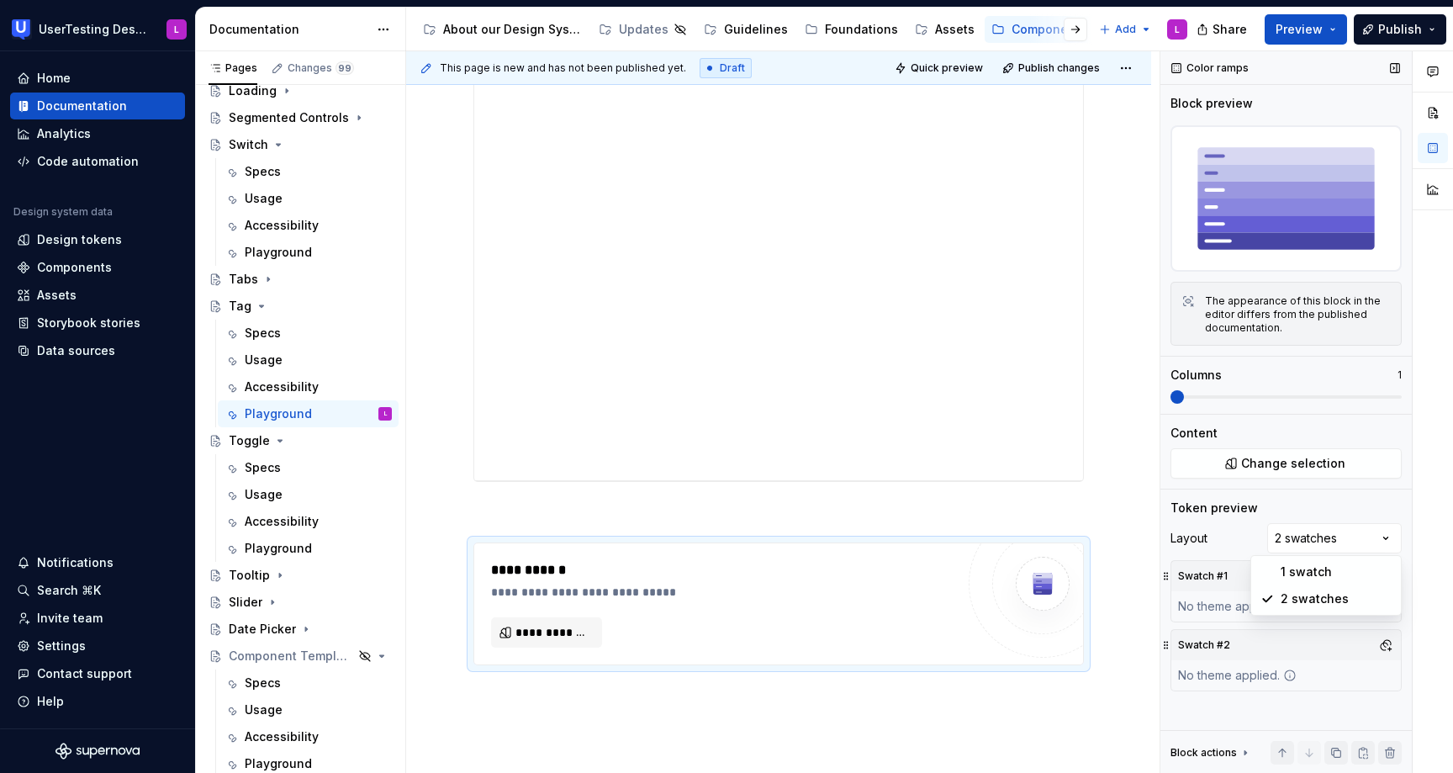
click at [1338, 515] on div "Comments Open comments No comments yet Select ‘Comment’ from the block context …" at bounding box center [1307, 412] width 293 height 722
click at [1389, 578] on button "button" at bounding box center [1386, 576] width 24 height 24
click at [1389, 578] on div "Comments Open comments No comments yet Select ‘Comment’ from the block context …" at bounding box center [1307, 412] width 293 height 722
click at [1390, 532] on div "Comments Open comments No comments yet Select ‘Comment’ from the block context …" at bounding box center [1307, 412] width 293 height 722
click at [1303, 207] on img at bounding box center [1286, 198] width 231 height 146
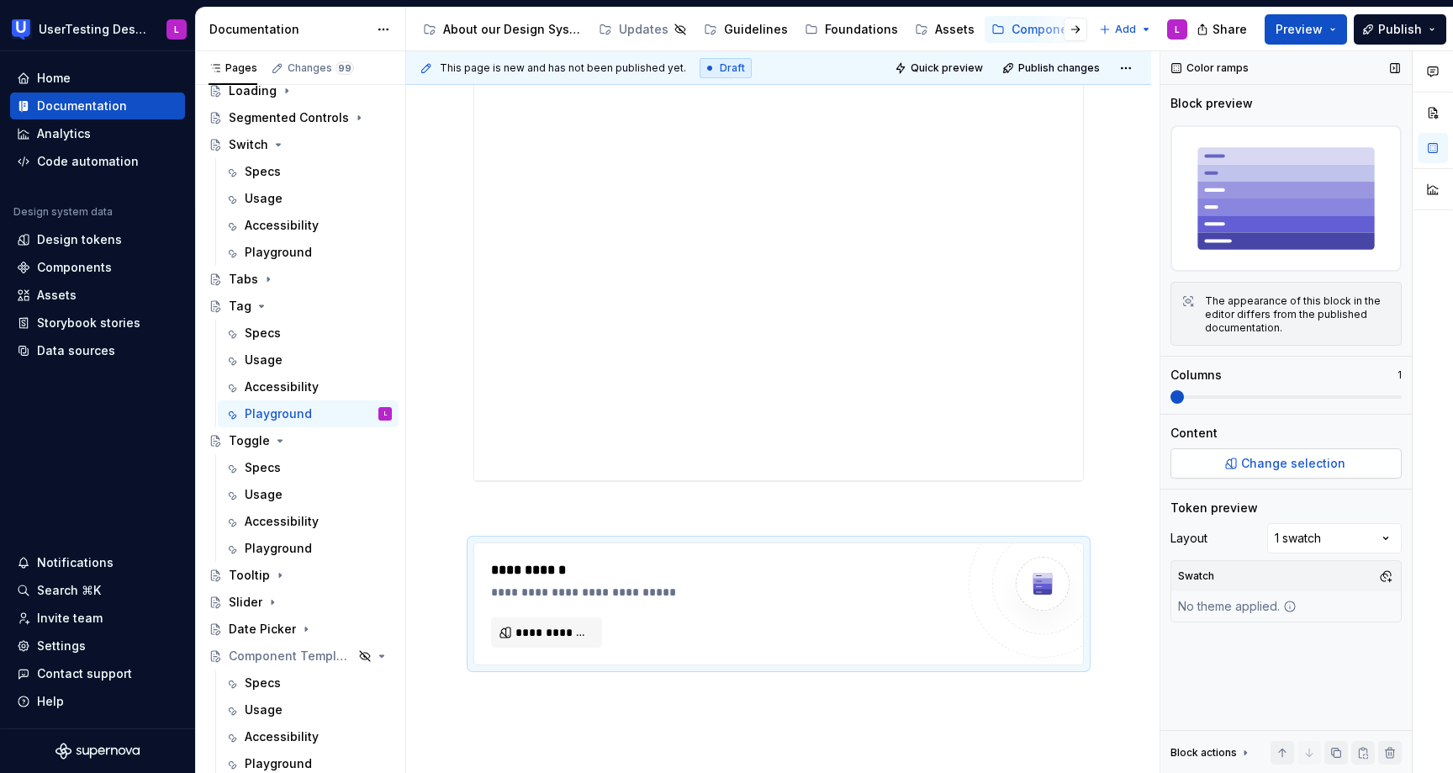
click at [1273, 463] on span "Change selection" at bounding box center [1293, 463] width 104 height 17
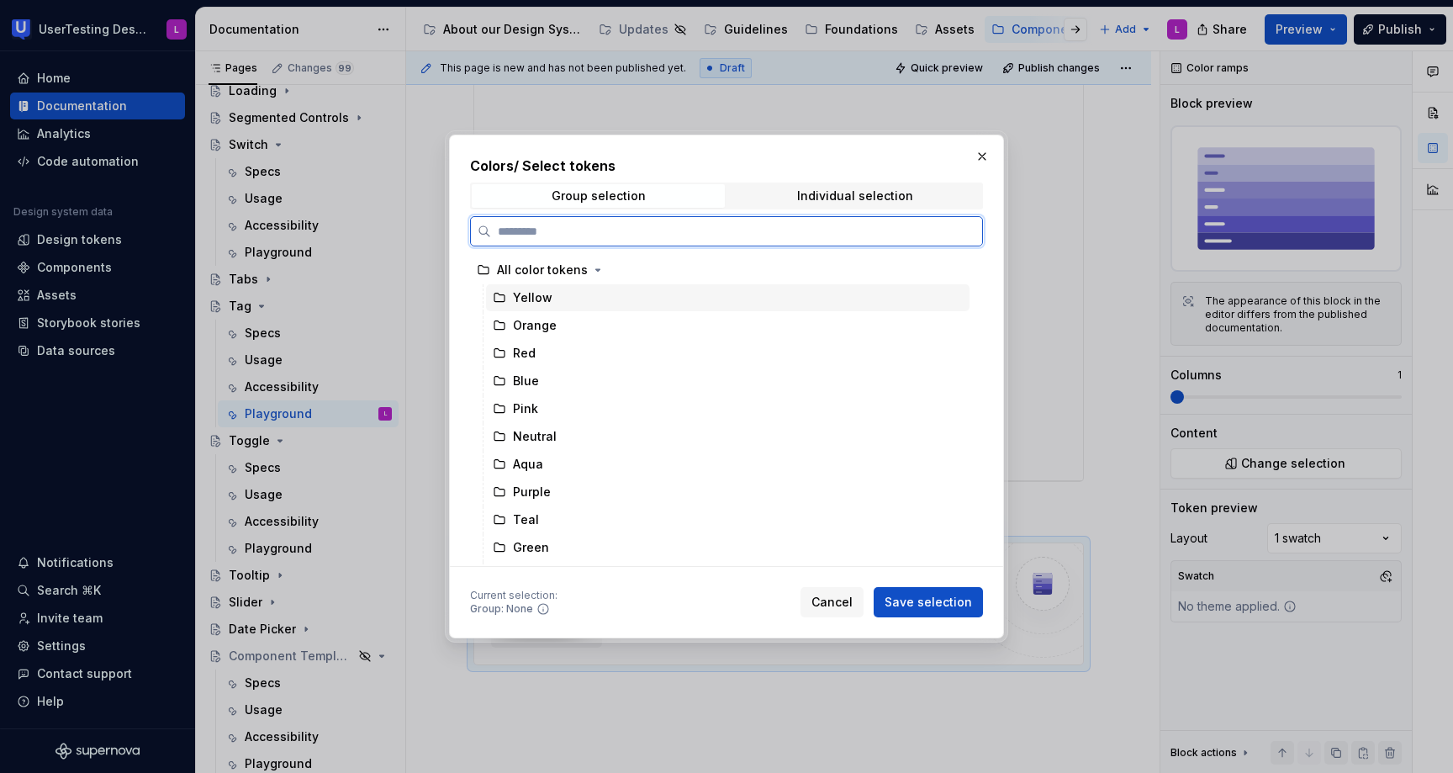
click at [568, 298] on div "Yellow" at bounding box center [728, 297] width 484 height 27
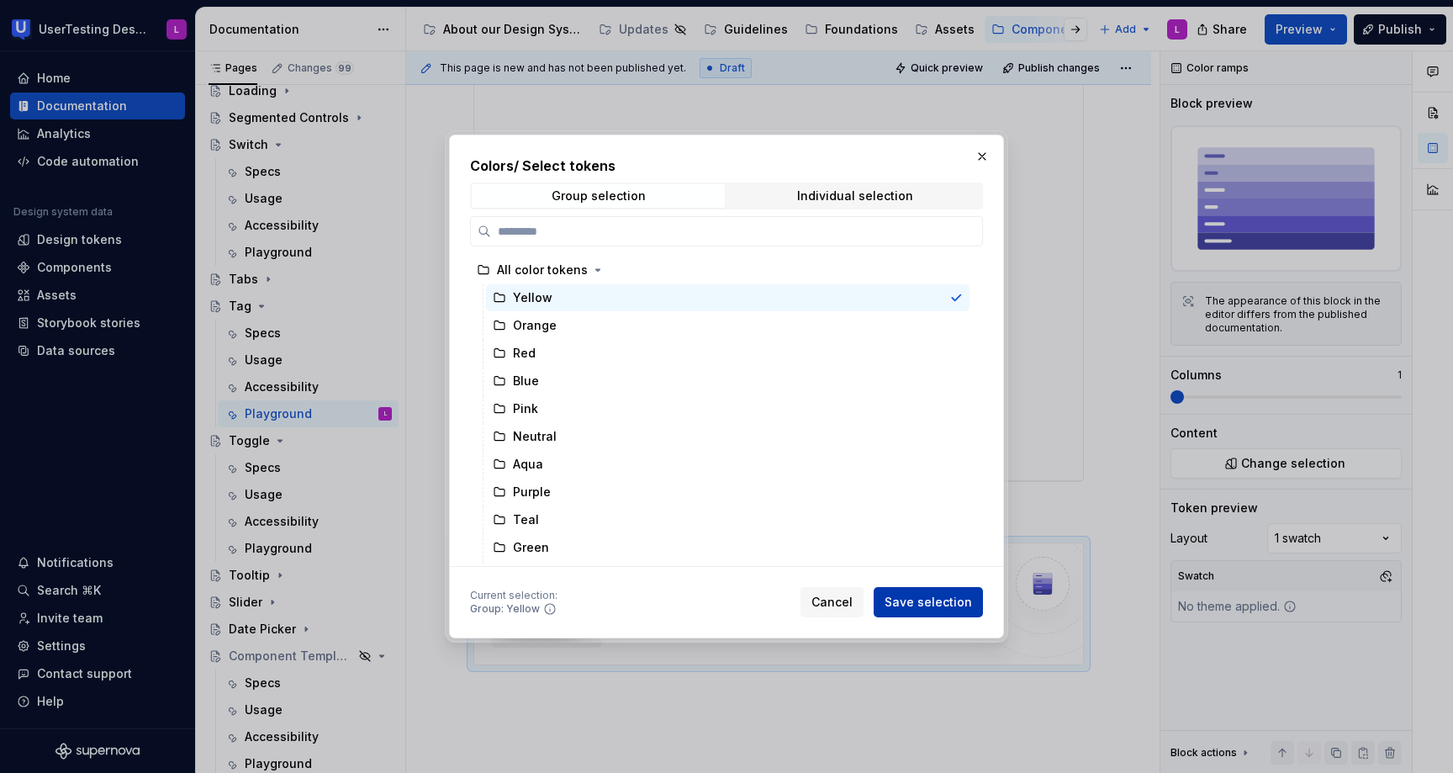
click at [924, 597] on span "Save selection" at bounding box center [928, 602] width 87 height 17
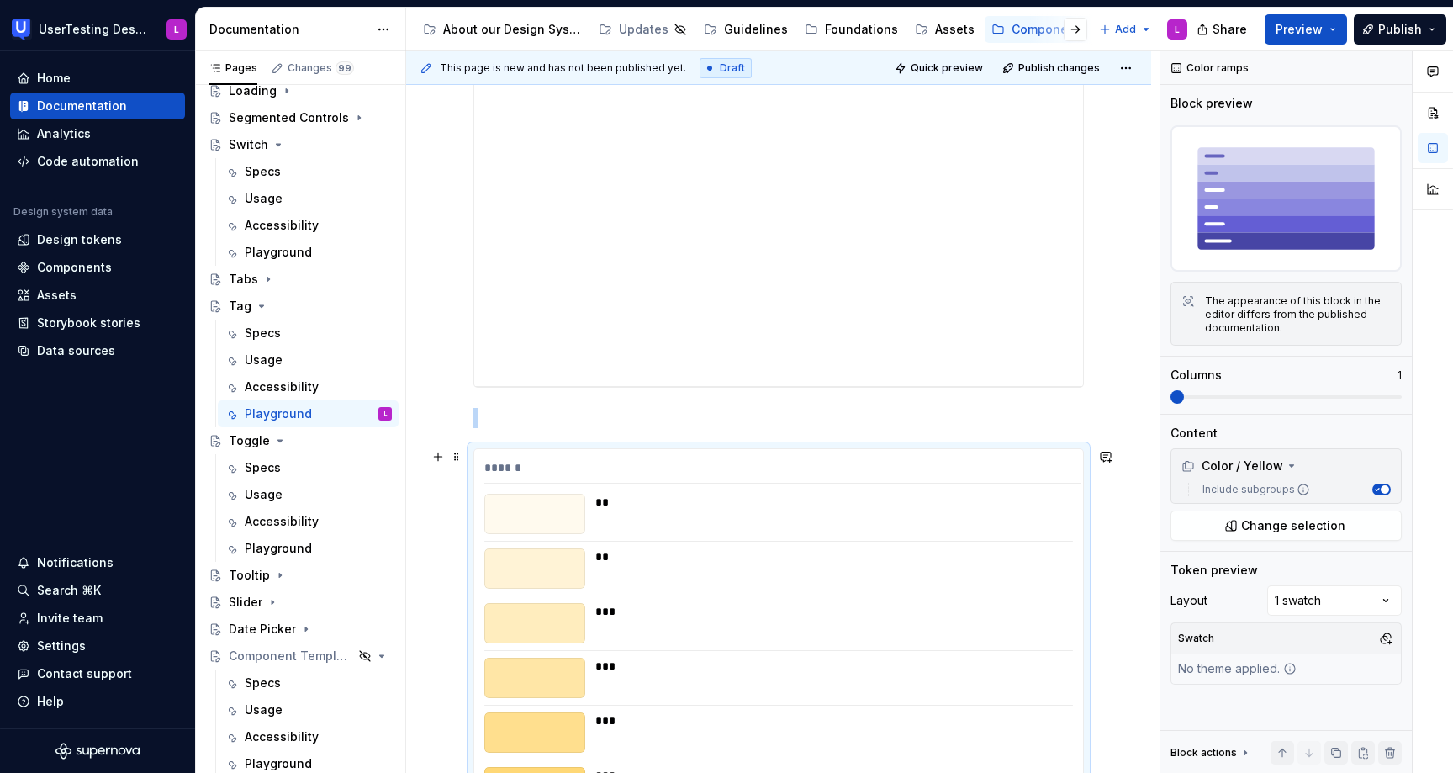
scroll to position [738, 0]
click at [457, 458] on span at bounding box center [456, 456] width 13 height 24
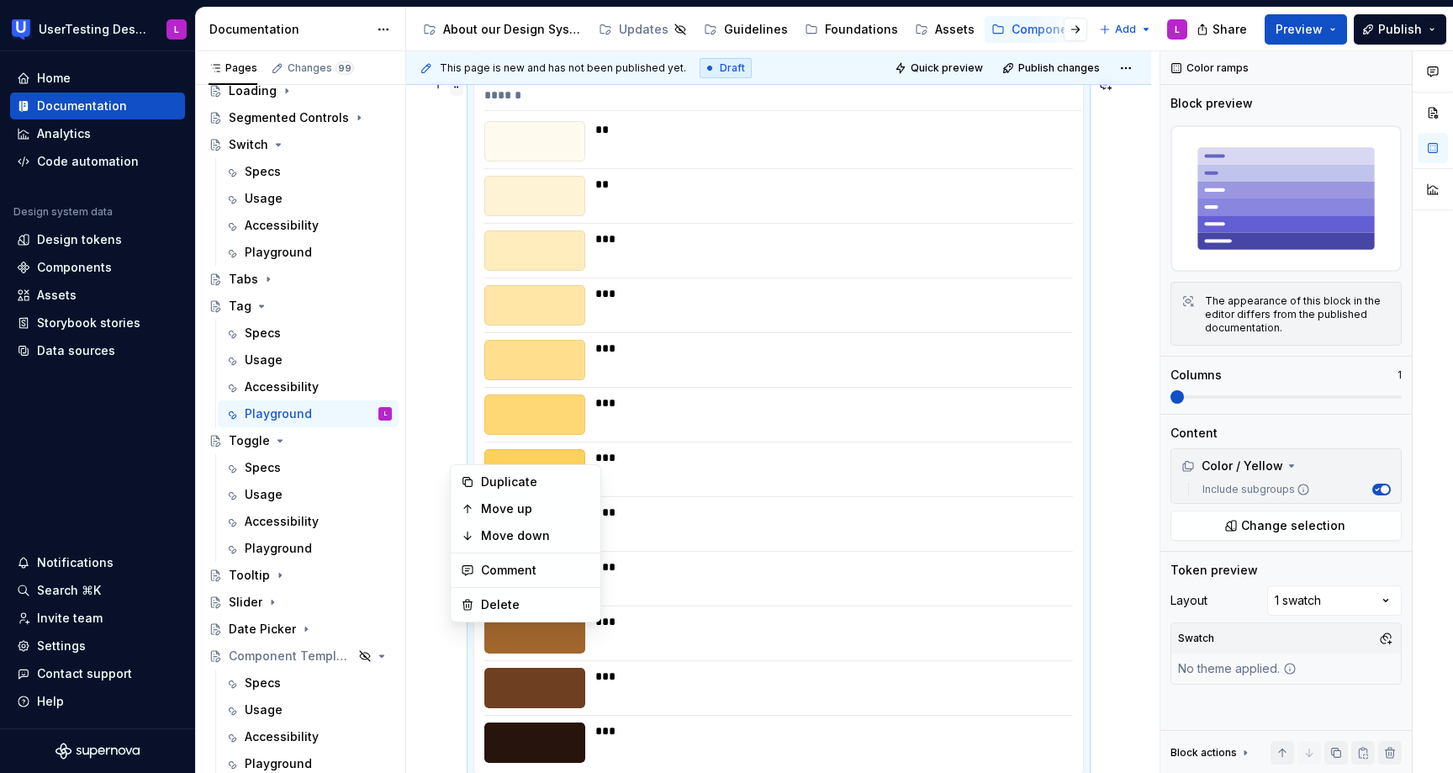
click at [457, 458] on div "Try it yourself! ****** ** ** *** *** *** *** *** *** *** *** *** ***" at bounding box center [778, 104] width 745 height 1844
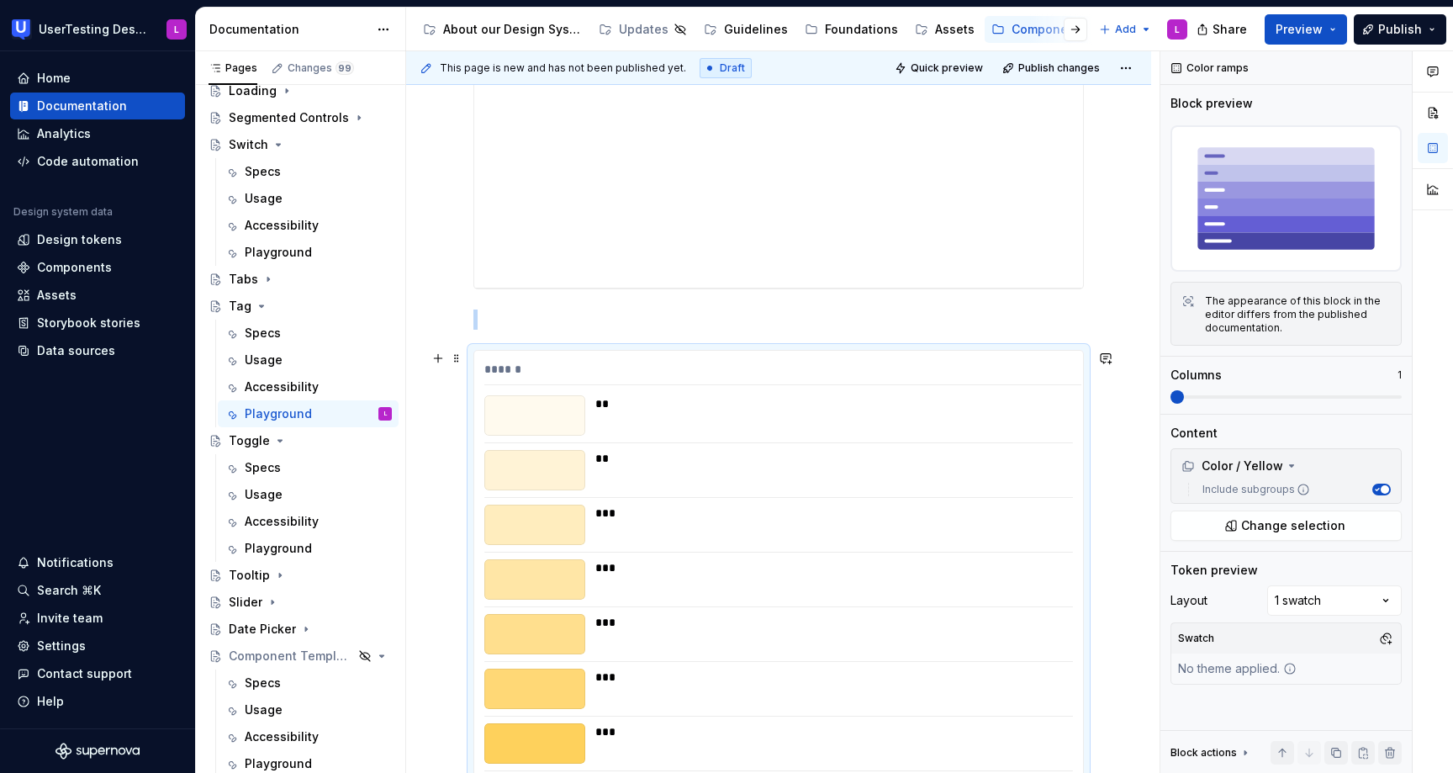
scroll to position [840, 0]
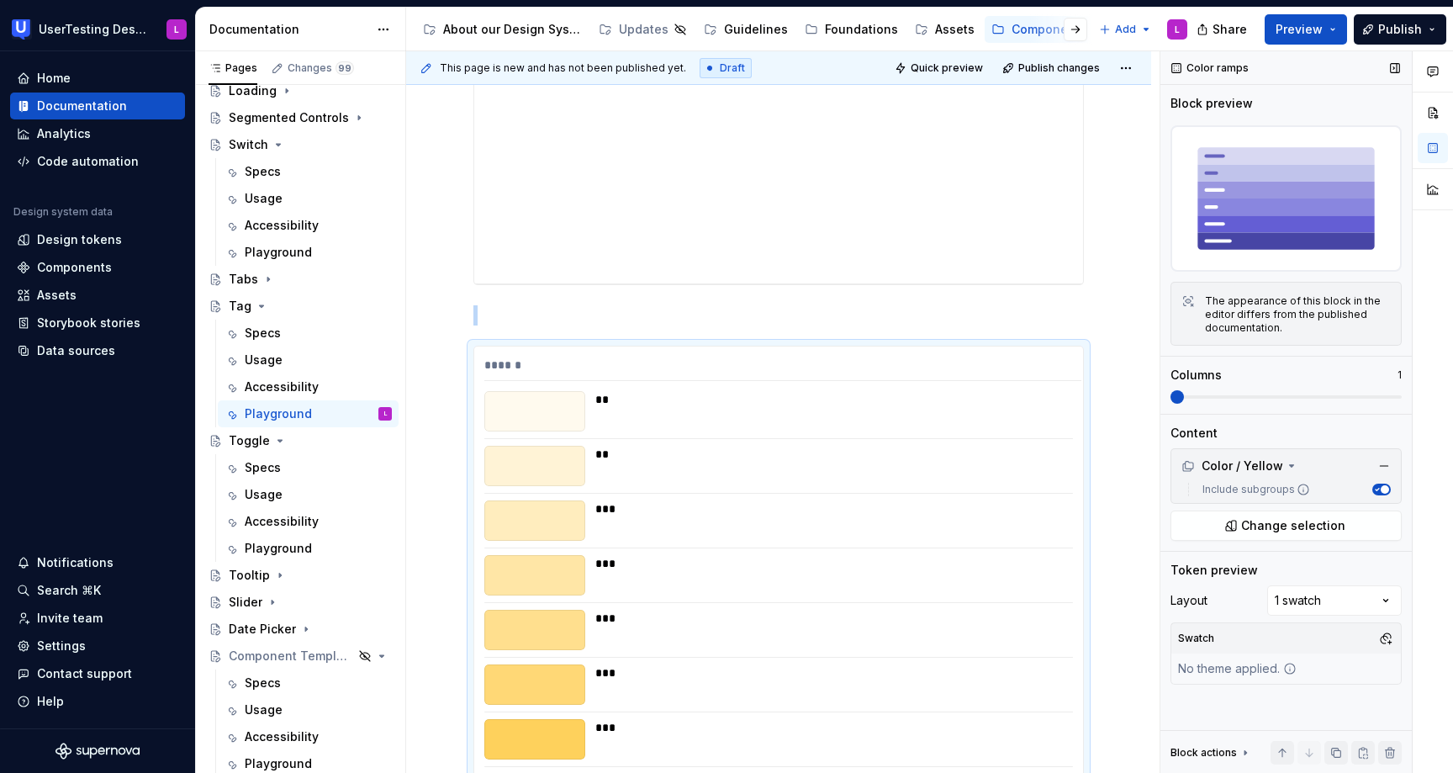
click at [1262, 394] on span at bounding box center [1286, 396] width 231 height 13
click at [1270, 399] on span at bounding box center [1286, 396] width 231 height 13
click at [1270, 398] on span at bounding box center [1286, 396] width 231 height 13
click at [1197, 395] on span at bounding box center [1286, 396] width 231 height 3
click at [1223, 396] on span at bounding box center [1286, 396] width 231 height 3
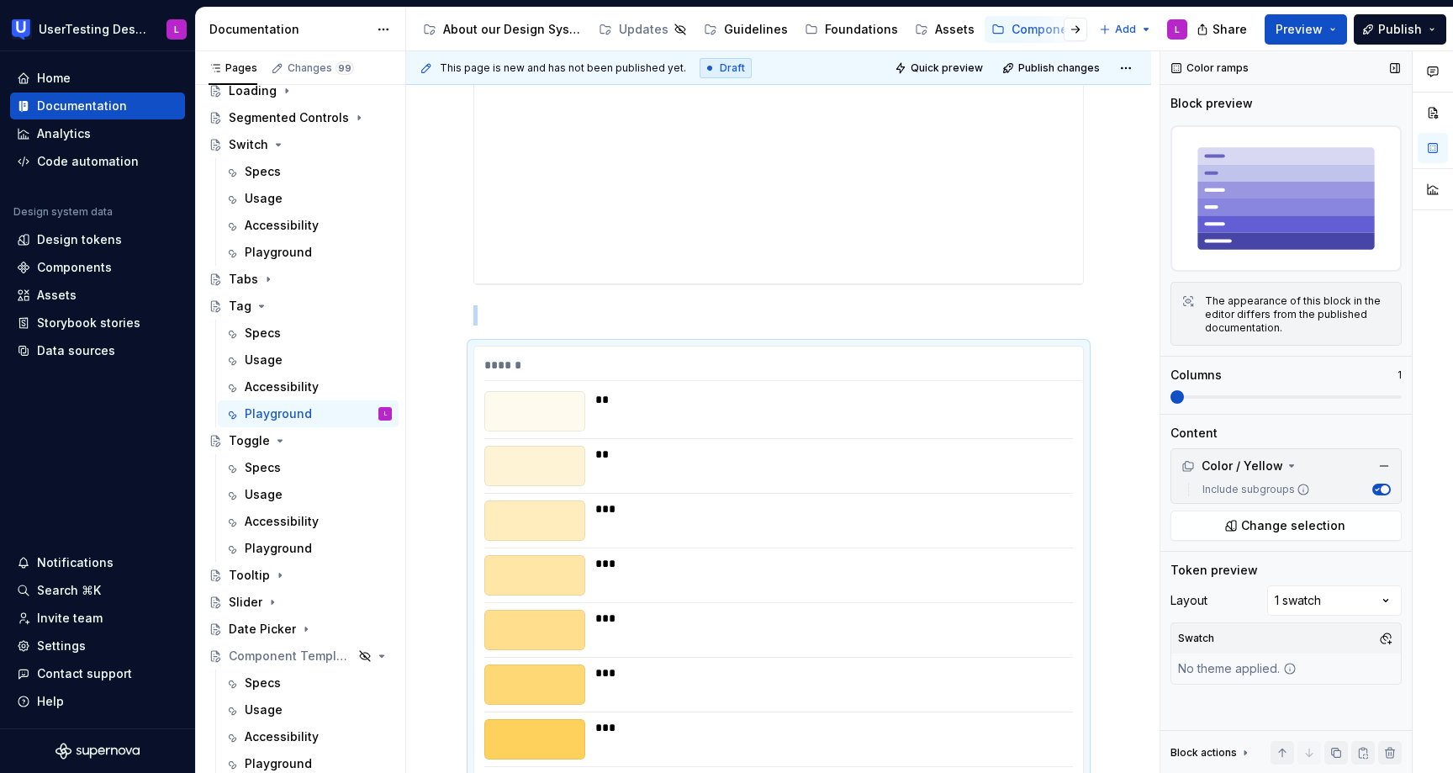
click at [1223, 396] on span at bounding box center [1286, 396] width 231 height 3
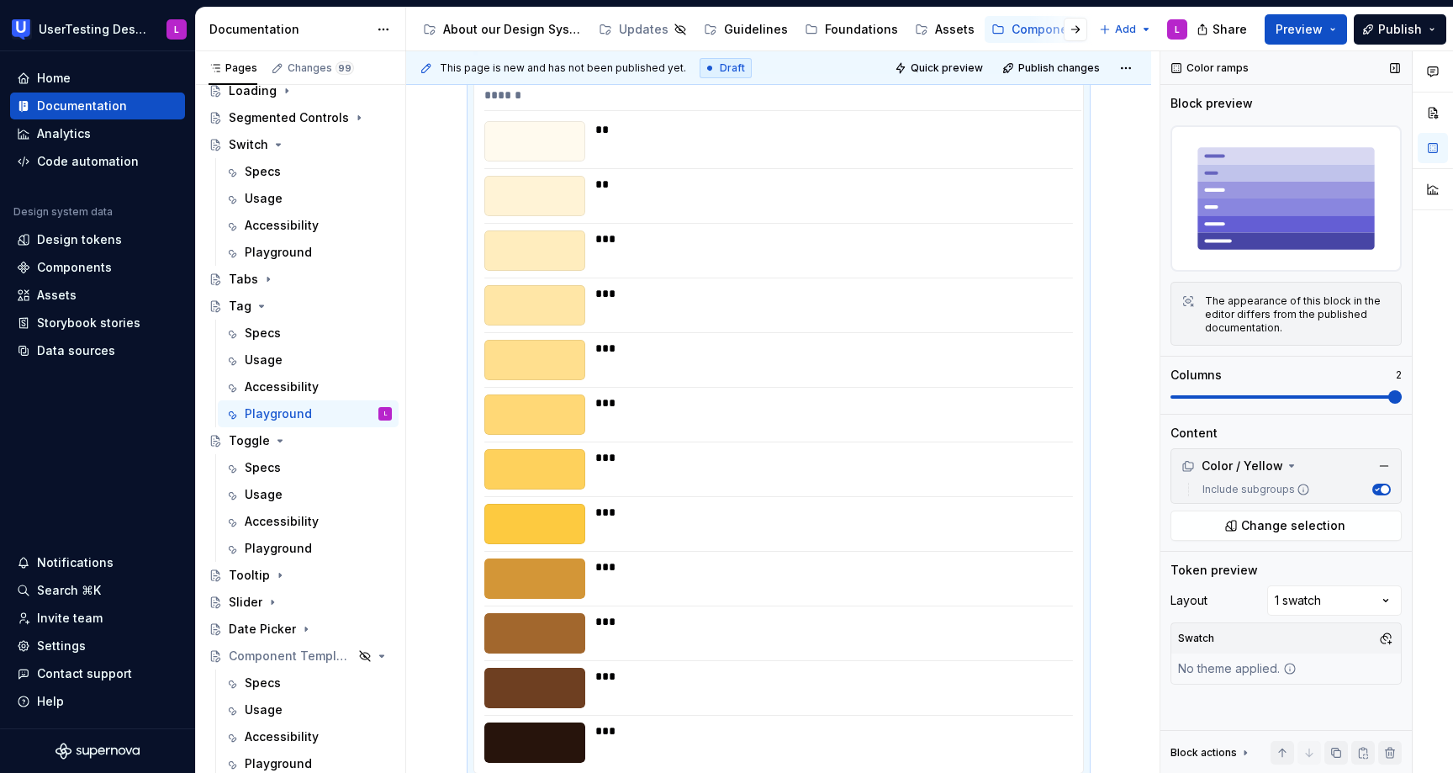
click at [1294, 396] on span at bounding box center [1286, 396] width 231 height 3
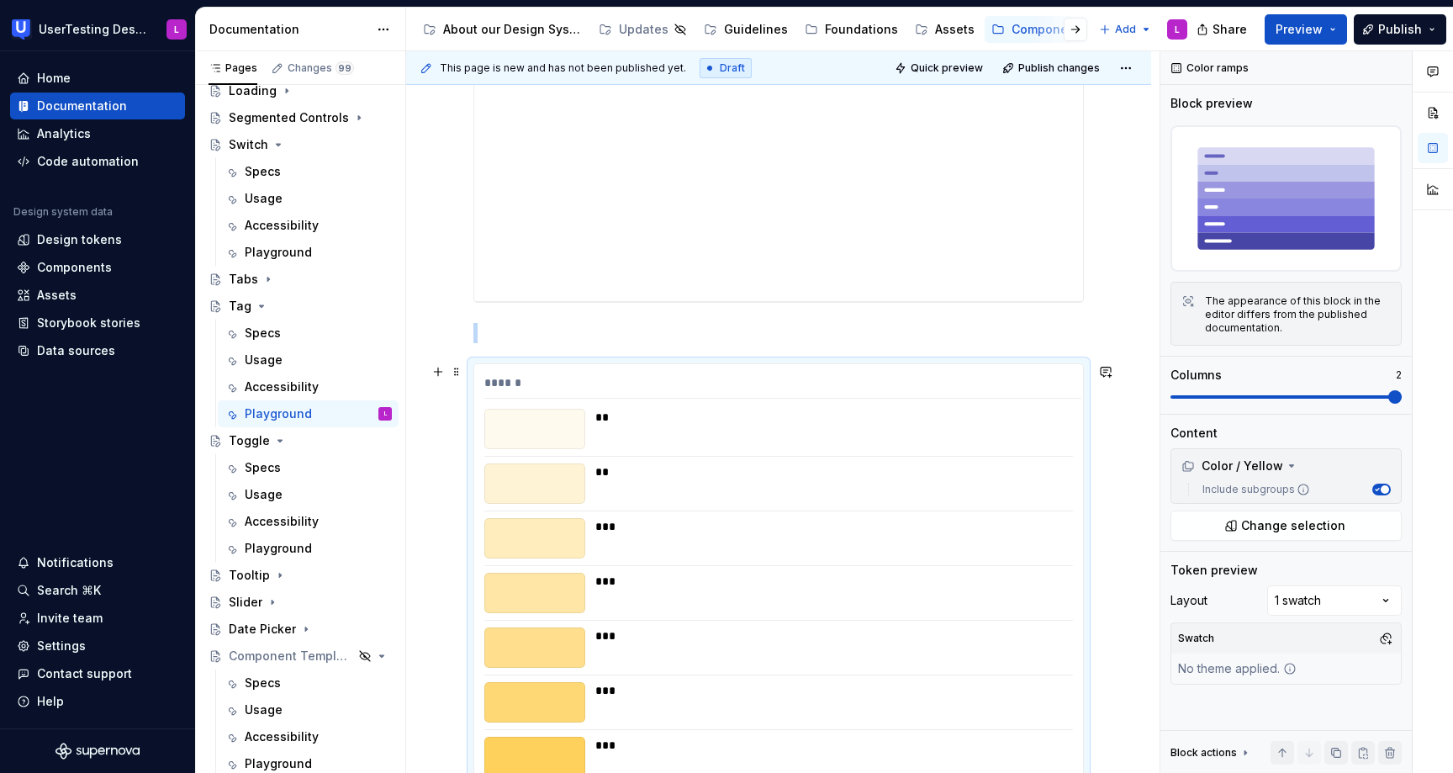
scroll to position [823, 0]
click at [1288, 396] on span at bounding box center [1286, 396] width 231 height 3
click at [1253, 523] on span "Change selection" at bounding box center [1293, 525] width 104 height 17
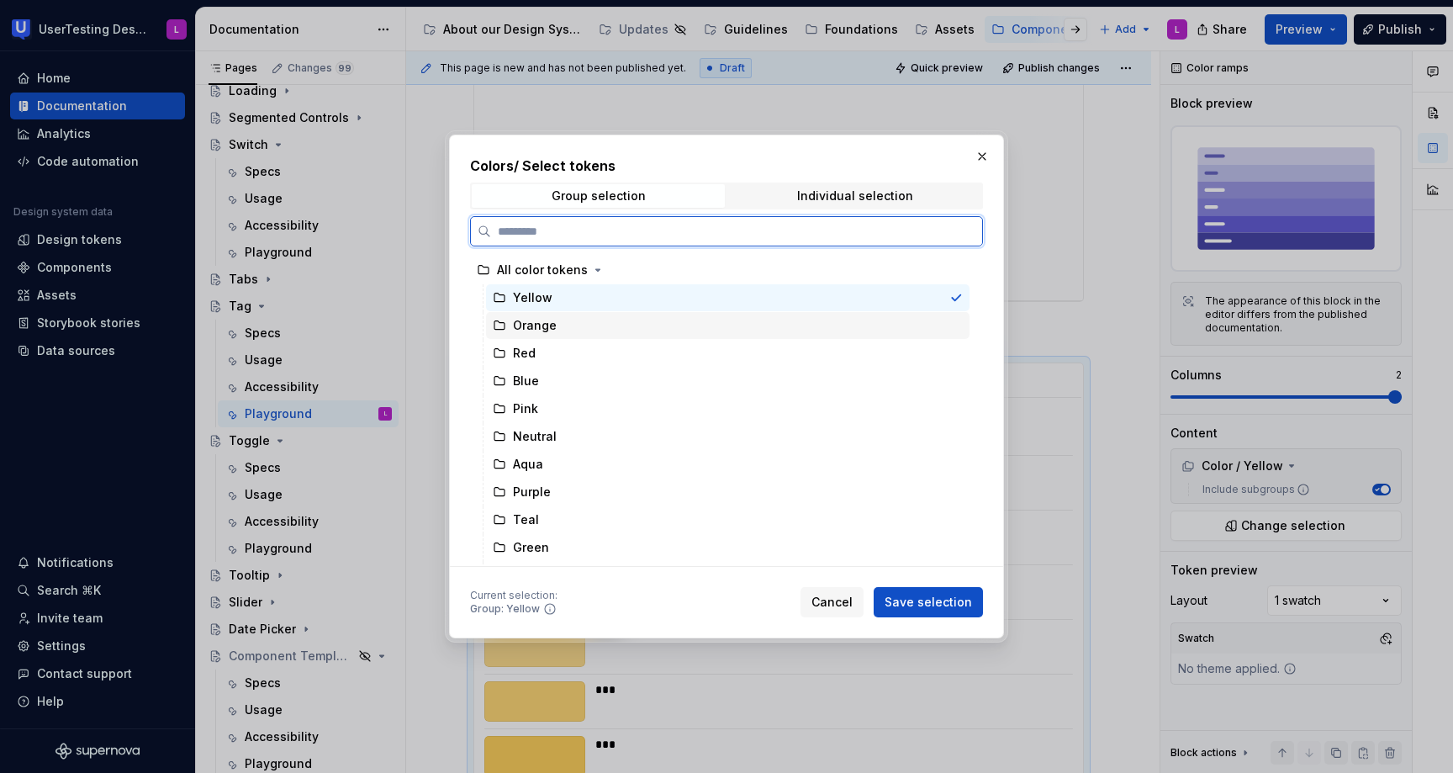
click at [676, 332] on div "Orange" at bounding box center [728, 325] width 484 height 27
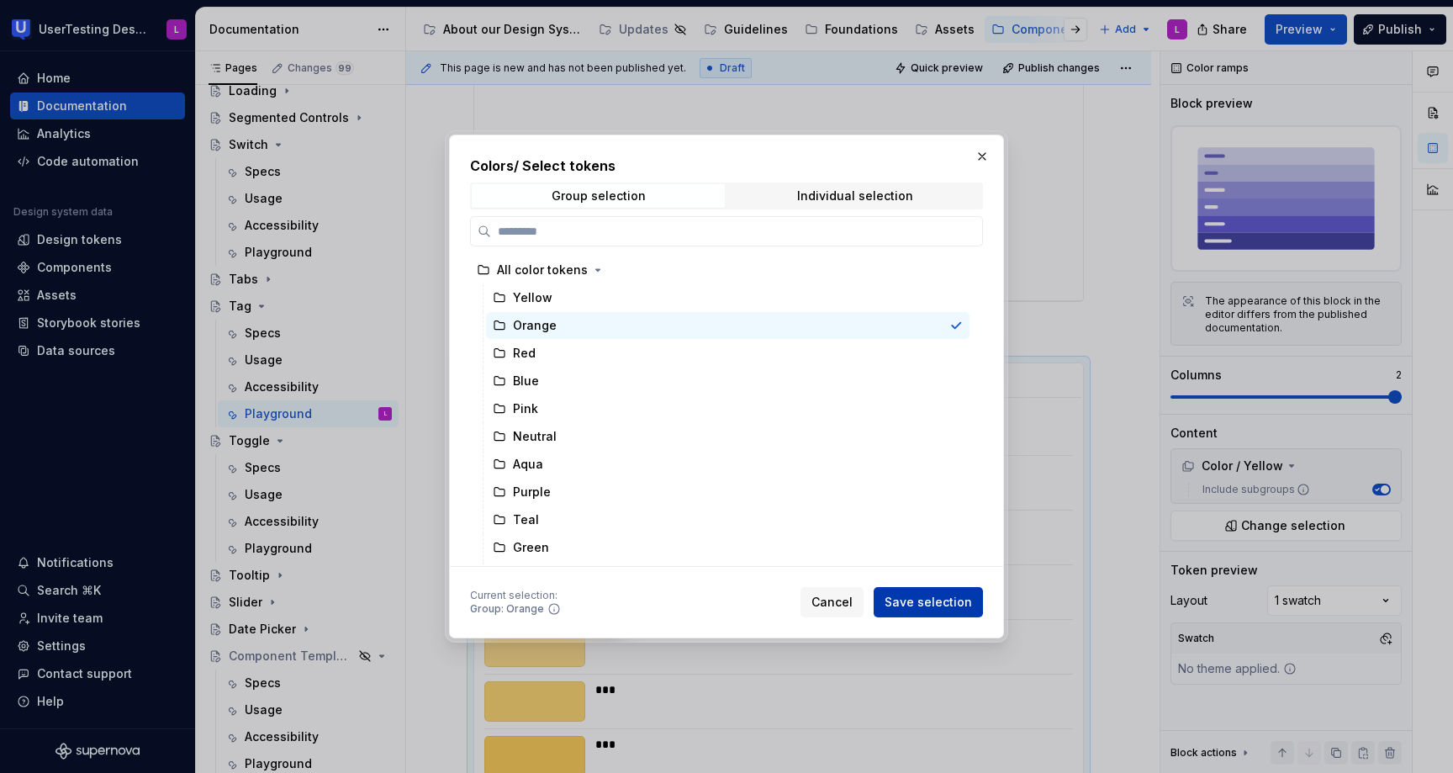
click at [955, 597] on span "Save selection" at bounding box center [928, 602] width 87 height 17
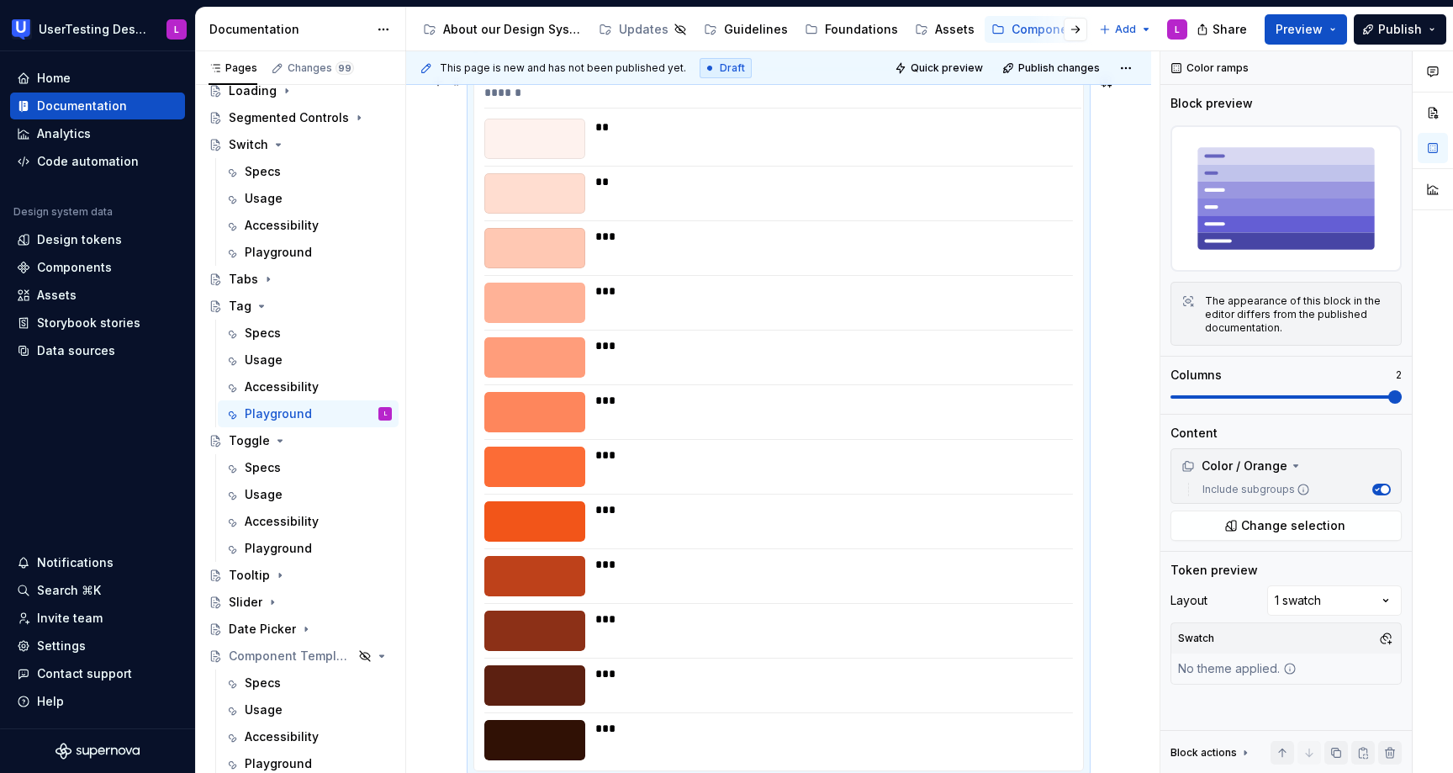
scroll to position [1114, 0]
click at [1293, 468] on icon at bounding box center [1295, 465] width 13 height 13
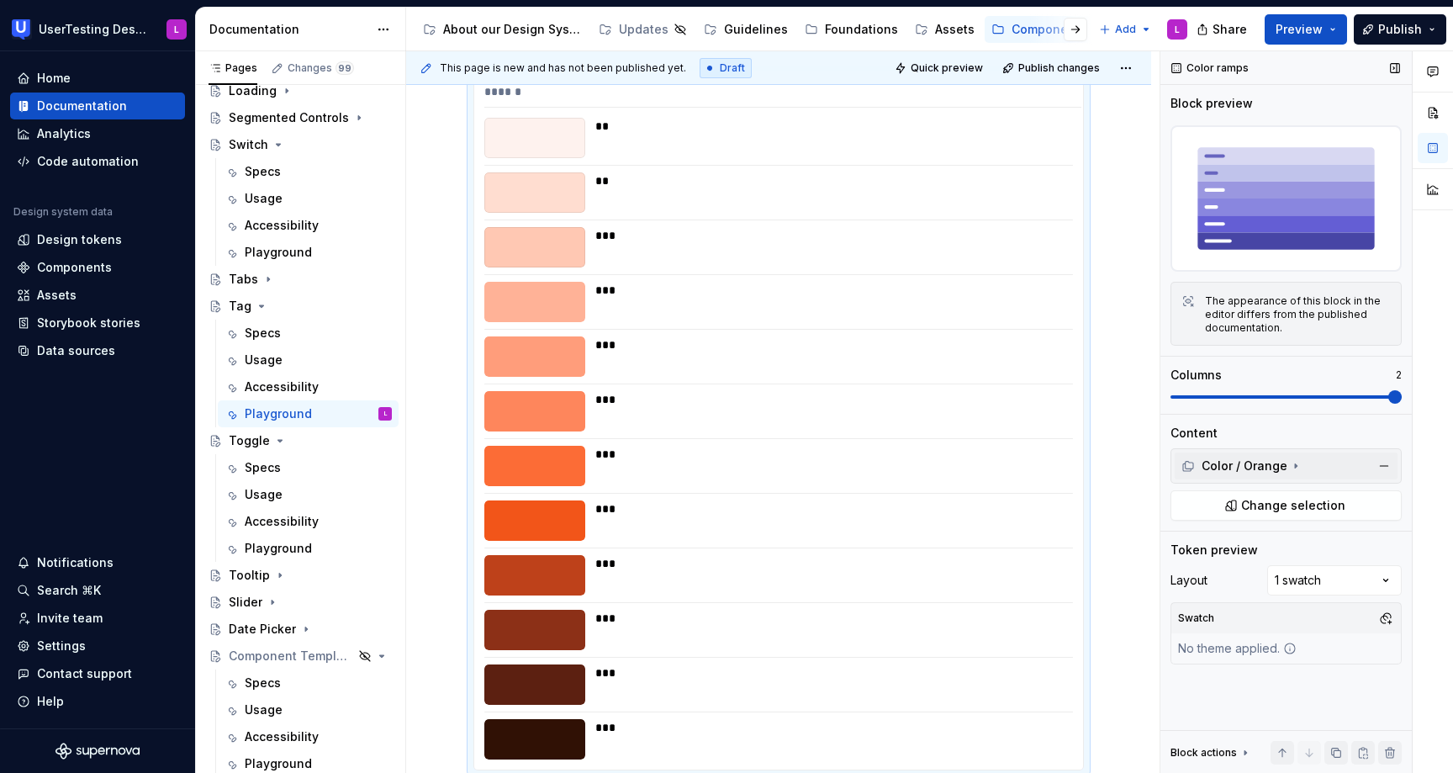
click at [1293, 468] on icon at bounding box center [1295, 465] width 13 height 13
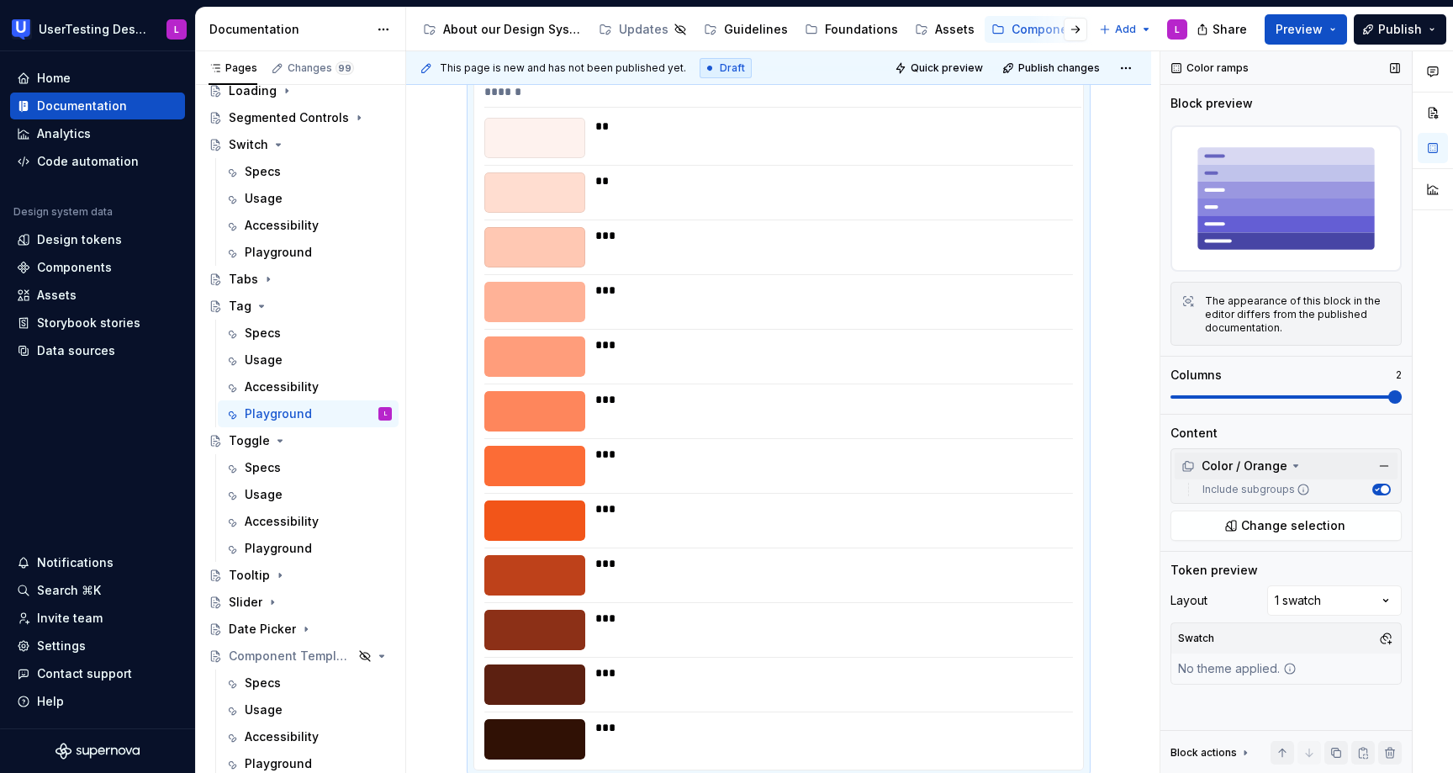
click at [1293, 468] on icon at bounding box center [1295, 465] width 13 height 13
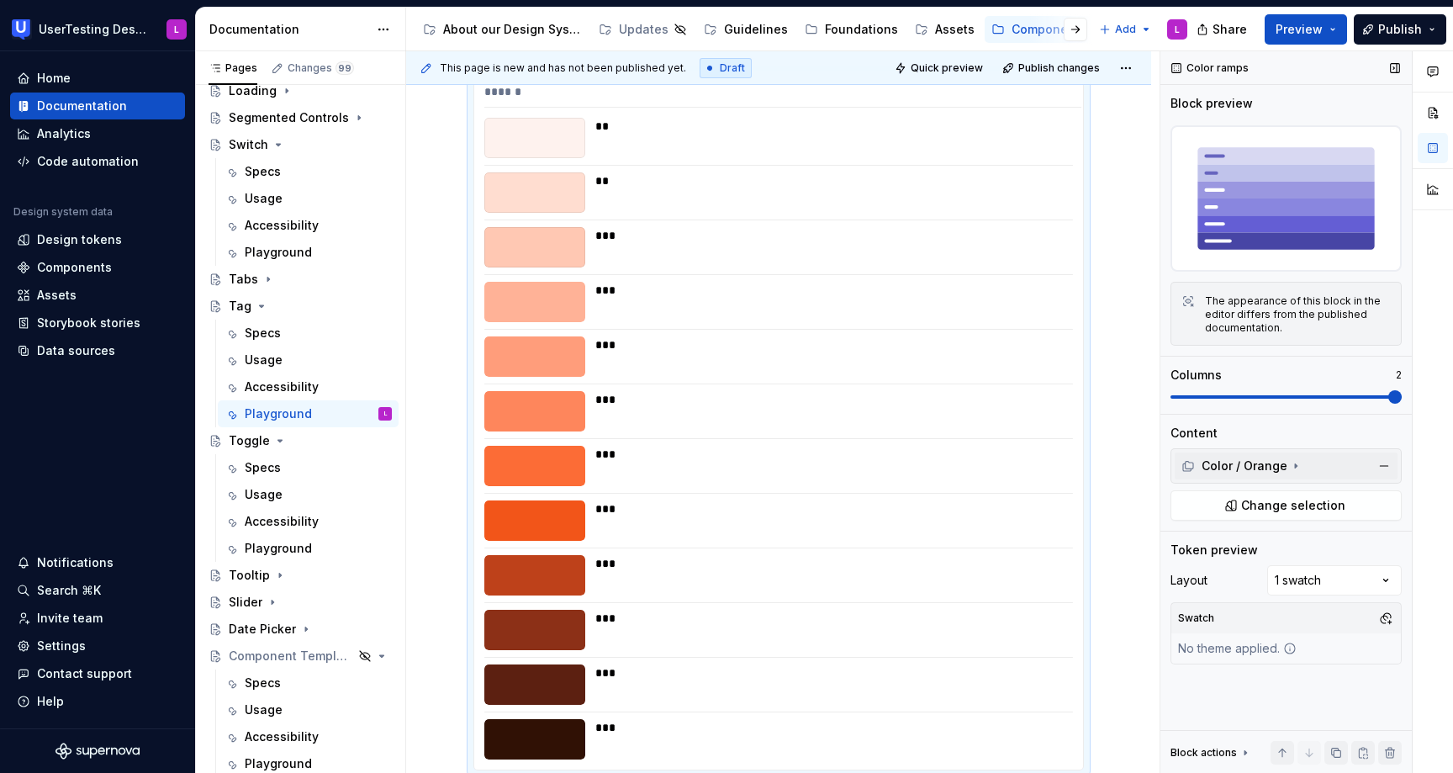
click at [1293, 468] on icon at bounding box center [1295, 465] width 13 height 13
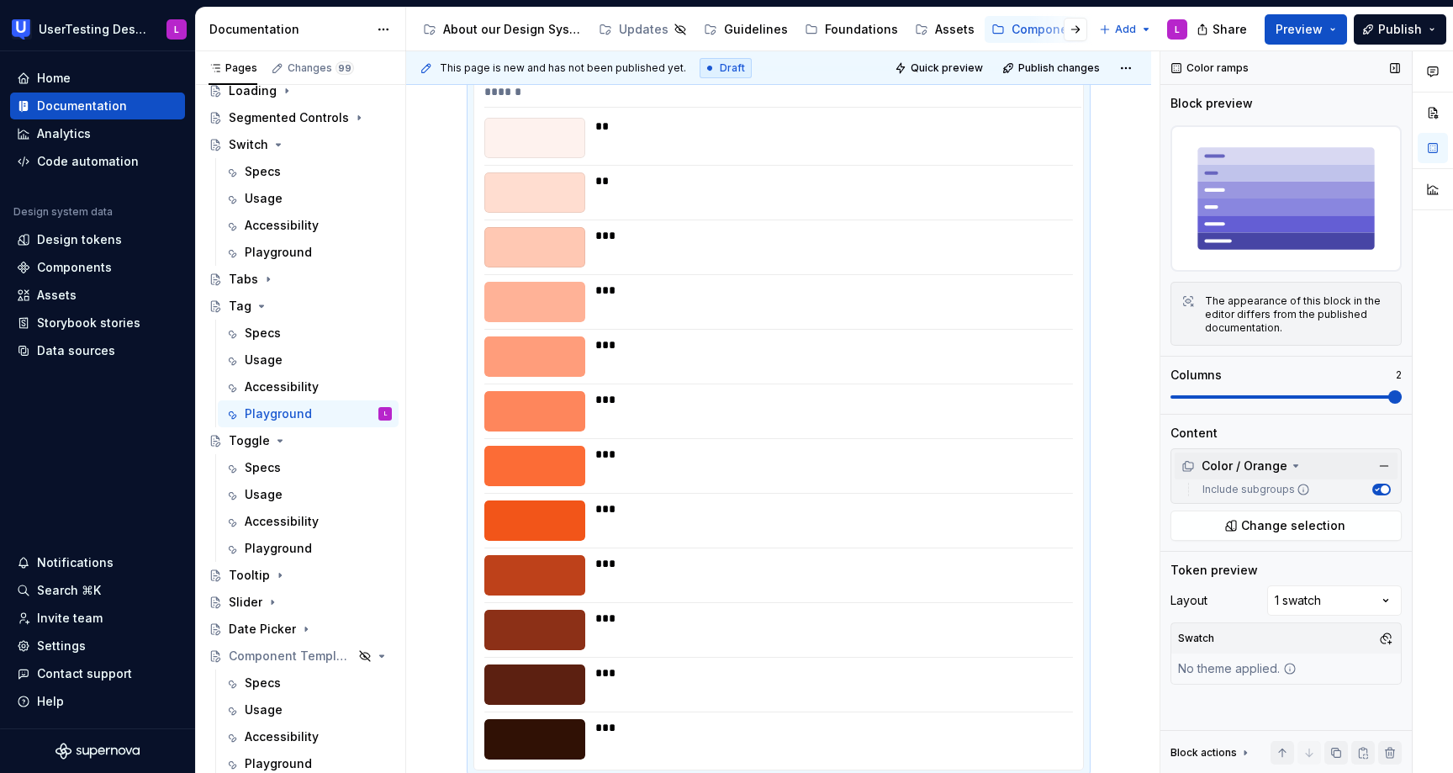
click at [1384, 489] on span "button" at bounding box center [1385, 489] width 8 height 8
click at [1384, 489] on button "Include subgroups" at bounding box center [1382, 490] width 19 height 12
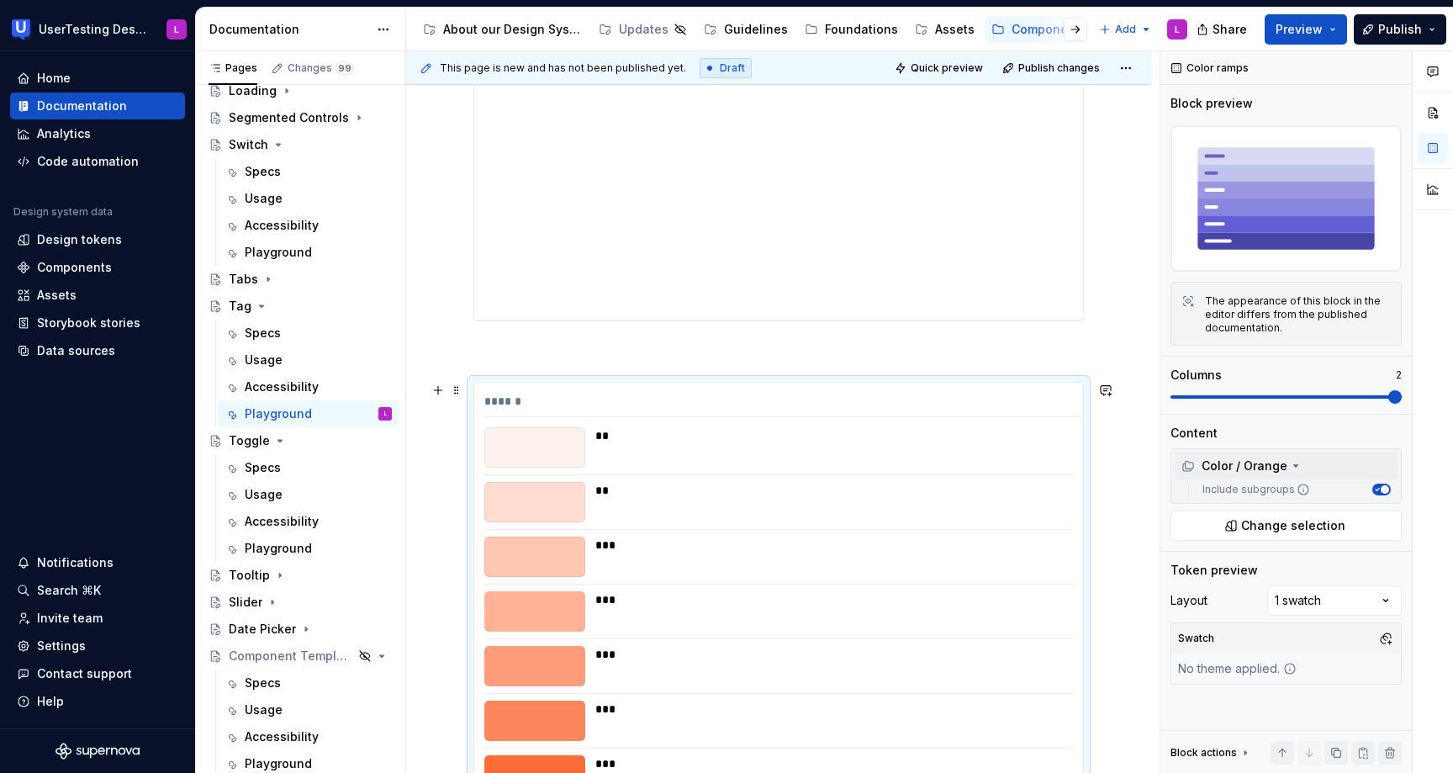
scroll to position [844, 0]
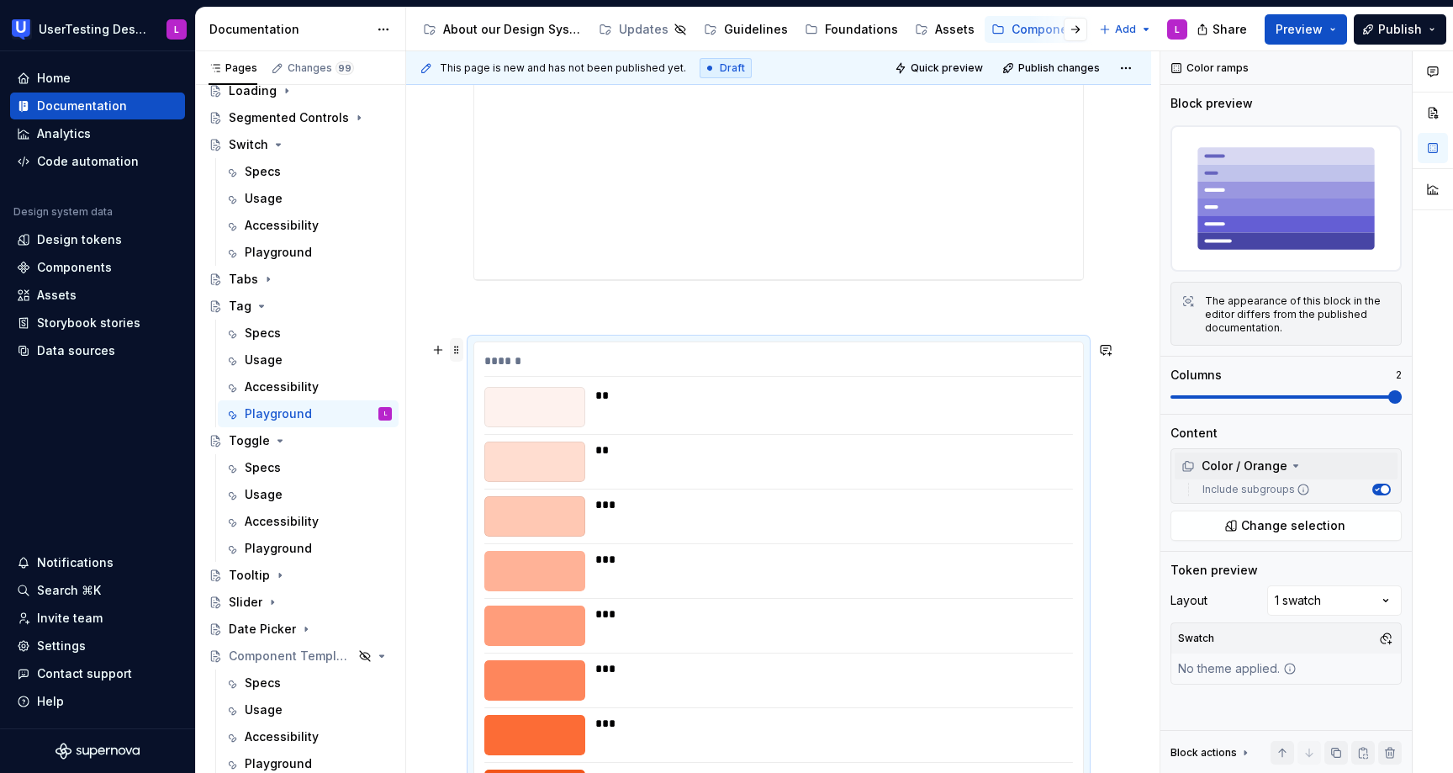
click at [457, 349] on span at bounding box center [456, 350] width 13 height 24
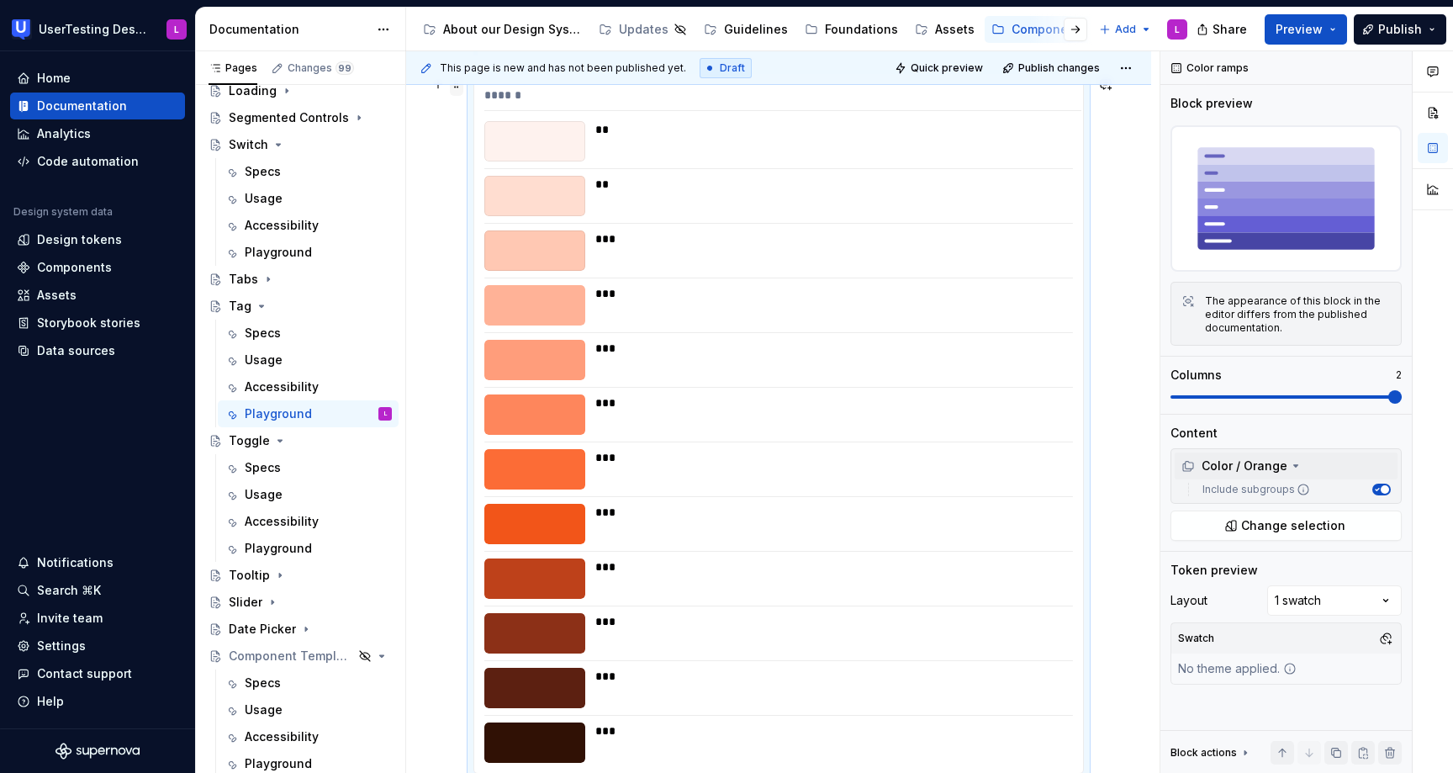
click at [457, 349] on div "Try it yourself! ****** ** ** *** *** *** *** *** *** *** *** *** ***" at bounding box center [778, 104] width 745 height 1844
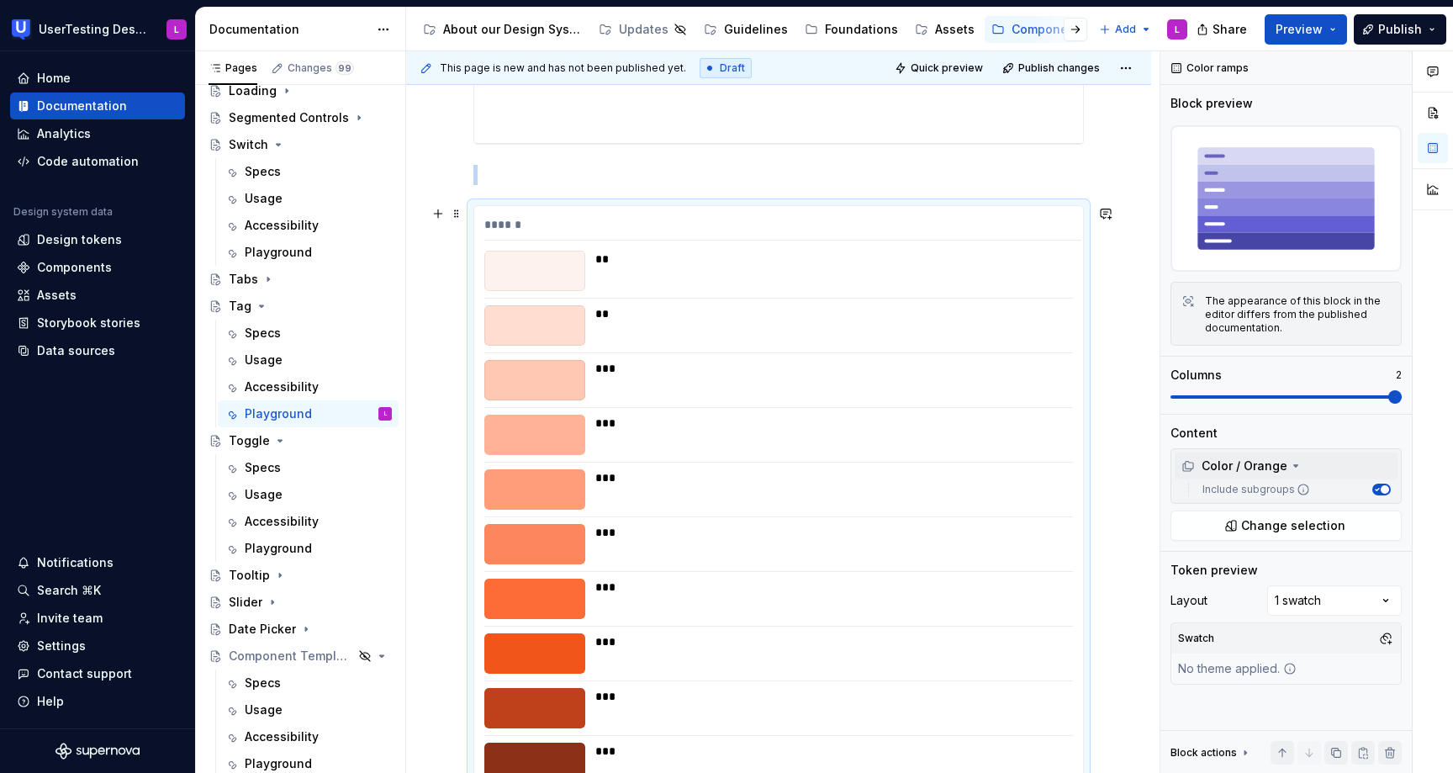
scroll to position [990, 0]
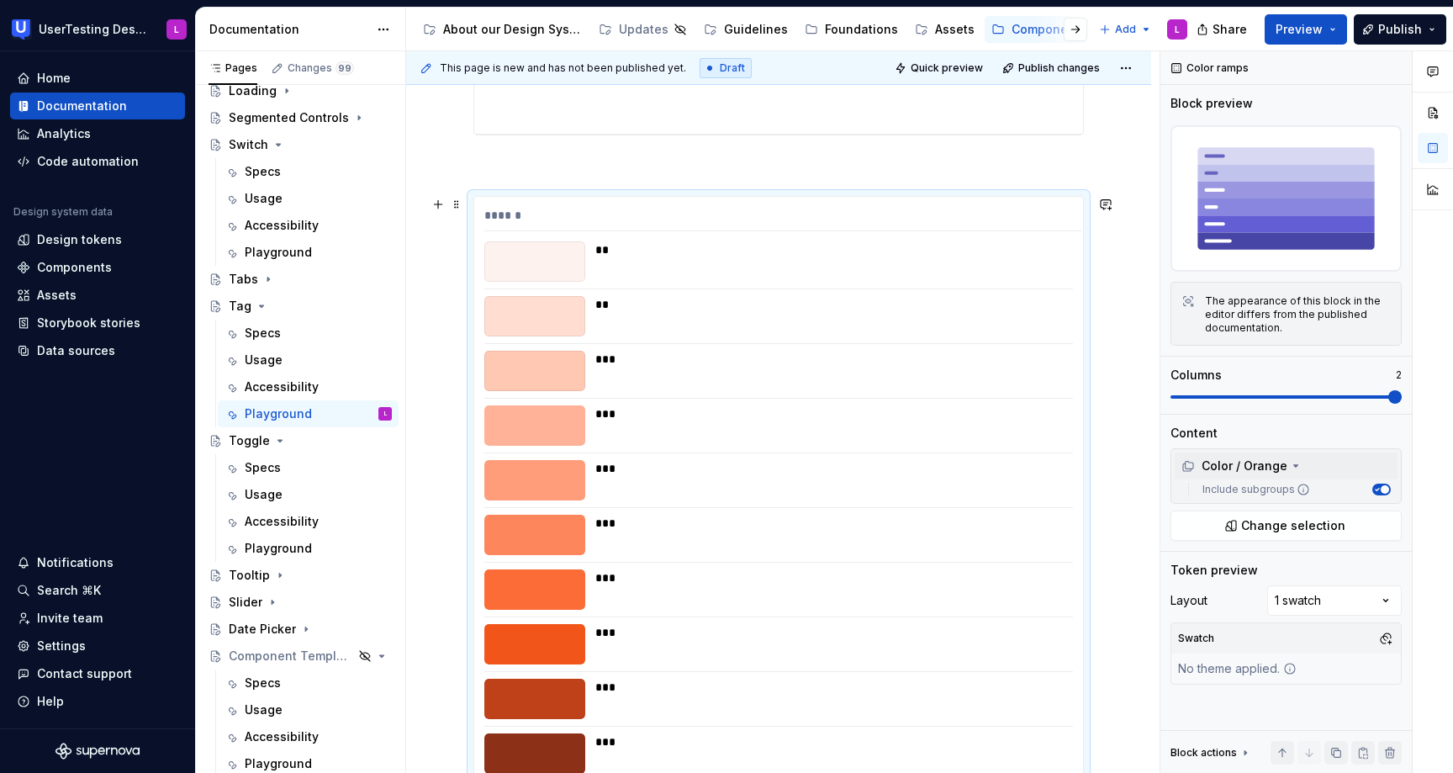
click at [520, 210] on div "******" at bounding box center [782, 219] width 597 height 24
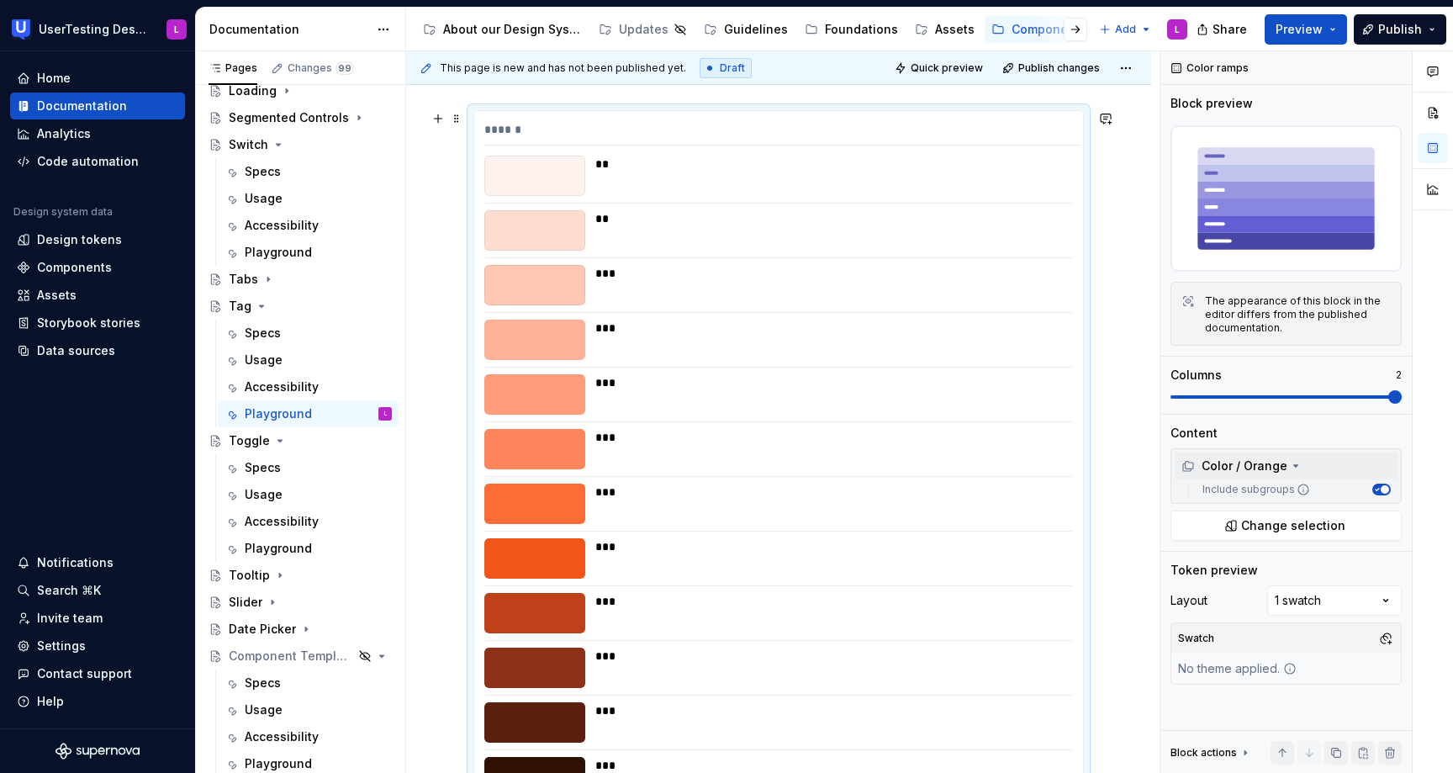
scroll to position [1362, 0]
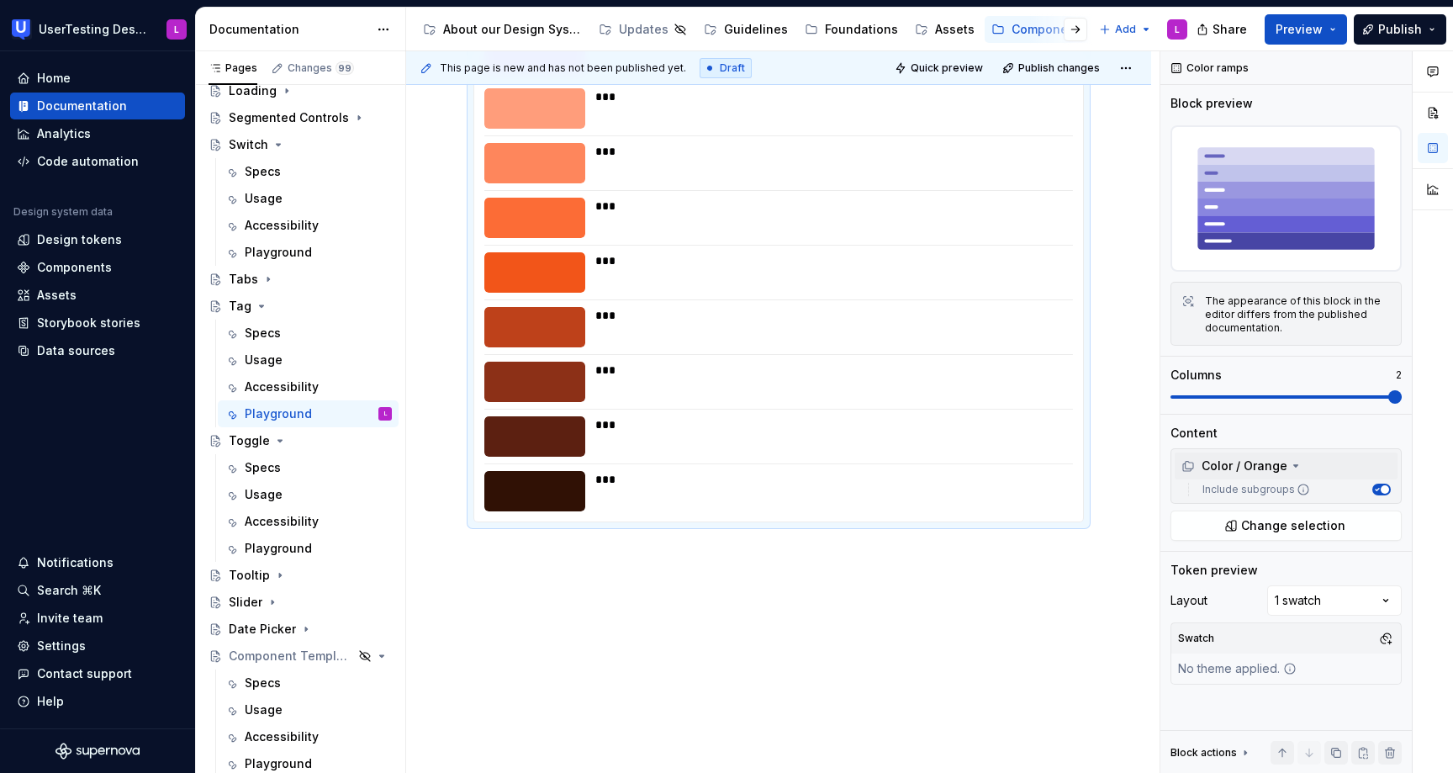
click at [536, 494] on div at bounding box center [534, 491] width 101 height 40
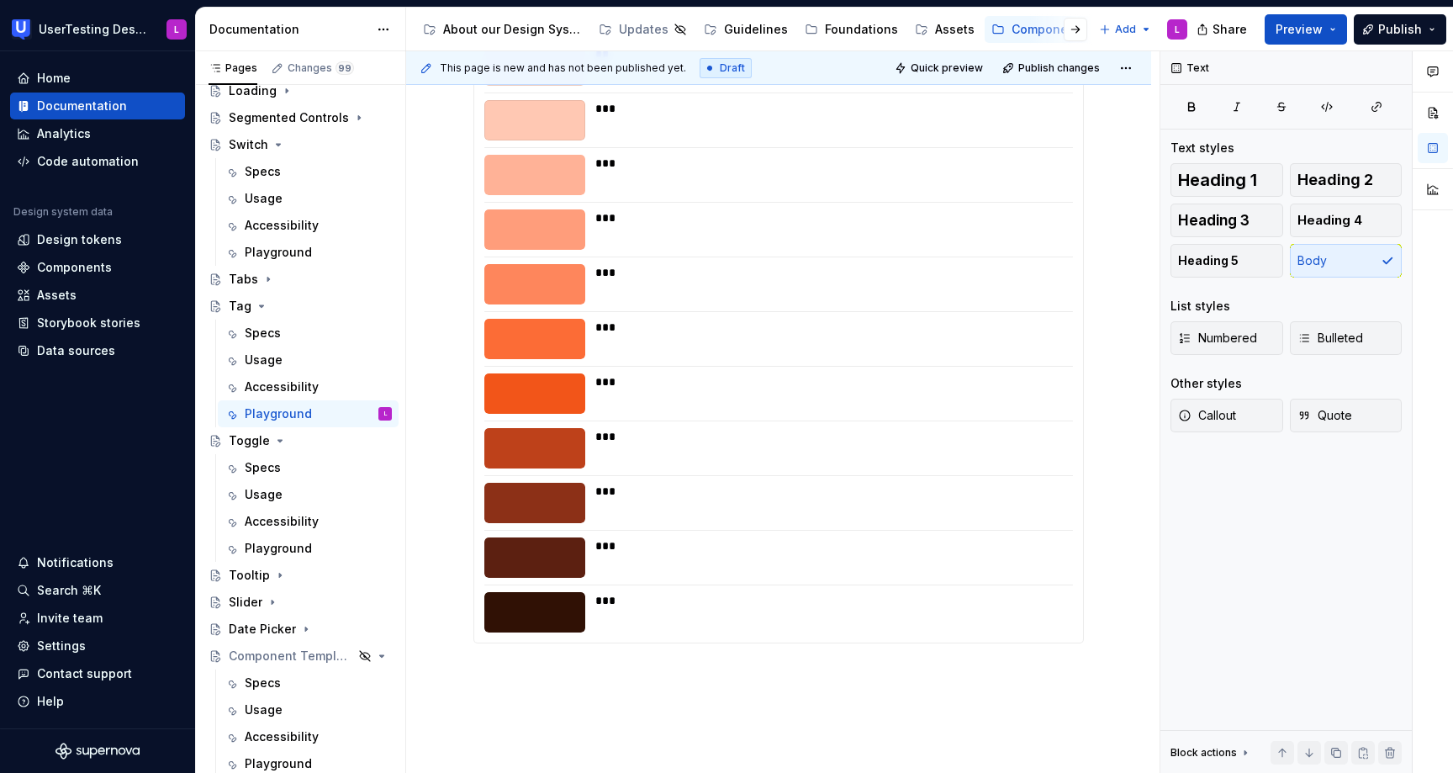
scroll to position [1246, 0]
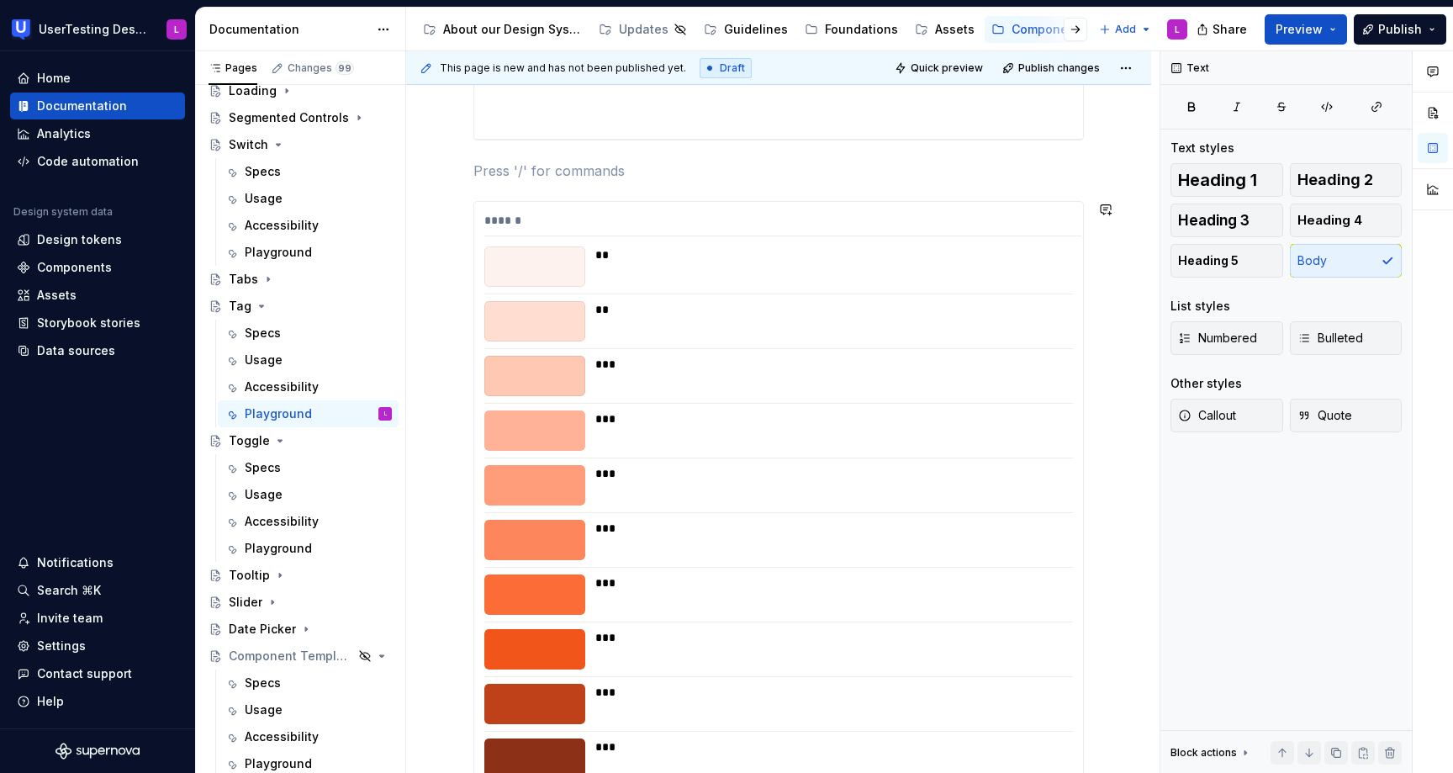
scroll to position [634, 0]
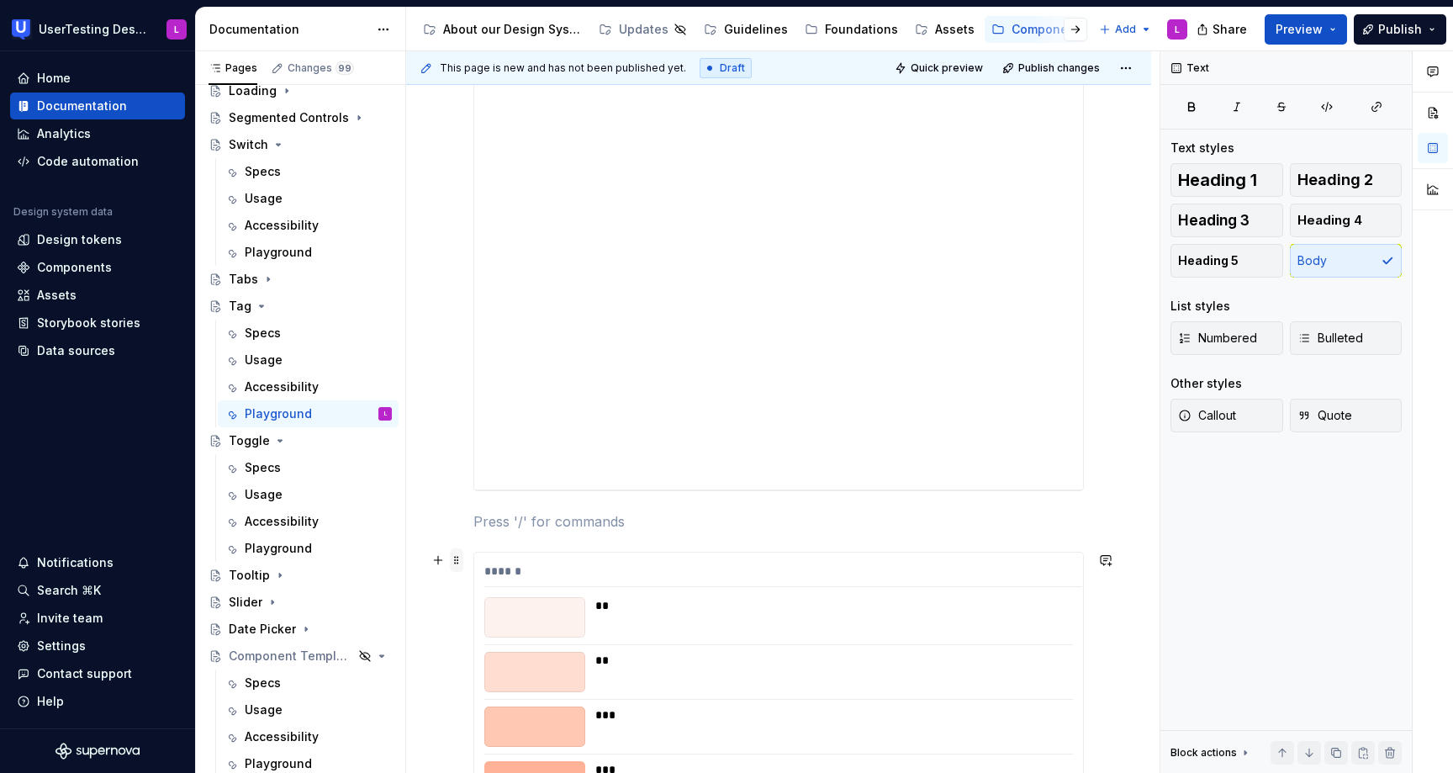
click at [458, 554] on span at bounding box center [456, 560] width 13 height 24
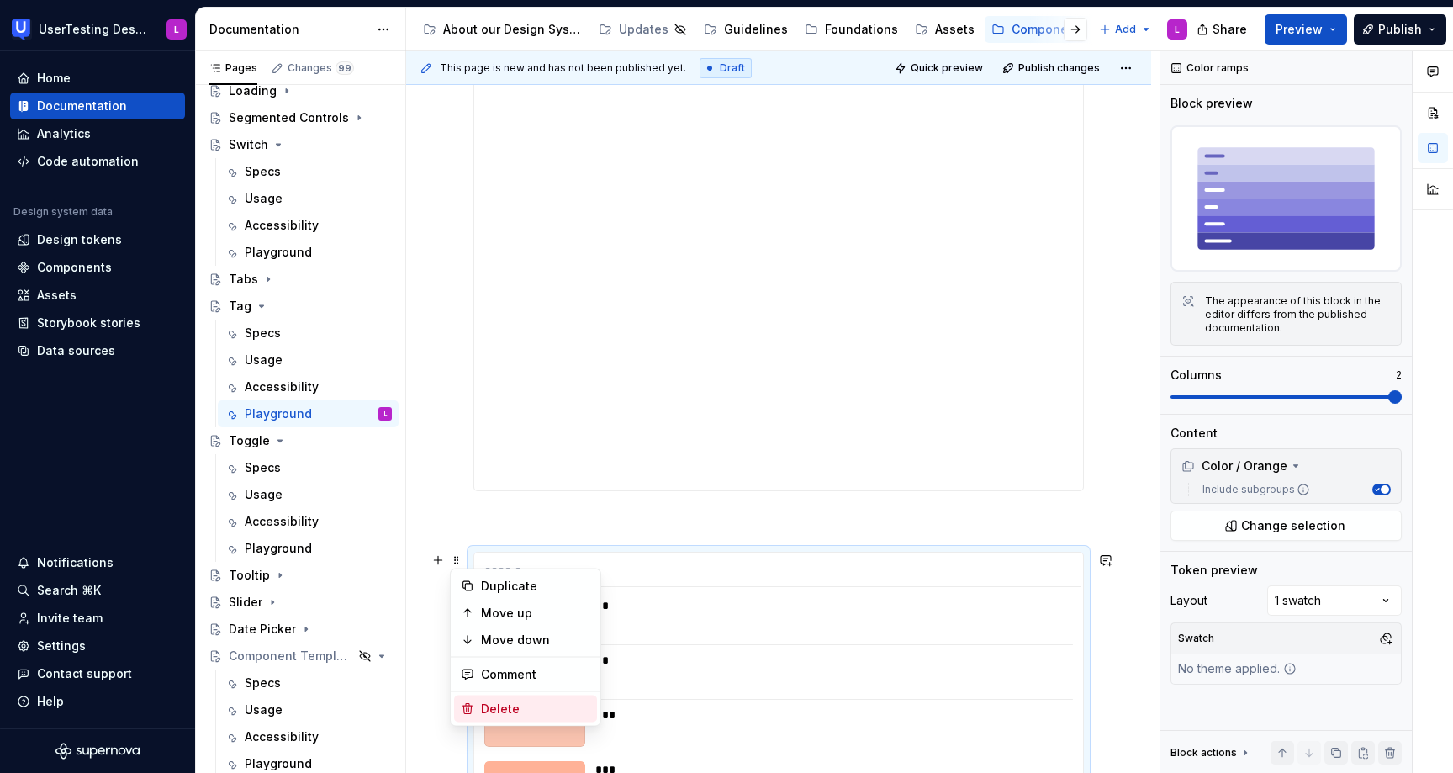
click at [500, 709] on div "Delete" at bounding box center [535, 709] width 109 height 17
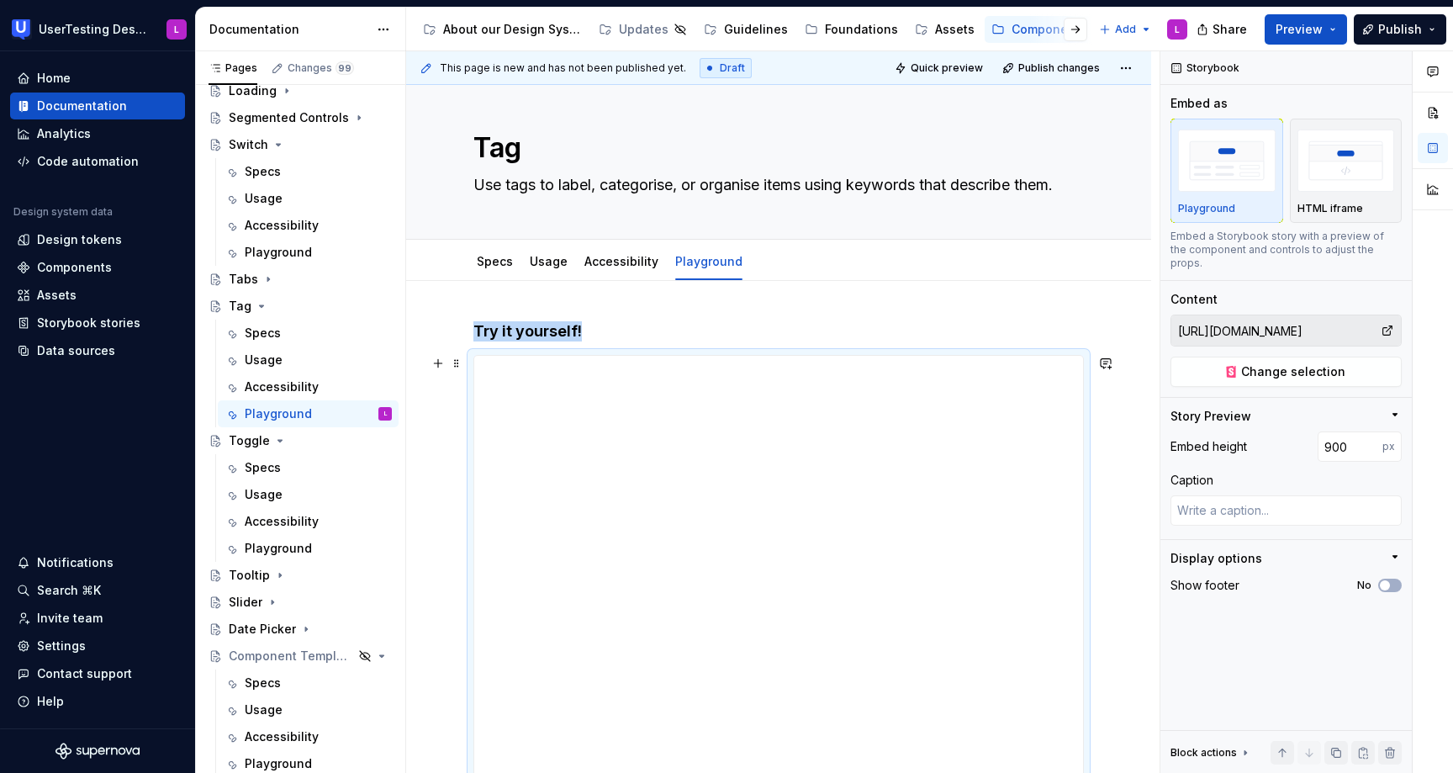
scroll to position [0, 0]
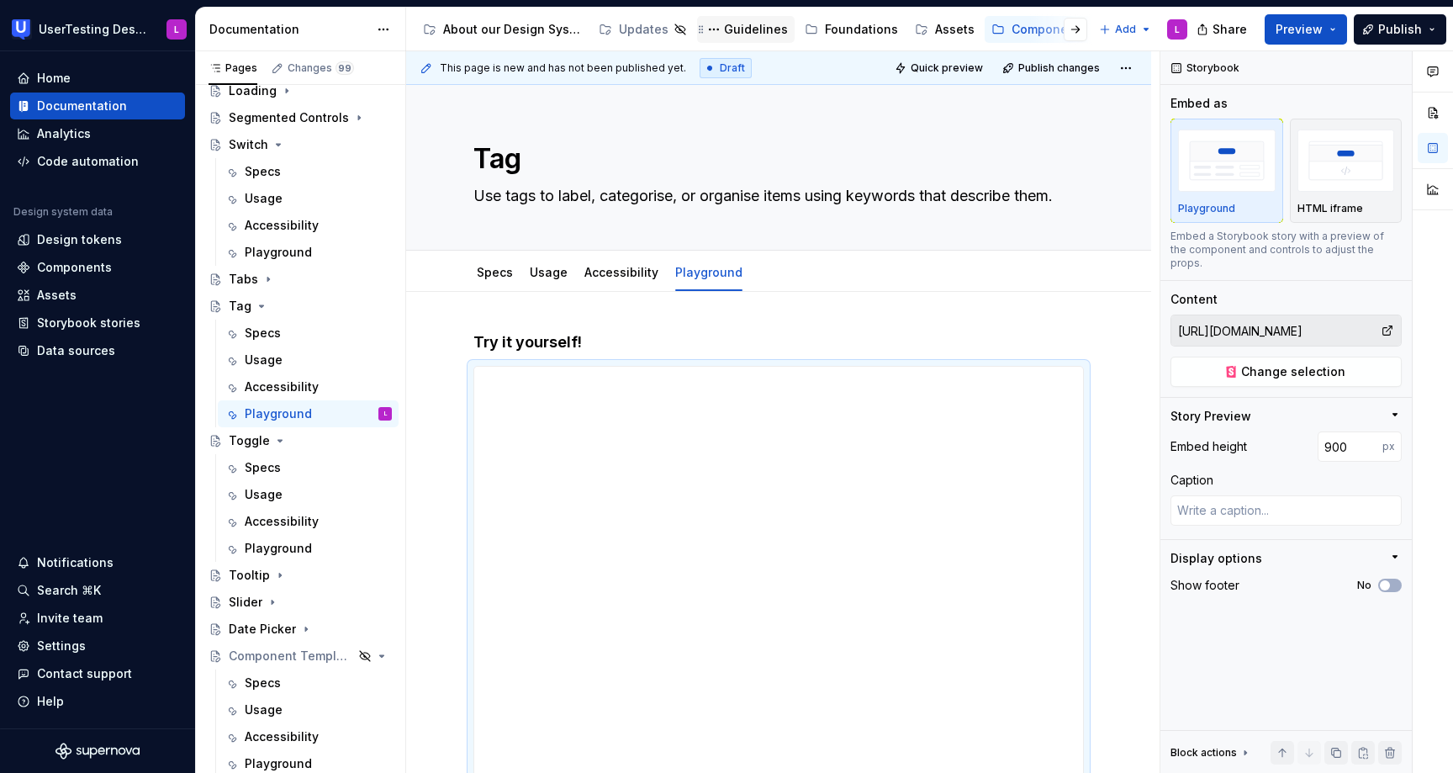
type textarea "*"
